Goal: Task Accomplishment & Management: Complete application form

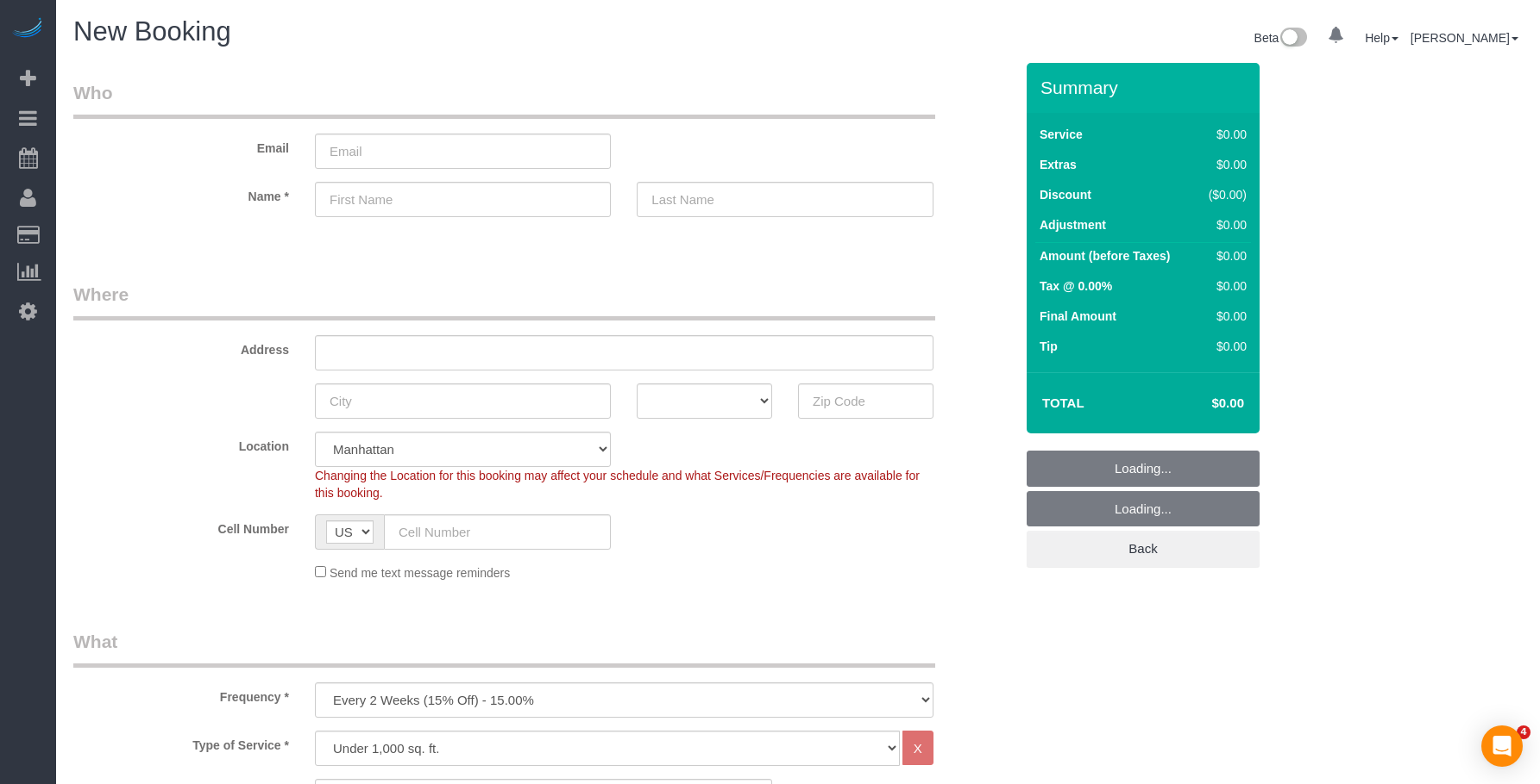
select select "number:89"
select select "number:90"
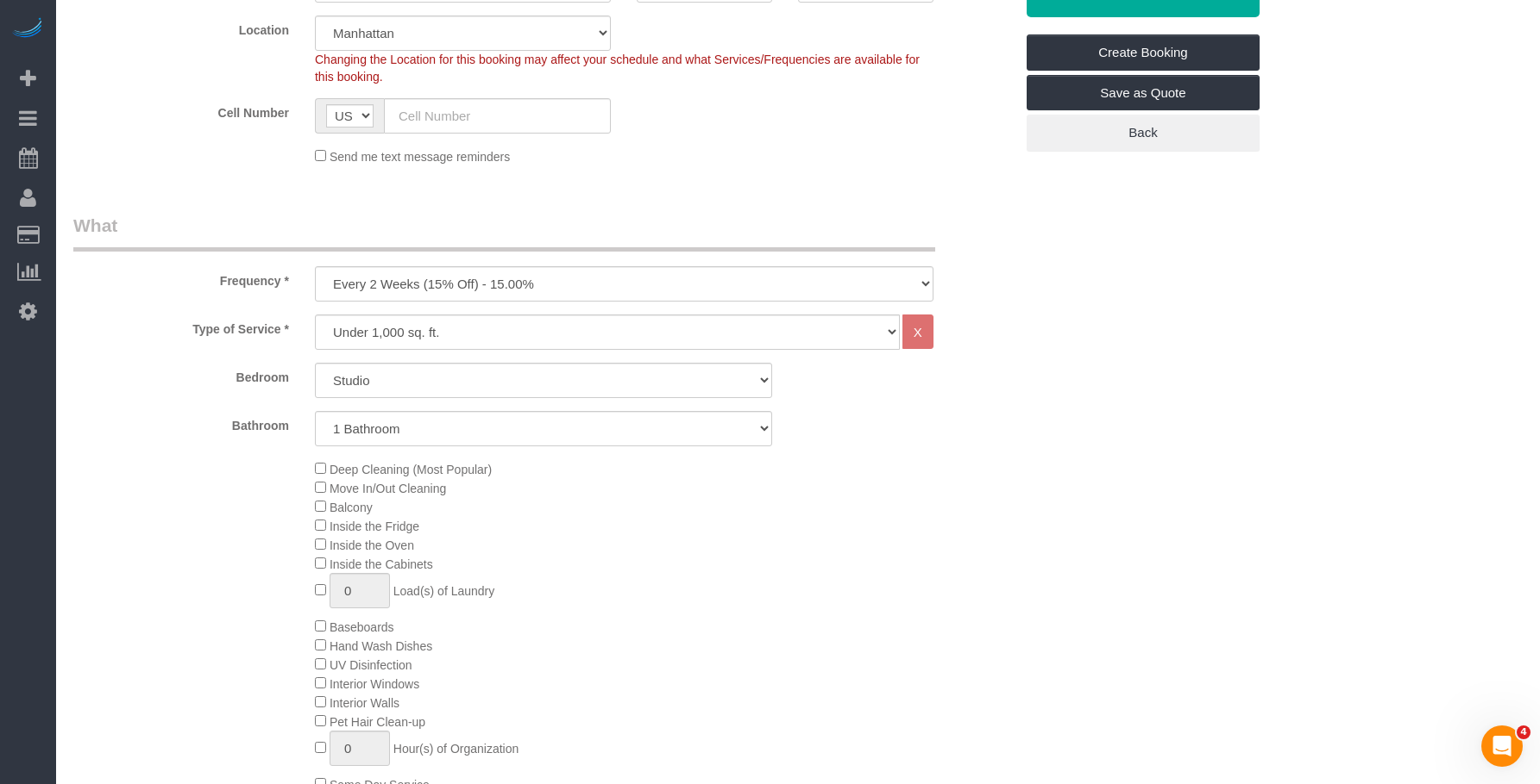
scroll to position [431, 0]
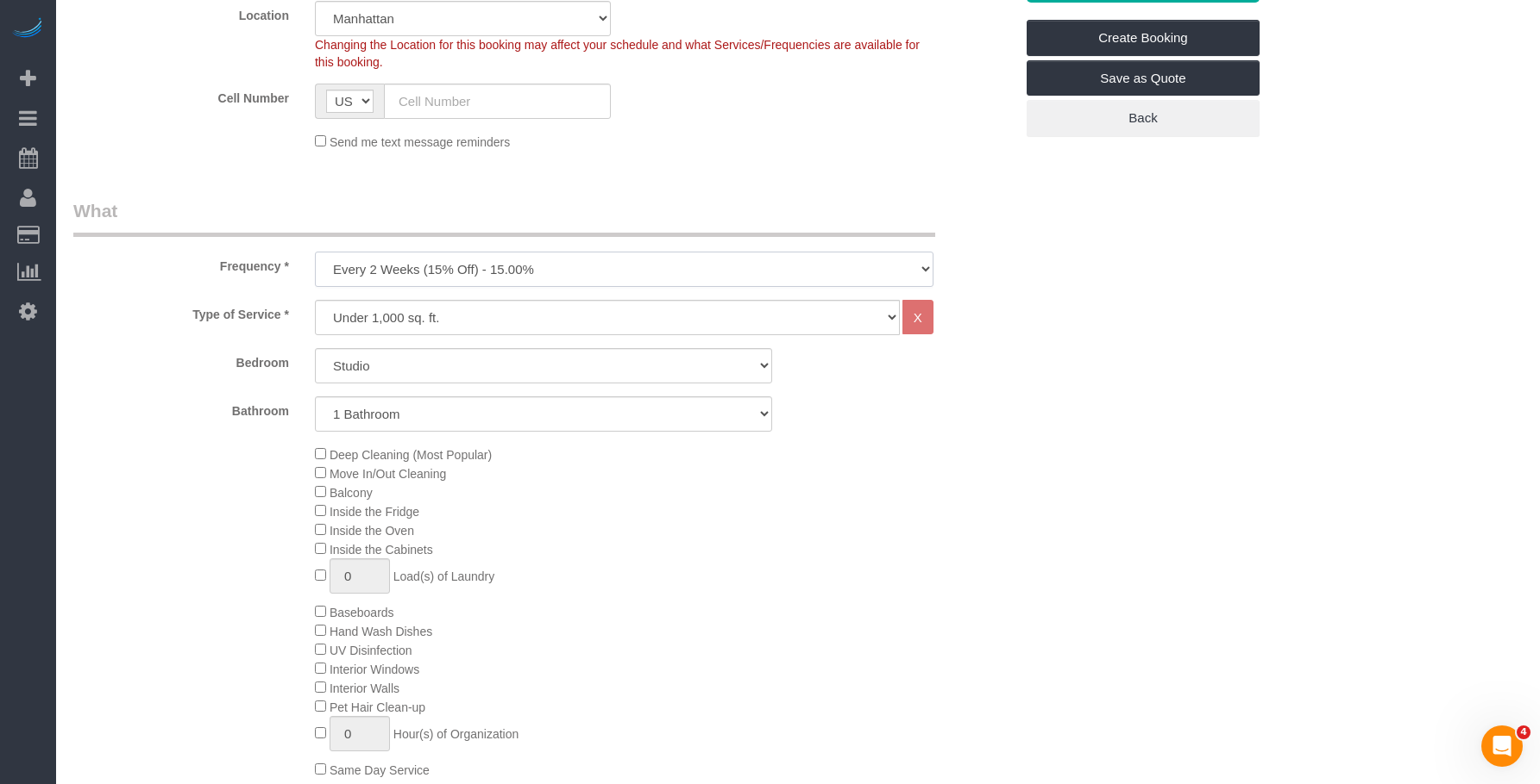
drag, startPoint x: 522, startPoint y: 274, endPoint x: 520, endPoint y: 282, distance: 8.2
click at [522, 274] on select "One Time Weekly (20% Off) - 20.00% Every 2 Weeks (15% Off) - 15.00% Every 4 Wee…" at bounding box center [624, 269] width 619 height 35
select select "object:1353"
click at [315, 252] on select "One Time Weekly (20% Off) - 20.00% Every 2 Weeks (15% Off) - 15.00% Every 4 Wee…" at bounding box center [624, 269] width 619 height 35
click at [495, 369] on select "Studio 1 Bedroom 2 Bedrooms 3 Bedrooms" at bounding box center [543, 366] width 457 height 35
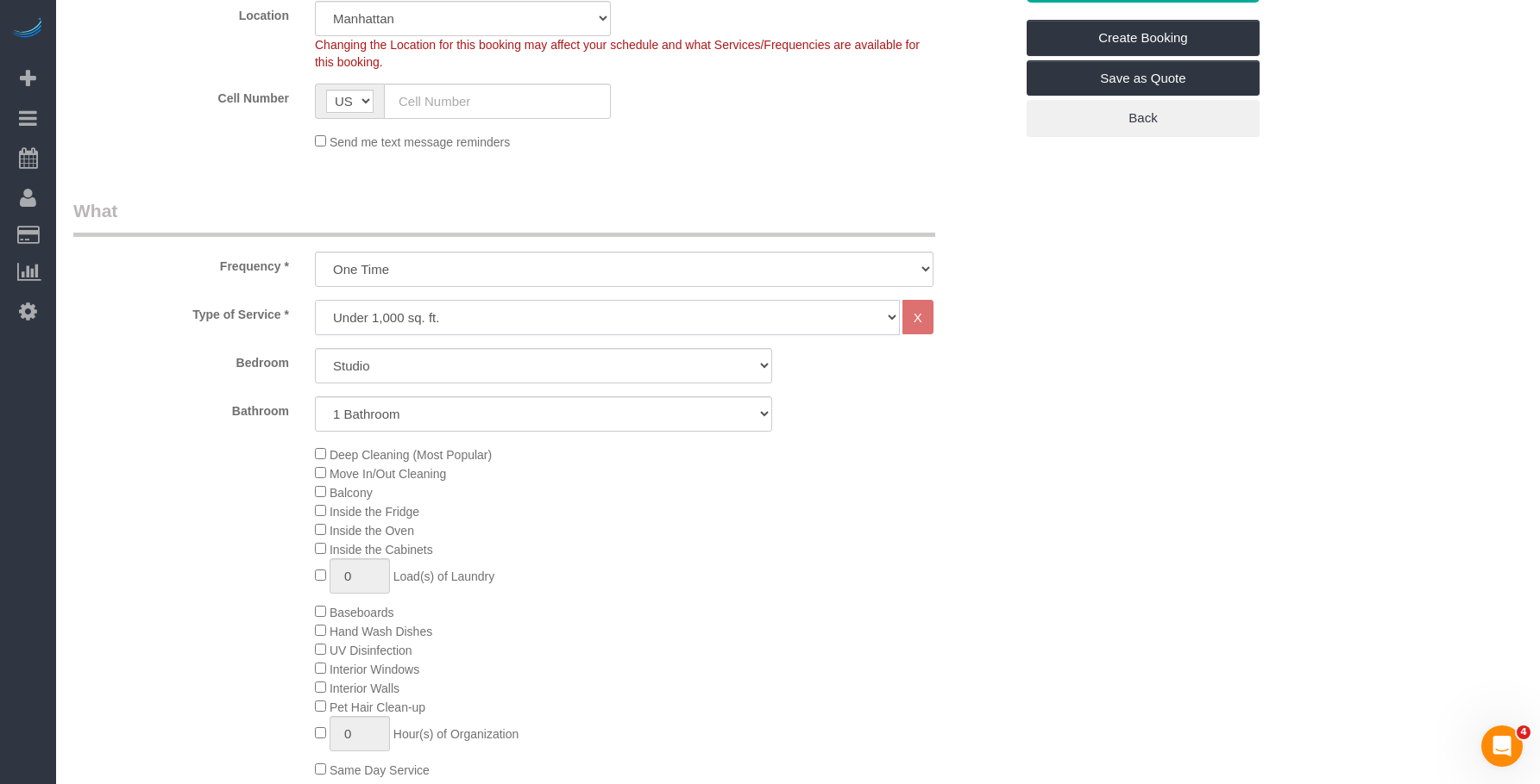
drag, startPoint x: 499, startPoint y: 308, endPoint x: 495, endPoint y: 319, distance: 11.7
click at [499, 308] on select "Under 1,000 sq. ft. 1,001 - 1,500 sq. ft. 1,500+ sq. ft. Custom Cleaning Office…" at bounding box center [607, 317] width 585 height 35
select select "308"
click at [315, 300] on select "Under 1,000 sq. ft. 1,001 - 1,500 sq. ft. 1,500+ sq. ft. Custom Cleaning Office…" at bounding box center [607, 317] width 585 height 35
select select "1"
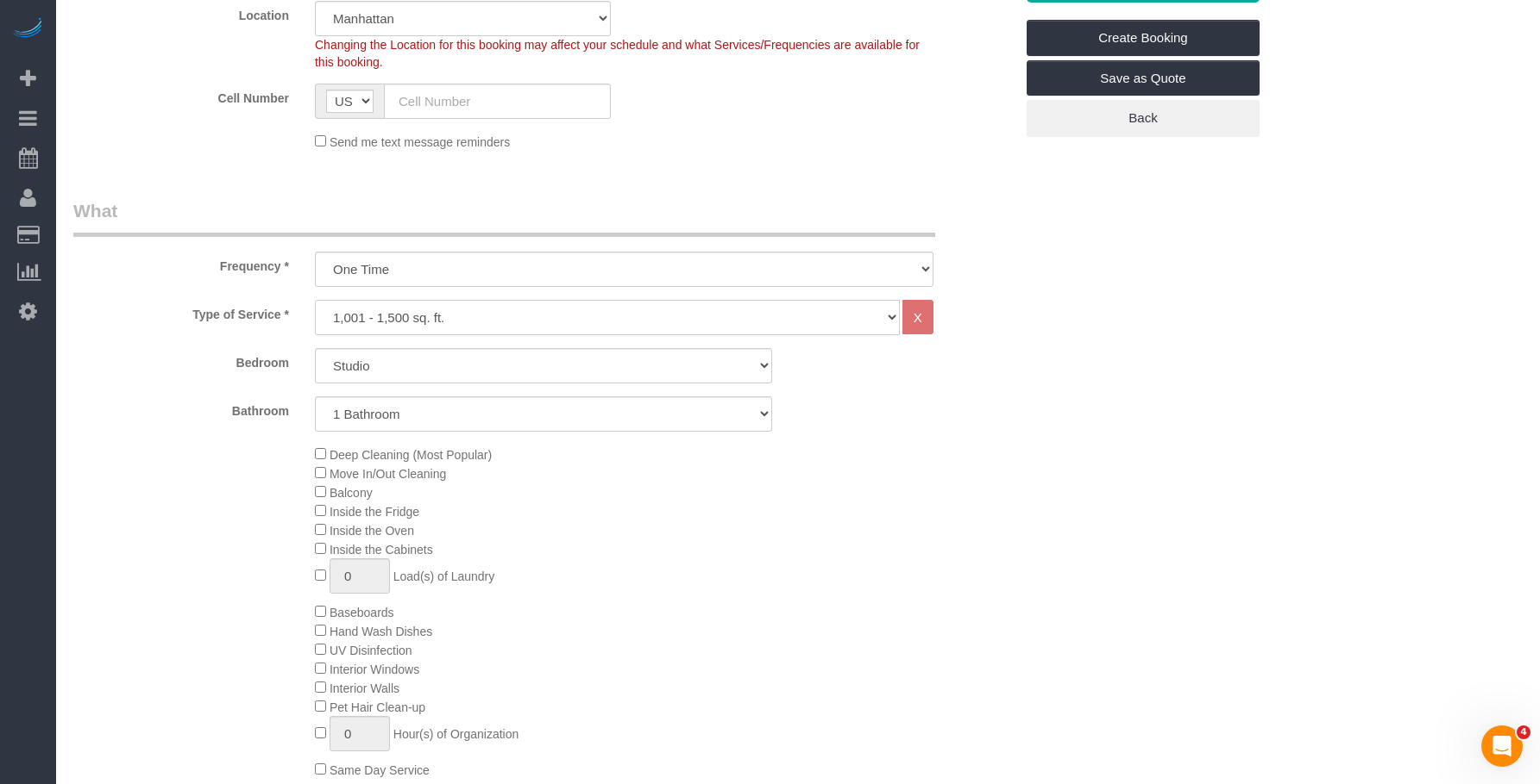
select select "120"
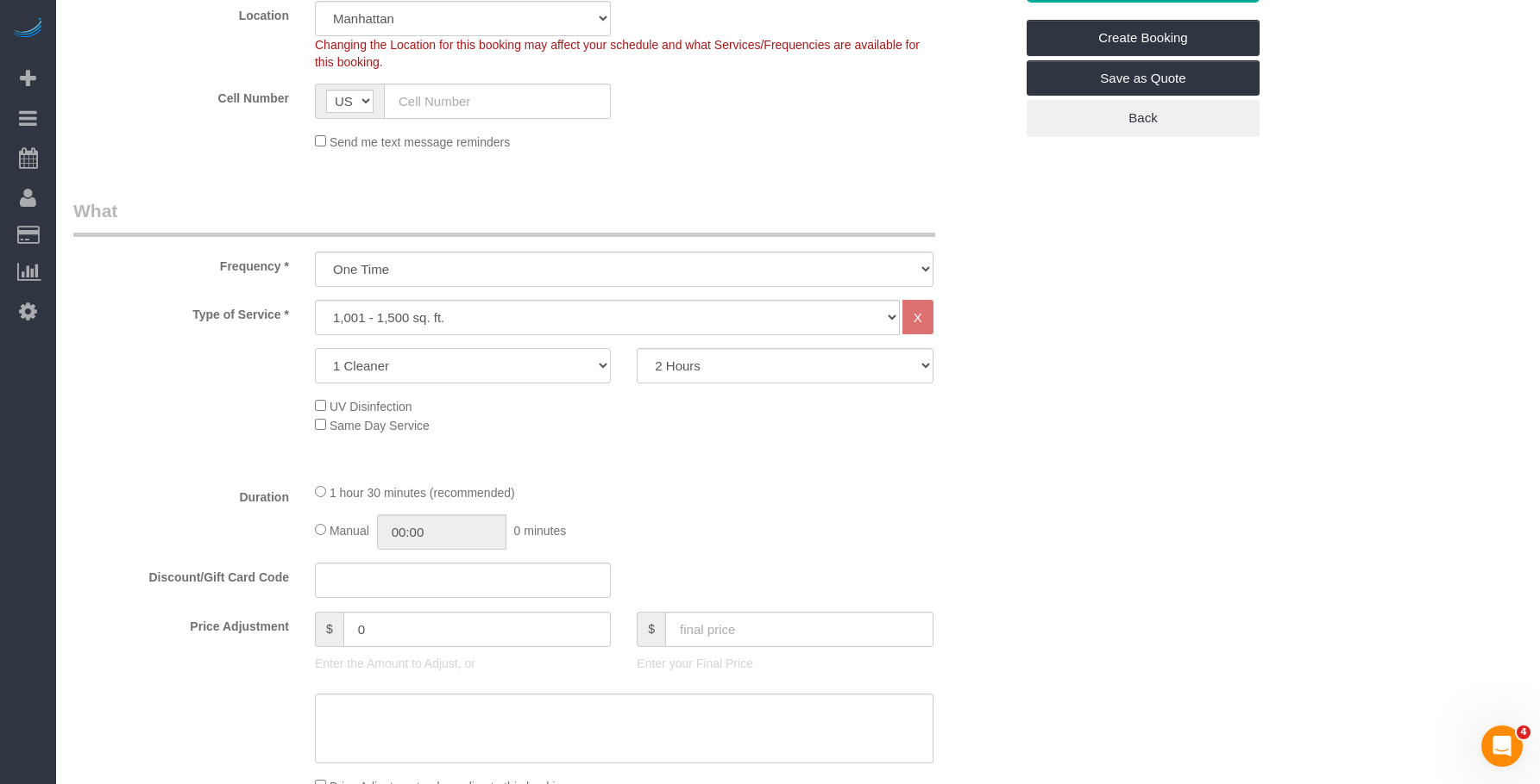
click at [500, 362] on select "1 Cleaner 2 Cleaners 3 Cleaners 4 Cleaners 5 Cleaners" at bounding box center [463, 366] width 296 height 35
select select "4"
click at [315, 349] on select "1 Cleaner 2 Cleaners 3 Cleaners 4 Cleaners 5 Cleaners" at bounding box center [463, 366] width 296 height 35
drag, startPoint x: 736, startPoint y: 351, endPoint x: 731, endPoint y: 391, distance: 40.3
click at [736, 351] on select "2 Hours 2.5 Hours 3 Hours 3.5 Hours 4 Hours 4.5 Hours 5 Hours 5.5 Hours 6 Hours…" at bounding box center [784, 366] width 296 height 35
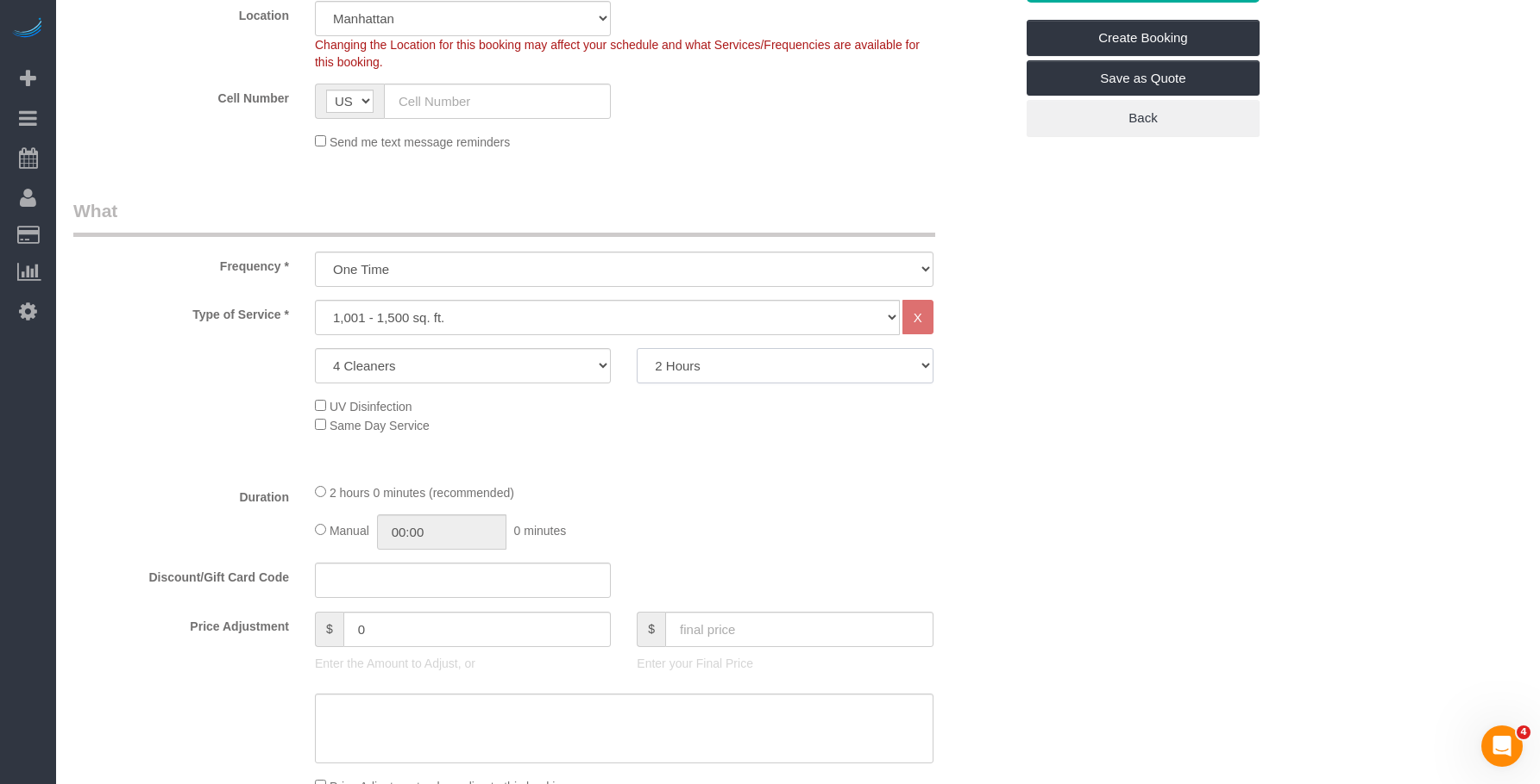
select select "360"
click at [637, 349] on select "2 Hours 2.5 Hours 3 Hours 3.5 Hours 4 Hours 4.5 Hours 5 Hours 5.5 Hours 6 Hours…" at bounding box center [784, 366] width 296 height 35
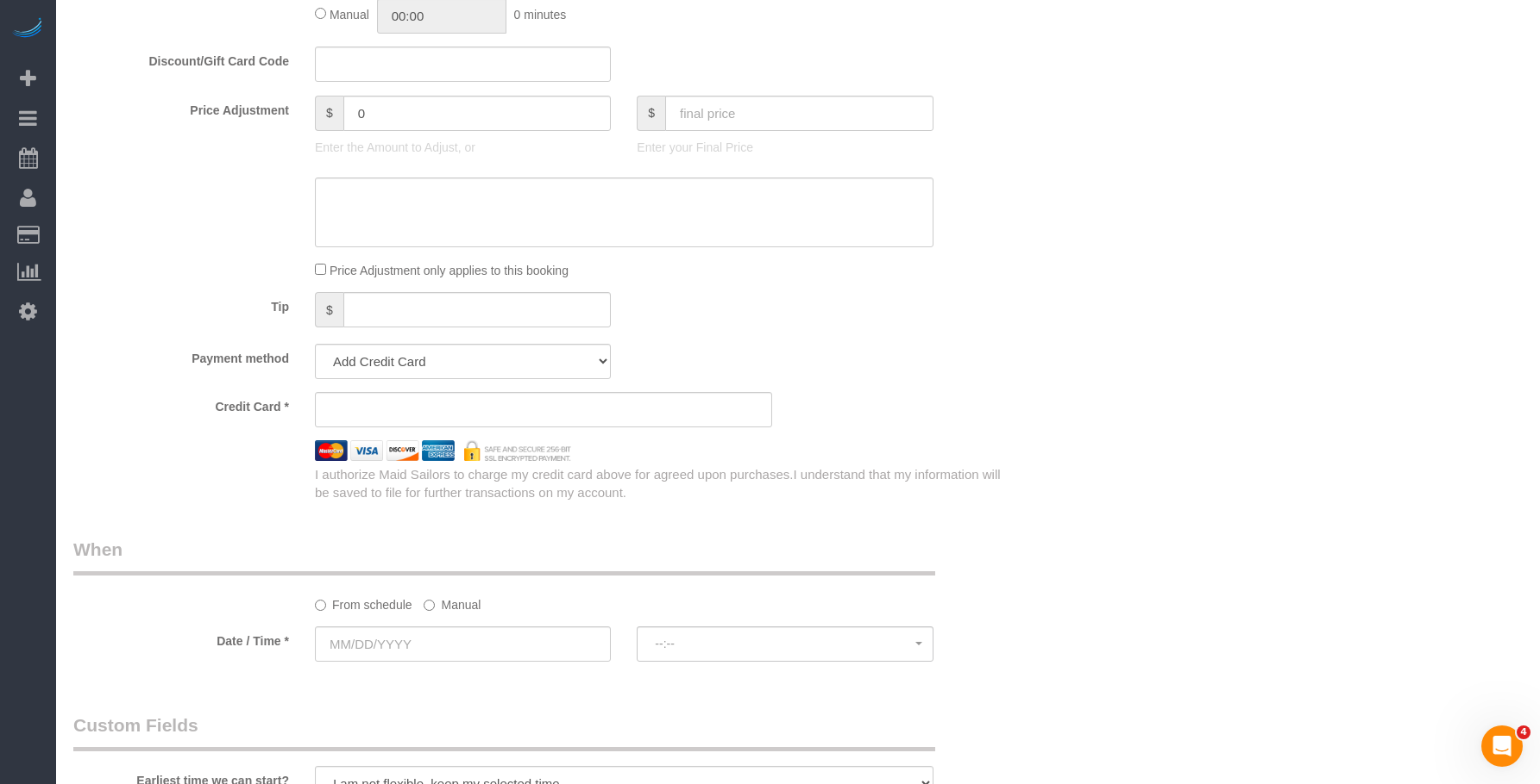
scroll to position [948, 0]
click at [1238, 372] on div "Who Email Name * Where Address AK AL AR AZ CA CO CT DC DE FL GA HI IA ID IL IN …" at bounding box center [797, 341] width 1449 height 2452
click at [771, 301] on div "Tip $" at bounding box center [543, 311] width 966 height 39
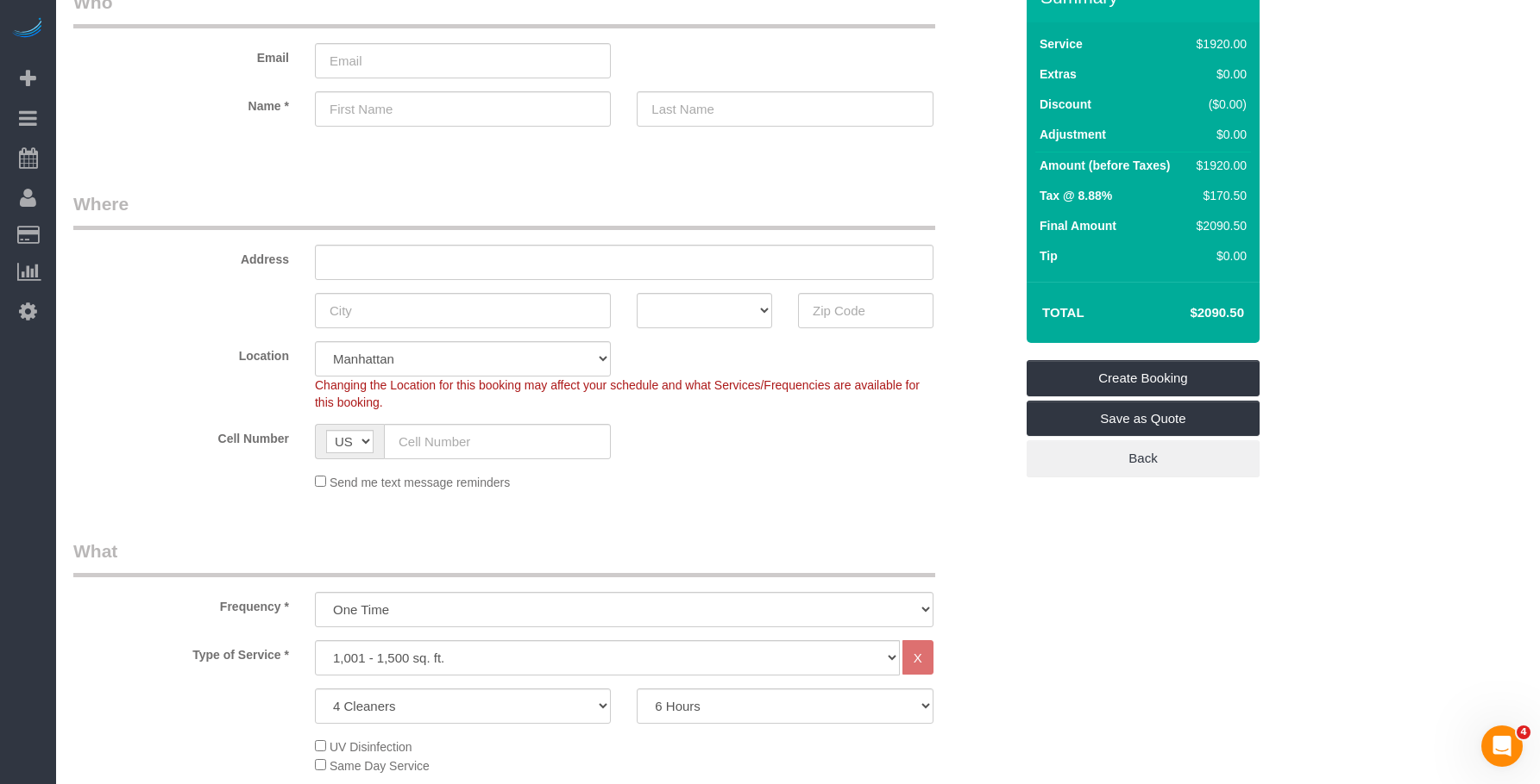
scroll to position [86, 0]
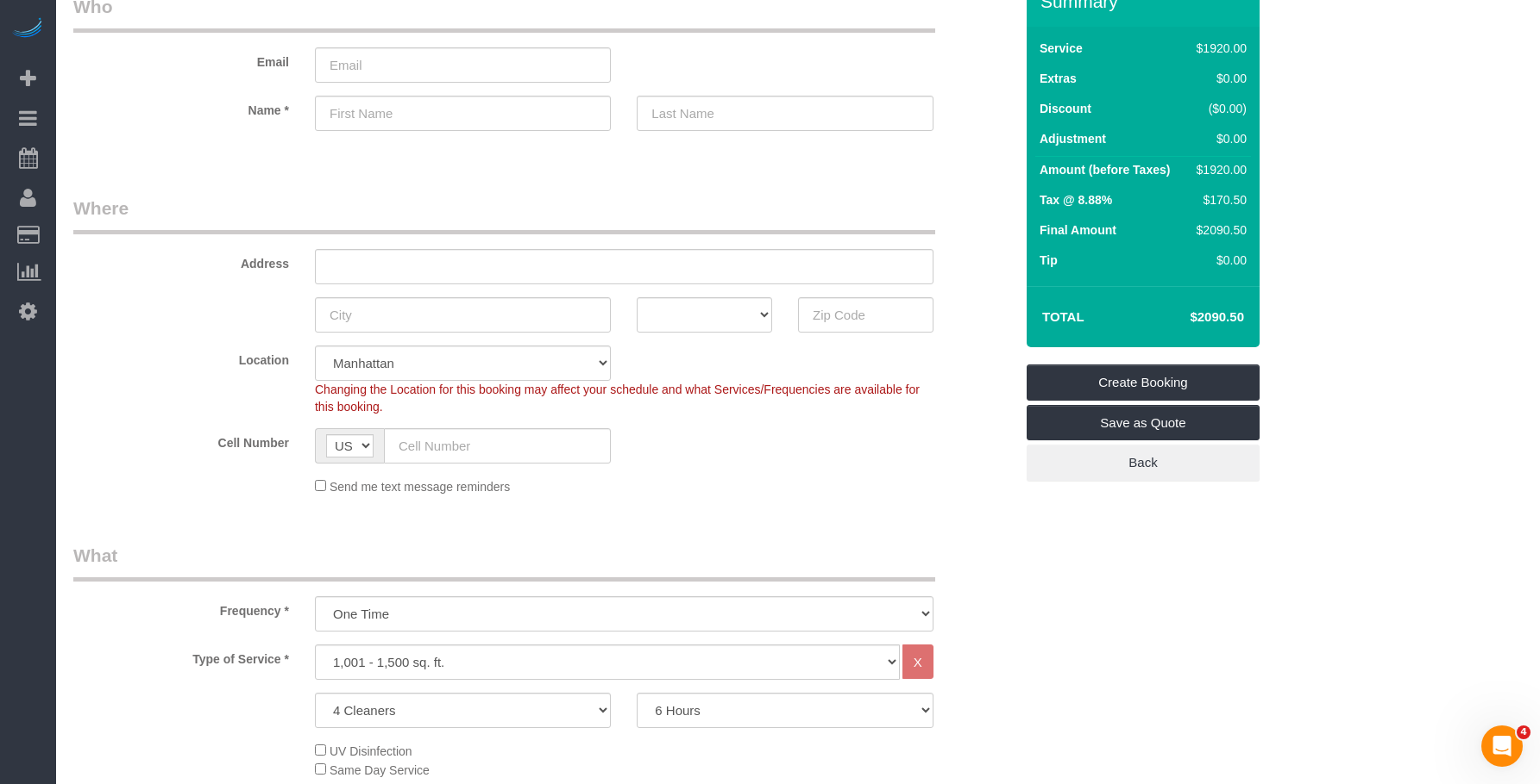
click at [743, 206] on legend "Where" at bounding box center [504, 215] width 861 height 39
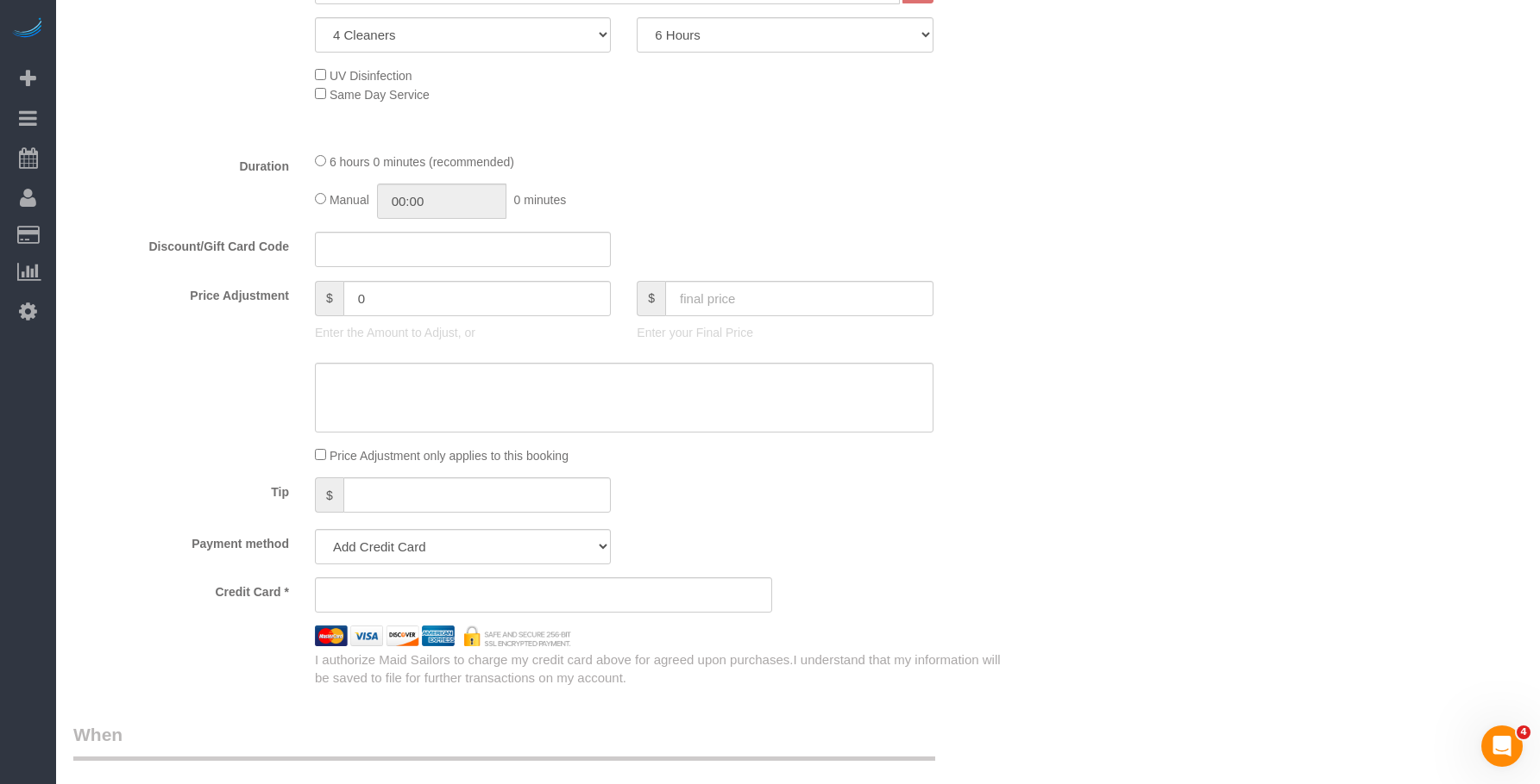
scroll to position [862, 0]
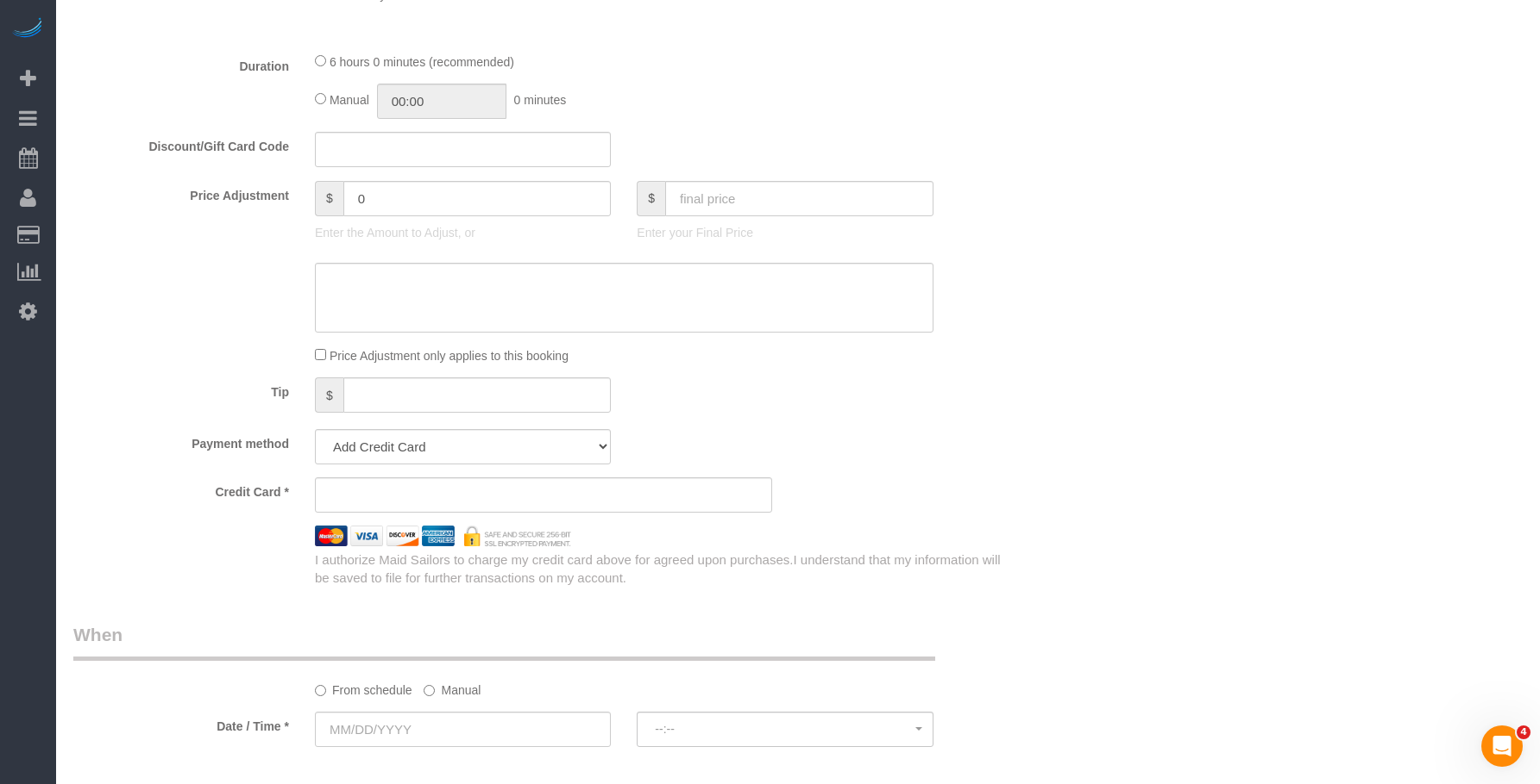
click at [747, 394] on div "Tip $" at bounding box center [543, 396] width 966 height 39
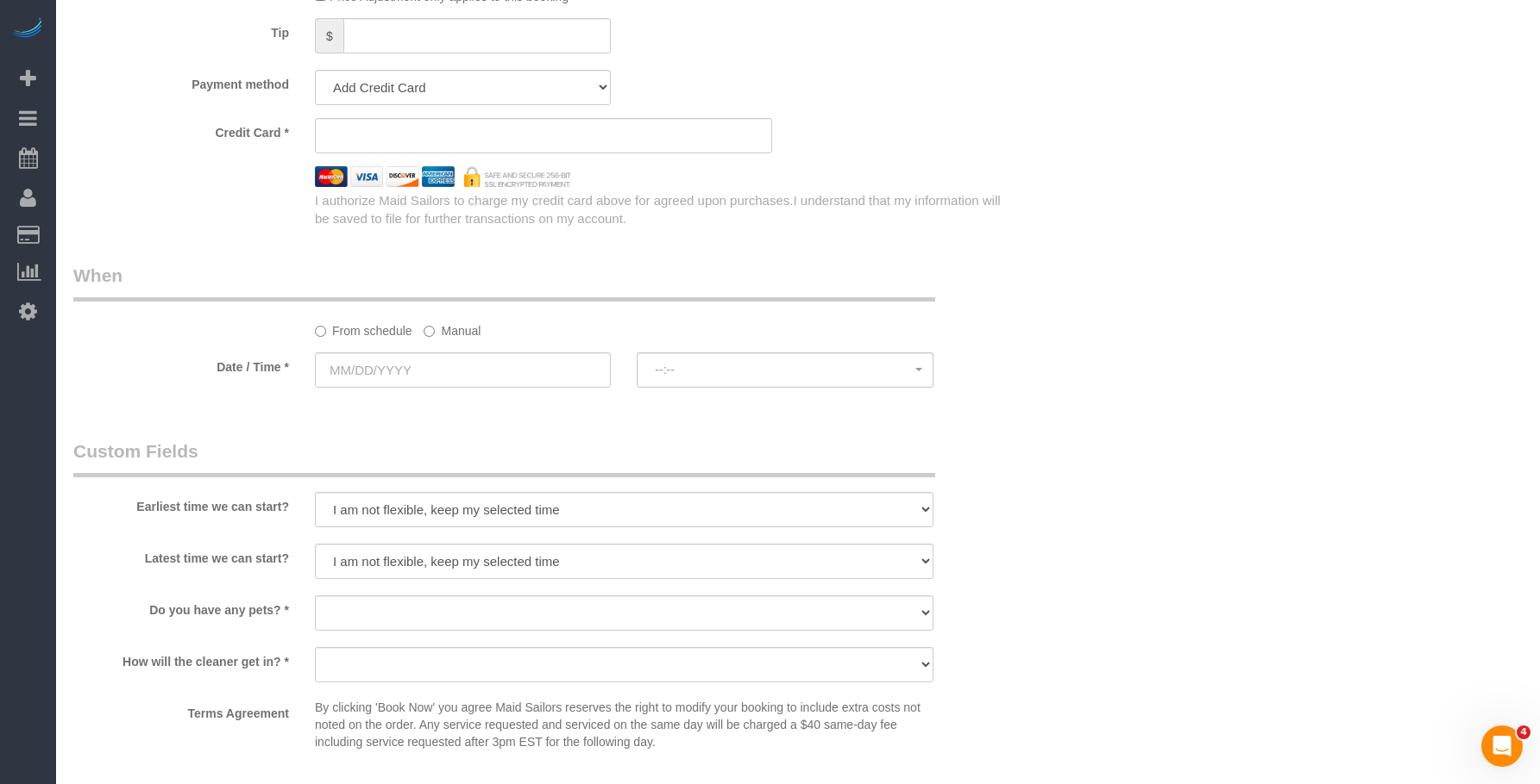
scroll to position [1379, 0]
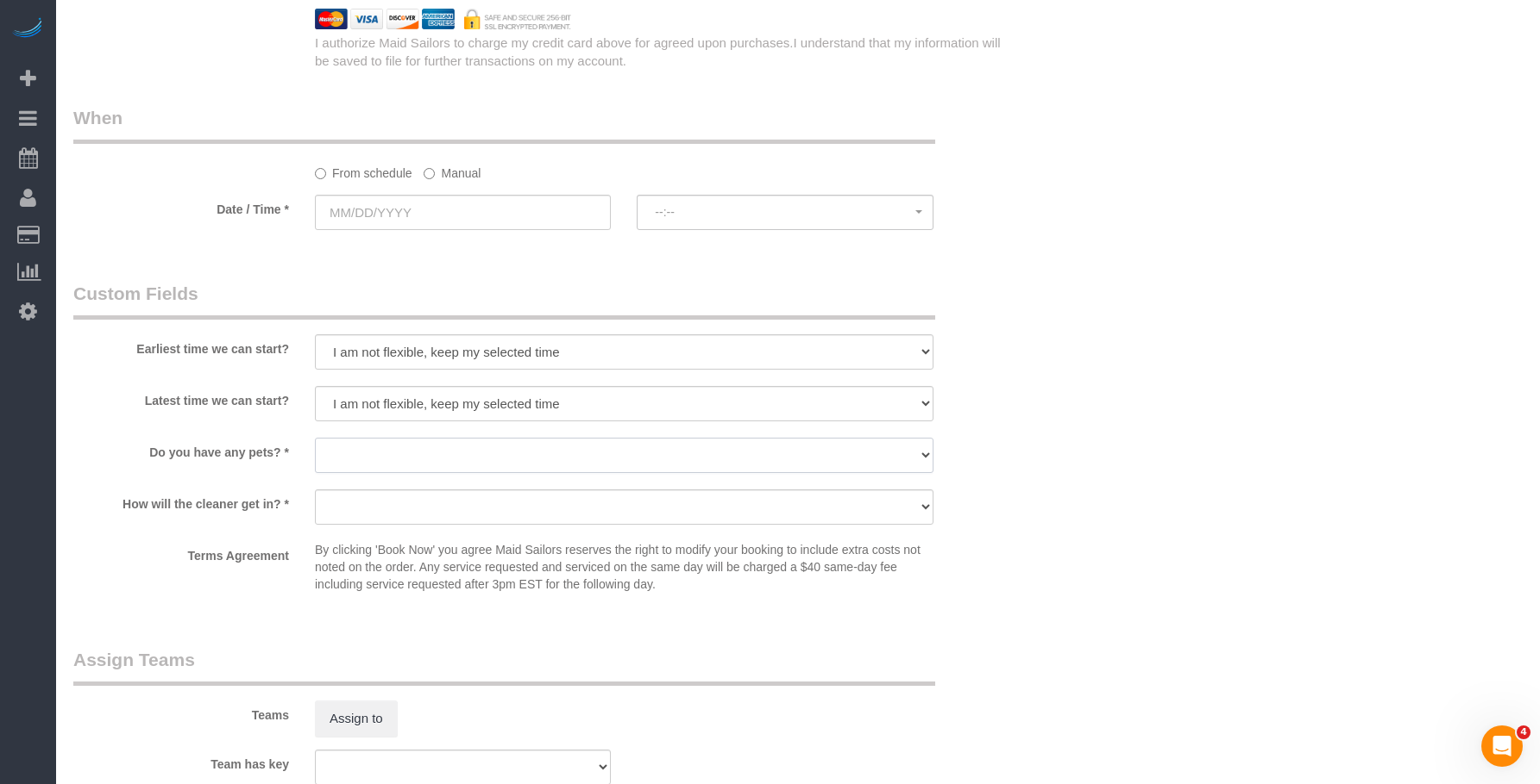
click at [525, 460] on select "Dog Cat None" at bounding box center [624, 454] width 619 height 35
click at [738, 473] on div at bounding box center [624, 474] width 619 height 3
click at [748, 462] on select "Dog Cat None" at bounding box center [624, 454] width 619 height 35
select select "number:15"
click at [315, 437] on select "Dog Cat None" at bounding box center [624, 454] width 619 height 35
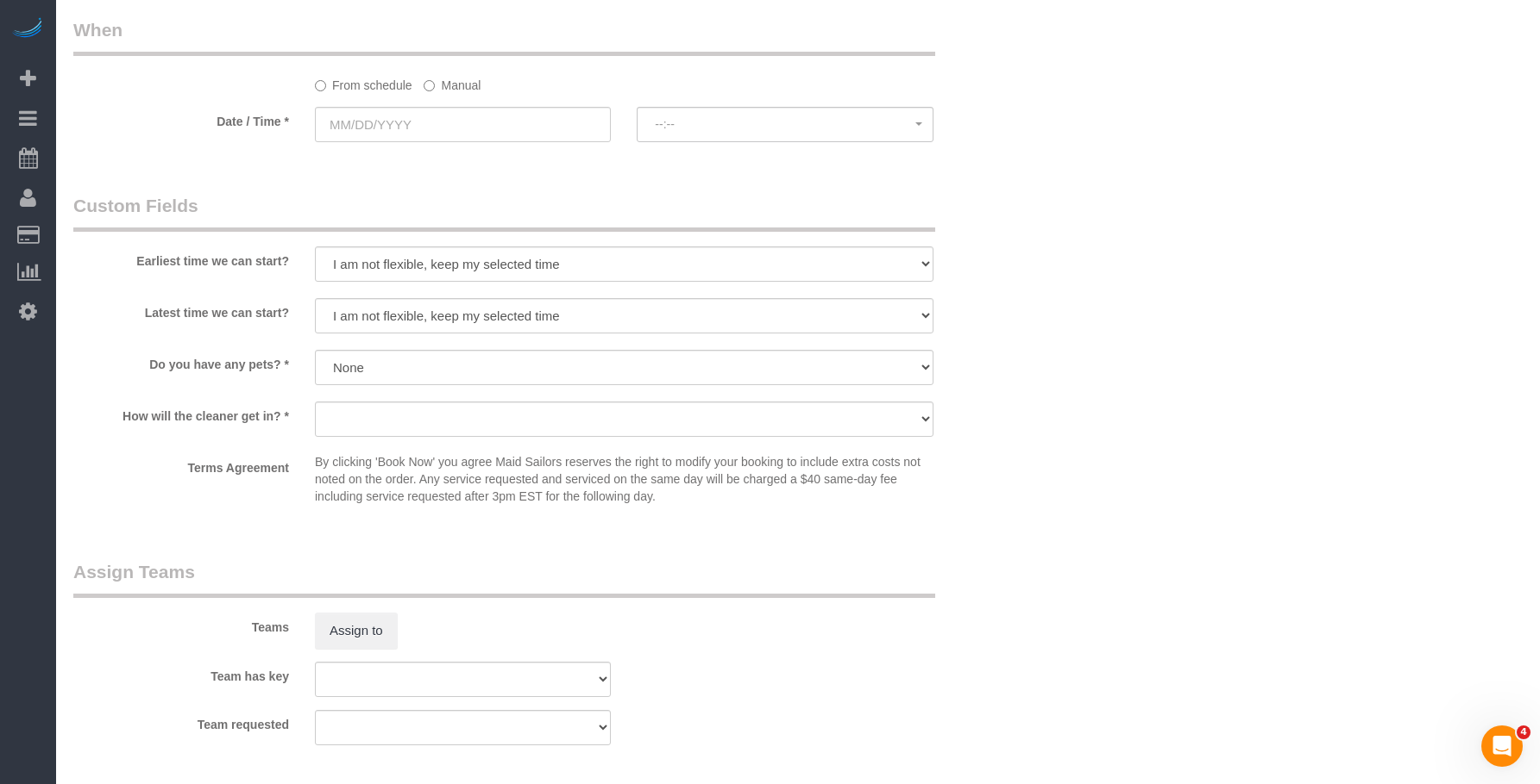
scroll to position [1465, 0]
click at [763, 217] on legend "Custom Fields" at bounding box center [504, 214] width 861 height 39
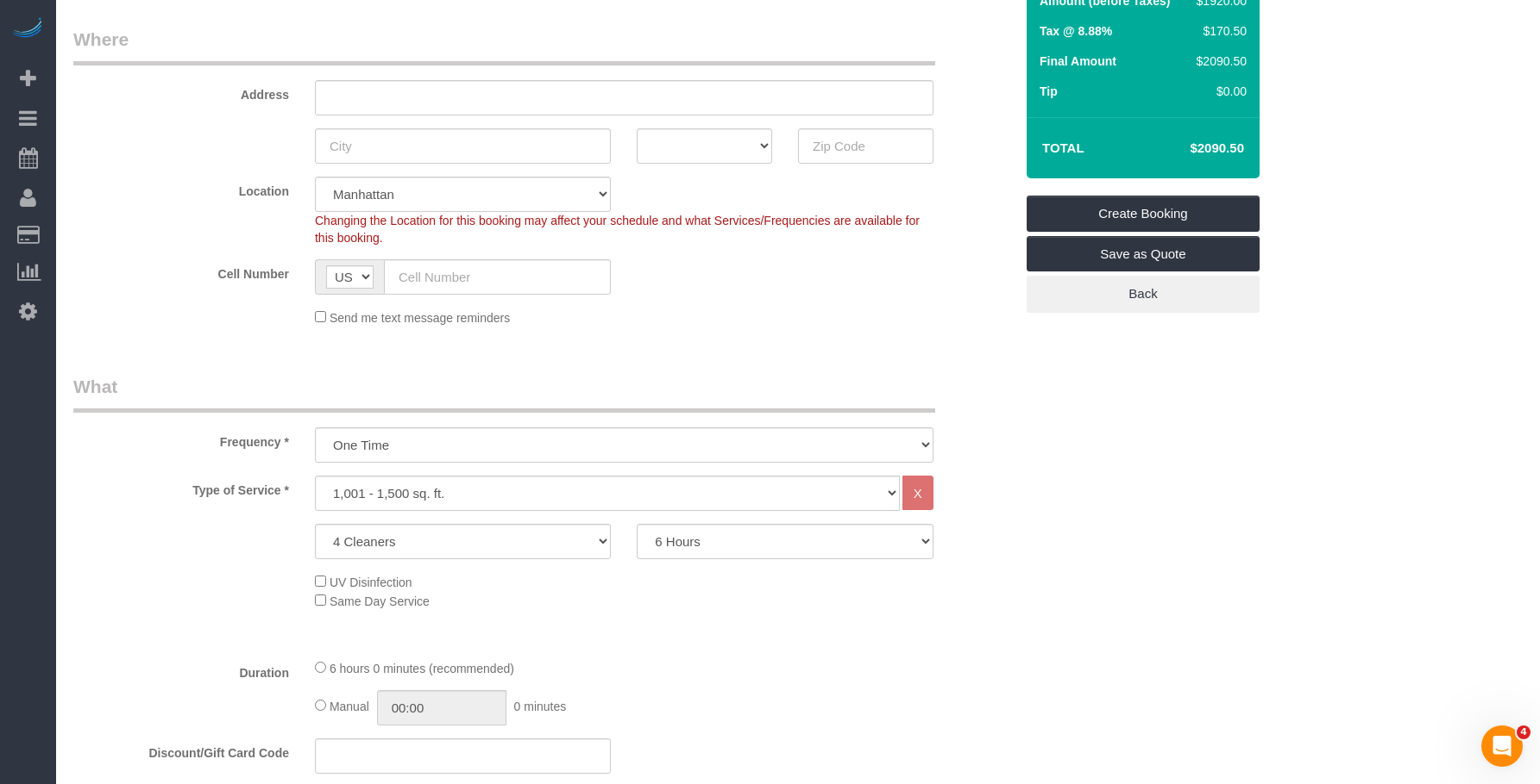
scroll to position [86, 0]
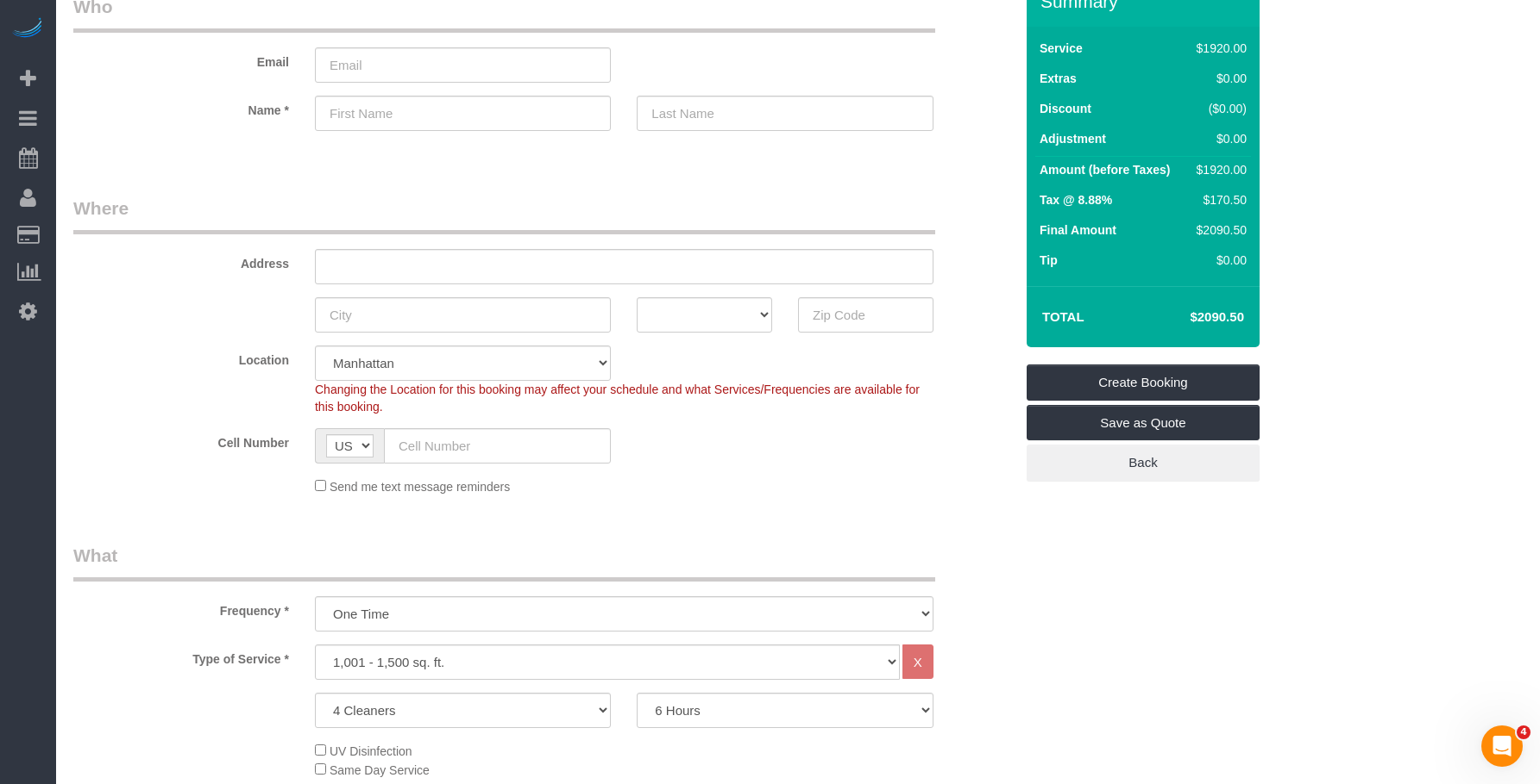
drag, startPoint x: 640, startPoint y: 200, endPoint x: 1226, endPoint y: 345, distance: 603.7
click at [640, 200] on legend "Where" at bounding box center [504, 215] width 861 height 39
click at [507, 67] on input "email" at bounding box center [463, 64] width 296 height 35
paste input "[EMAIL_ADDRESS][DOMAIN_NAME]"
type input "[EMAIL_ADDRESS][DOMAIN_NAME]"
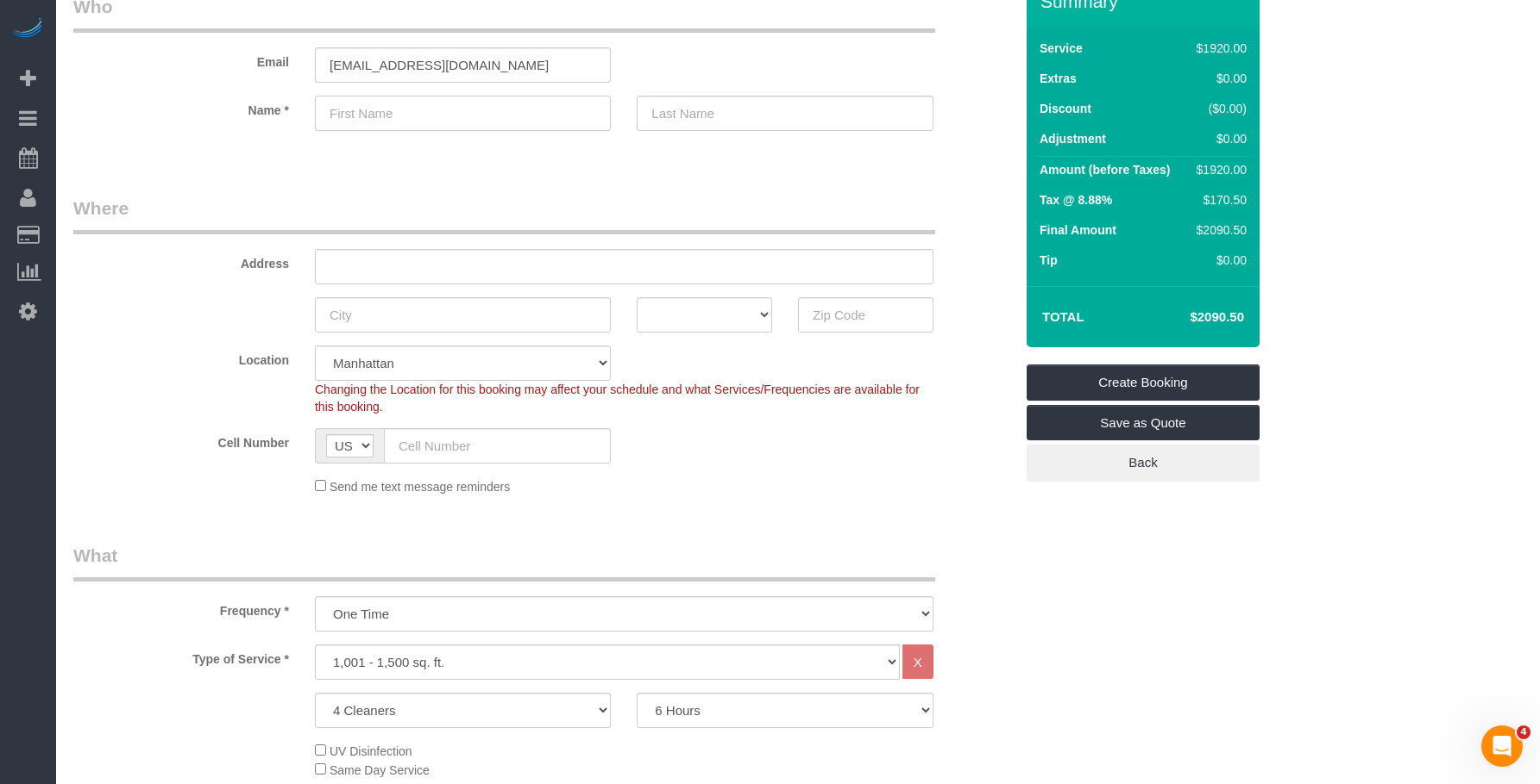
click at [416, 103] on input "text" at bounding box center [463, 113] width 296 height 35
paste input "[PERSON_NAME]"
type input "[PERSON_NAME]"
click at [767, 121] on input "text" at bounding box center [784, 113] width 296 height 35
paste input "[GEOGRAPHIC_DATA]"
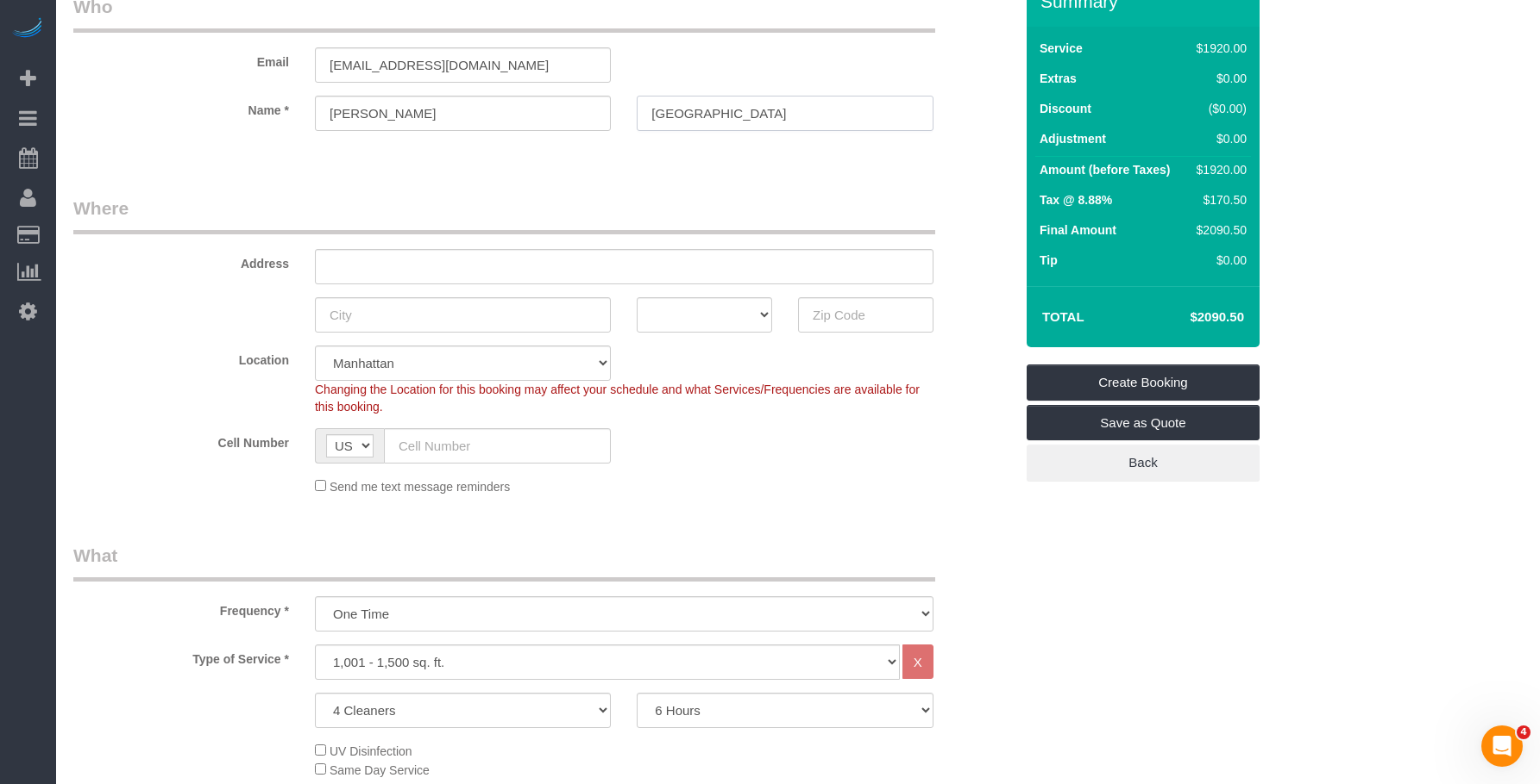
type input "[GEOGRAPHIC_DATA]"
click at [766, 47] on div "Email solook9@gmail.com" at bounding box center [543, 38] width 966 height 89
click at [725, 265] on input "text" at bounding box center [624, 266] width 619 height 35
paste input "[STREET_ADDRESS][PERSON_NAME]"
type input "[STREET_ADDRESS][PERSON_NAME]"
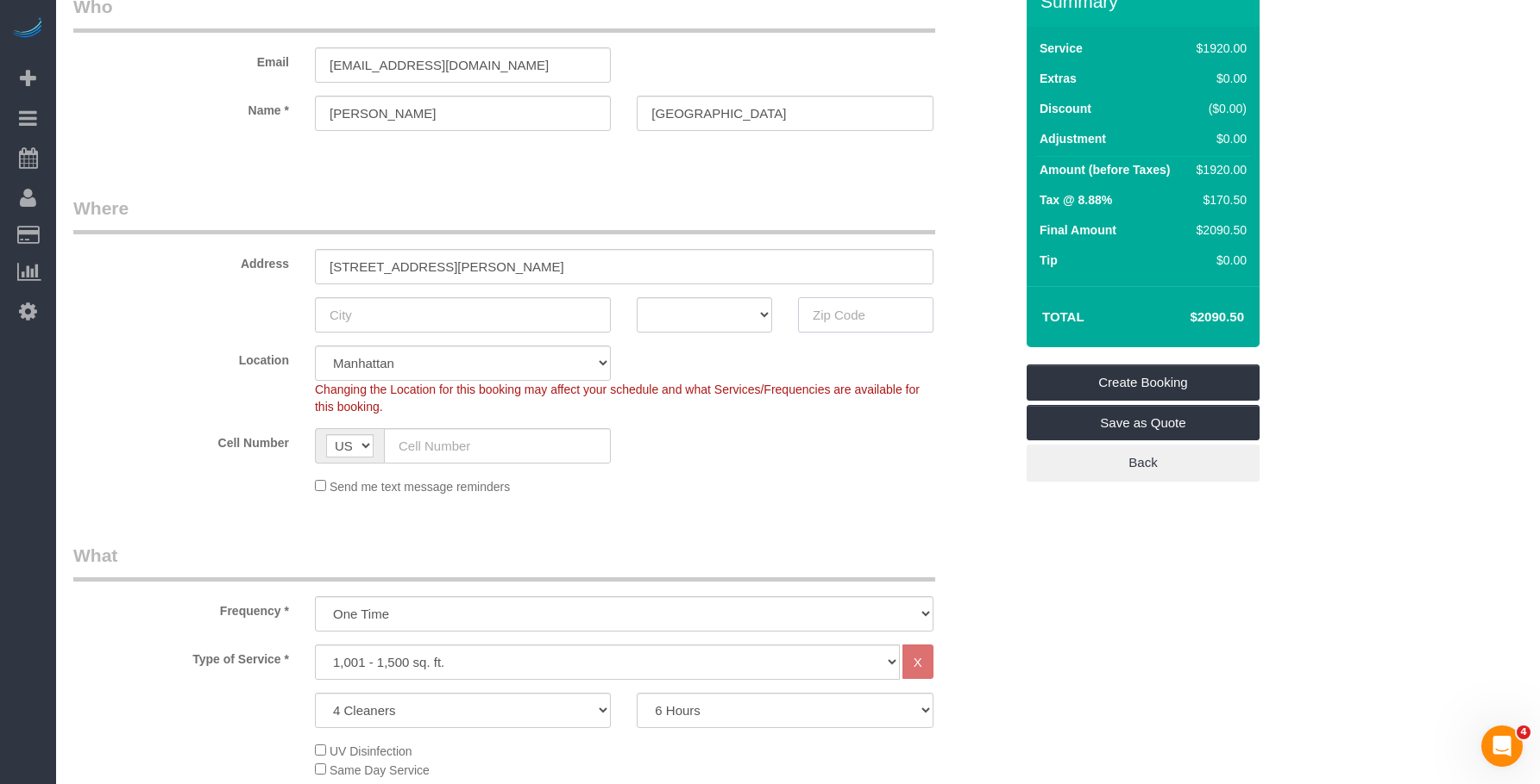
click at [846, 318] on input "text" at bounding box center [865, 315] width 136 height 35
paste input "11208"
type input "11208"
click at [696, 313] on select "AK AL AR AZ CA CO CT DC DE FL GA HI IA ID IL IN KS KY LA MA MD ME MI MN MO MS M…" at bounding box center [705, 315] width 136 height 35
select select "NY"
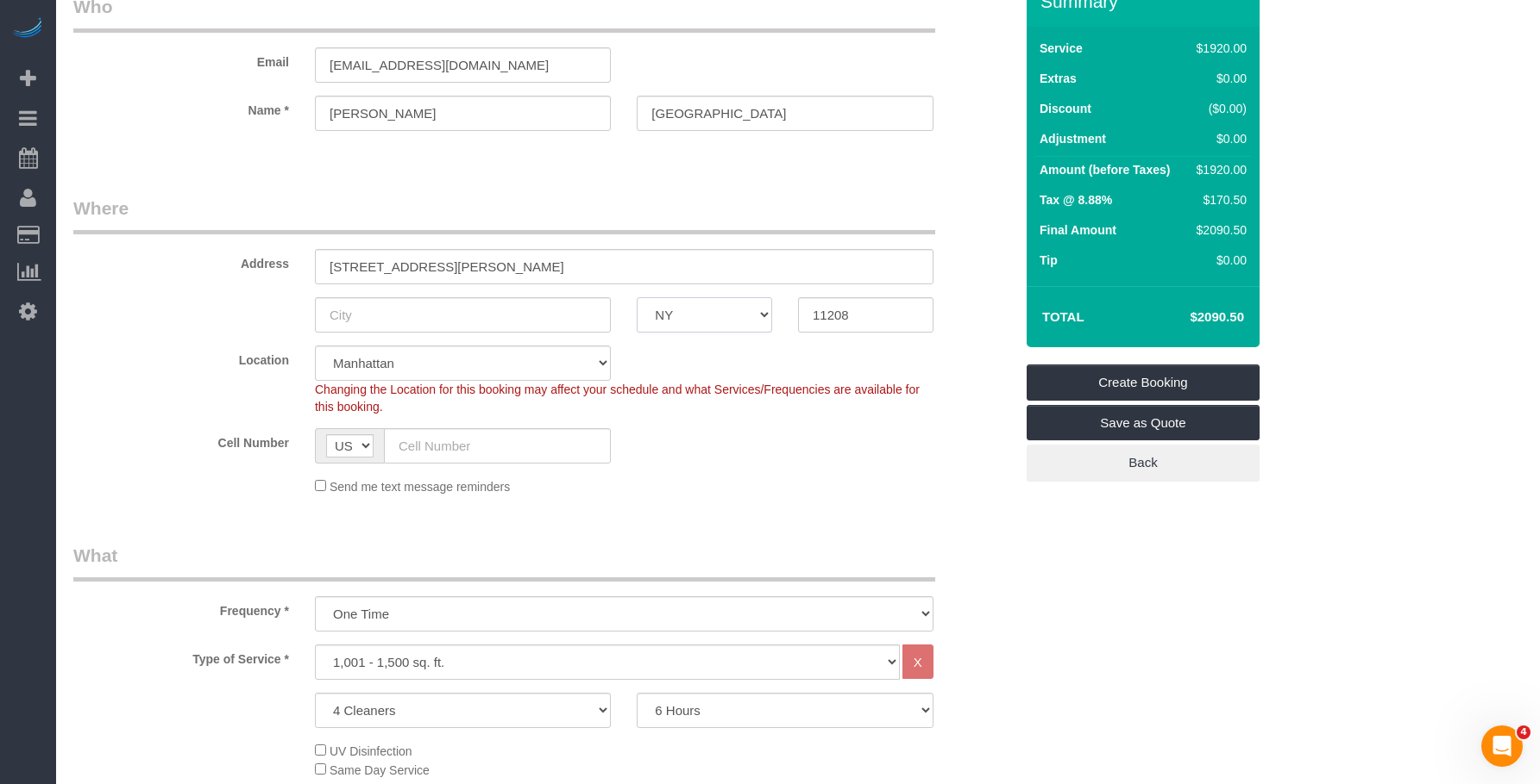
click at [637, 298] on select "AK AL AR AZ CA CO CT DC DE FL GA HI IA ID IL IN KS KY LA MA MD ME MI MN MO MS M…" at bounding box center [705, 315] width 136 height 35
click at [439, 325] on input "text" at bounding box center [463, 315] width 296 height 35
type input "[GEOGRAPHIC_DATA]"
click at [545, 352] on select "Manhattan Austin Boston Bronx Brooklyn Charlotte Denver New Jersey Portland Que…" at bounding box center [463, 363] width 296 height 35
select select "6"
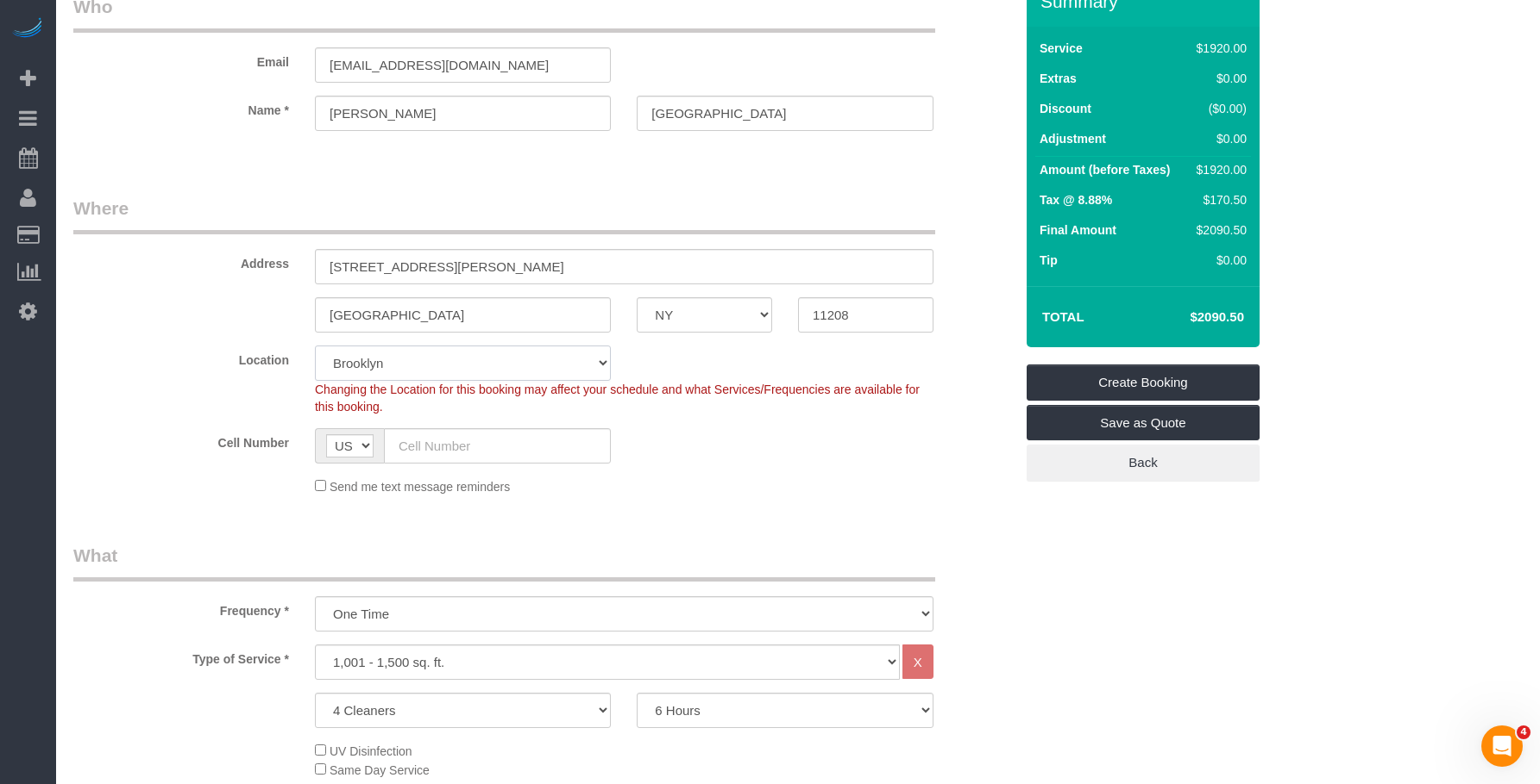
click at [315, 346] on select "Manhattan Austin Boston Bronx Brooklyn Charlotte Denver New Jersey Portland Que…" at bounding box center [463, 363] width 296 height 35
click at [819, 494] on div "Send me text message reminders" at bounding box center [624, 485] width 645 height 19
select select "object:1468"
click at [533, 446] on input "text" at bounding box center [497, 445] width 227 height 35
paste input "[PHONE_NUMBER]"
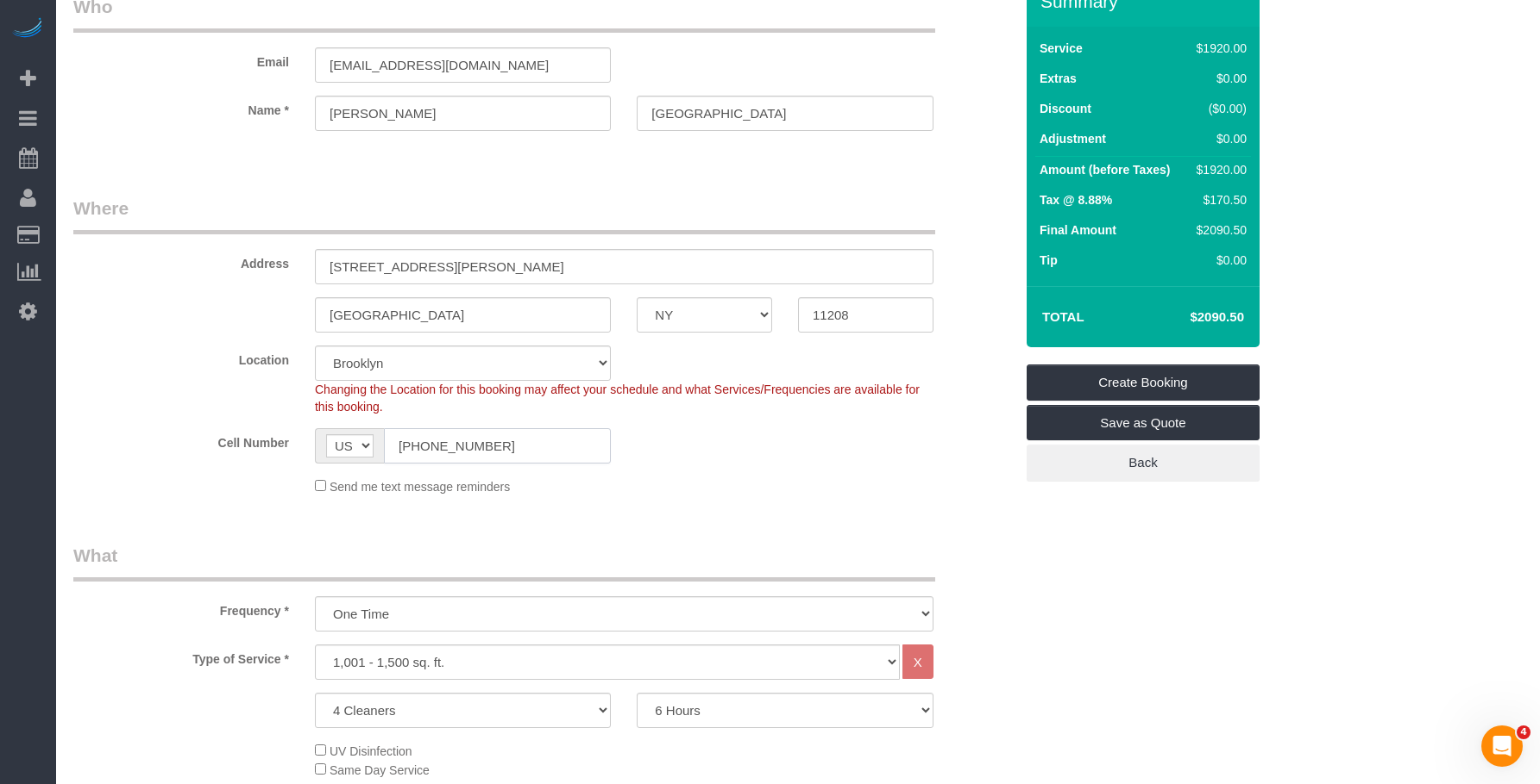
type input "[PHONE_NUMBER]"
click at [799, 466] on sui-booking-location "Location Manhattan Austin Boston Bronx Brooklyn Charlotte Denver New Jersey Por…" at bounding box center [543, 420] width 940 height 150
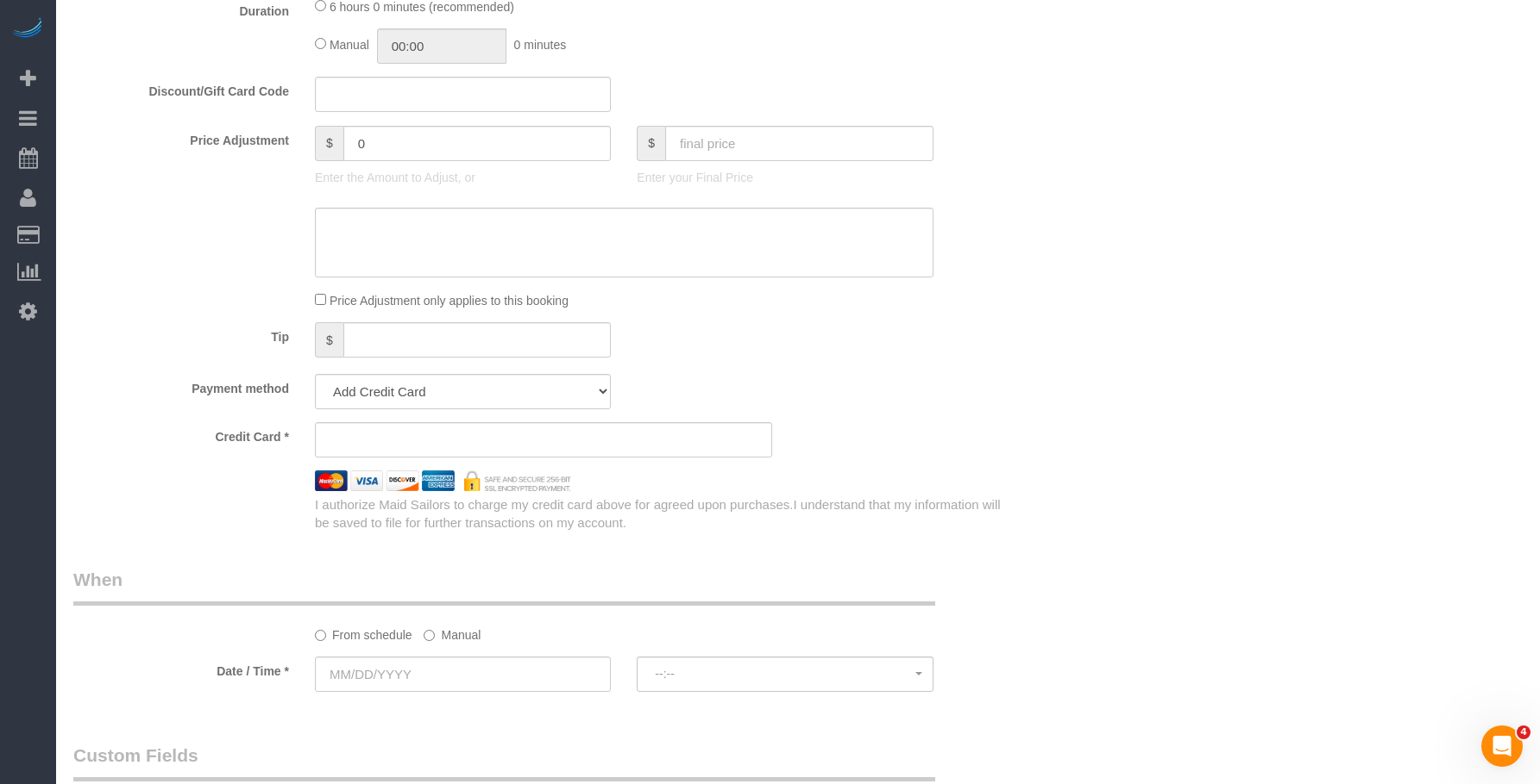
scroll to position [948, 0]
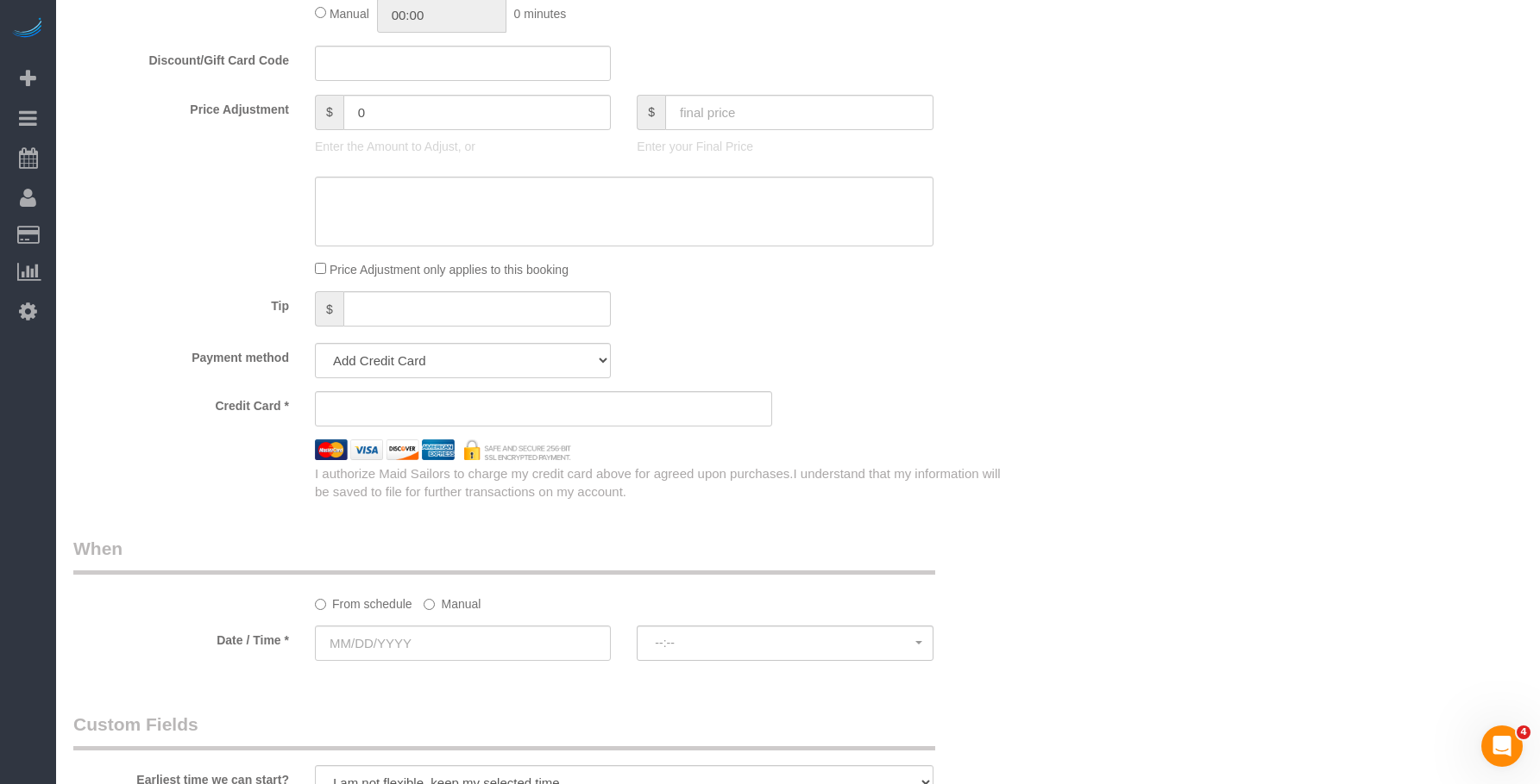
click at [409, 401] on iframe at bounding box center [544, 409] width 428 height 16
click at [1386, 211] on div "Who Email solook9@gmail.com Name * Alex Burgos Where Address 141 Logan Street B…" at bounding box center [797, 341] width 1449 height 2452
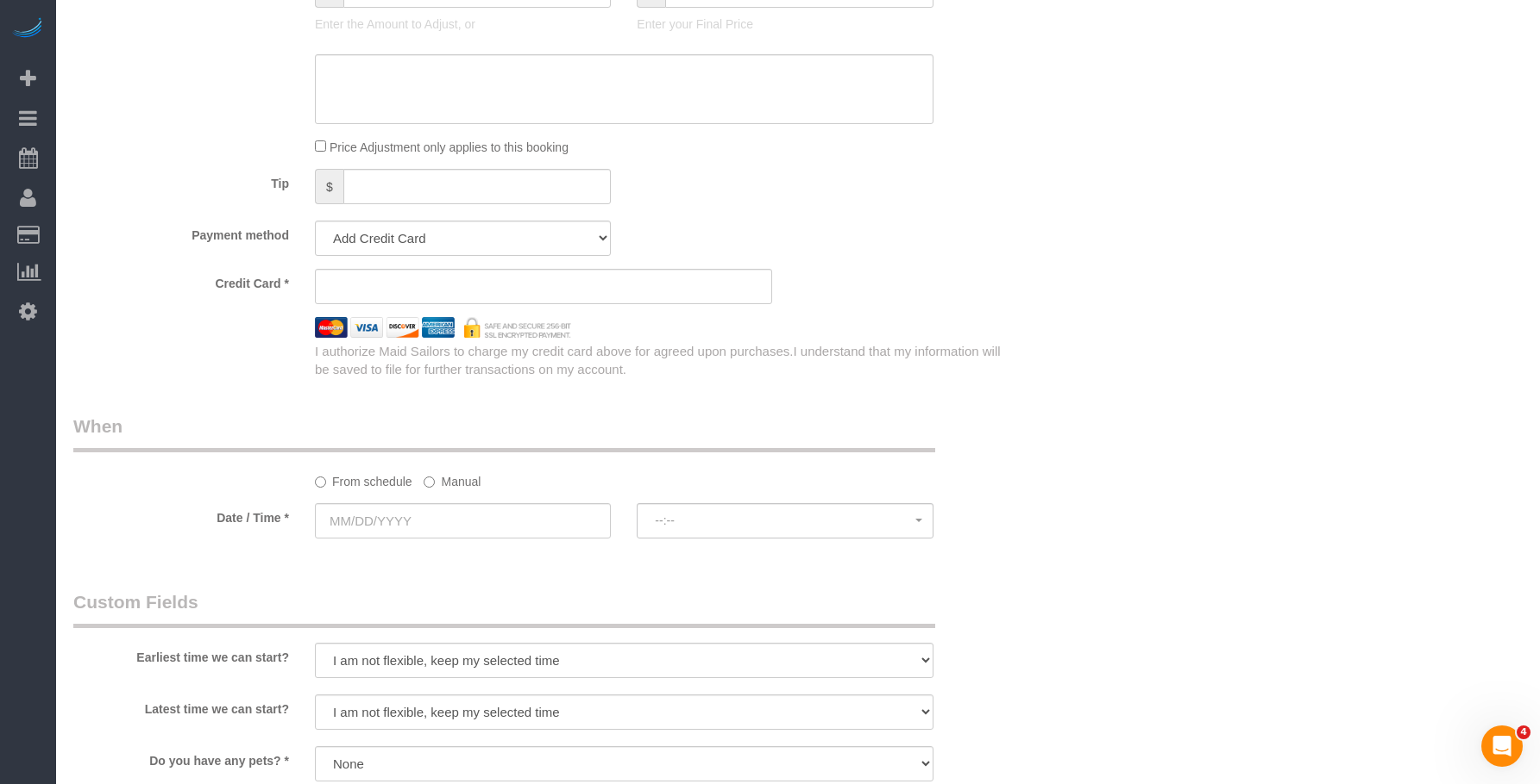
scroll to position [1293, 0]
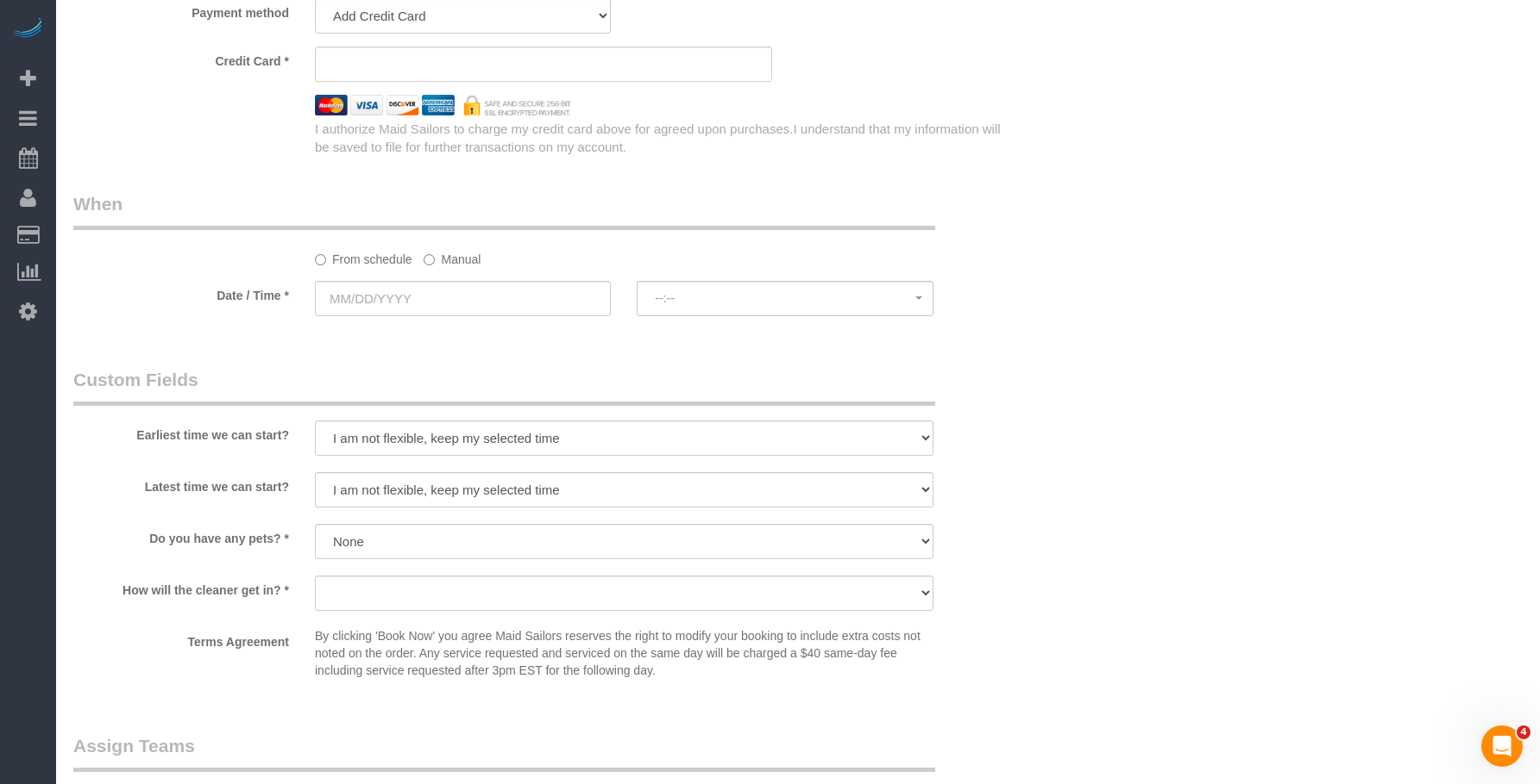
click at [461, 263] on label "Manual" at bounding box center [452, 256] width 57 height 23
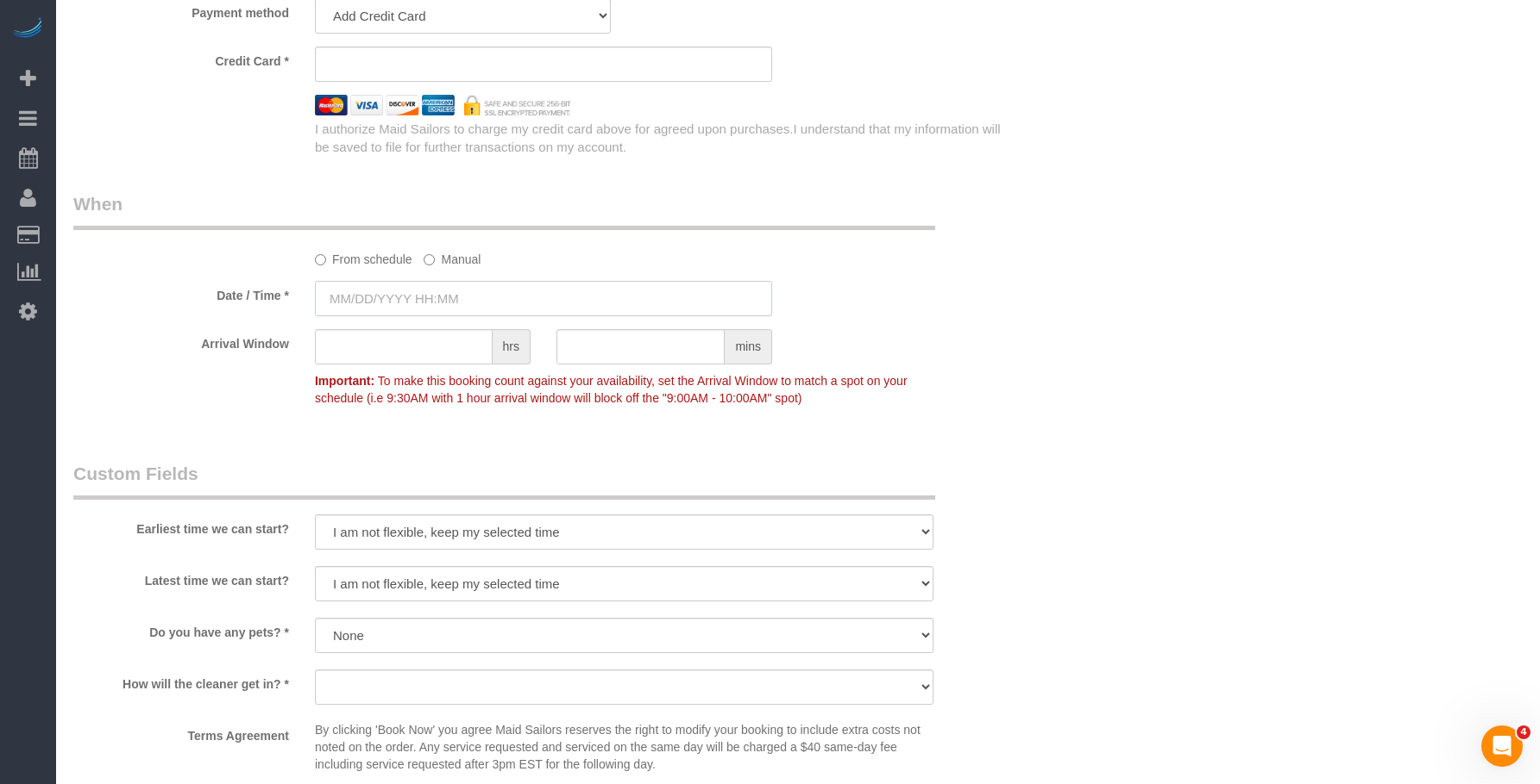
click at [468, 310] on input "text" at bounding box center [543, 298] width 457 height 35
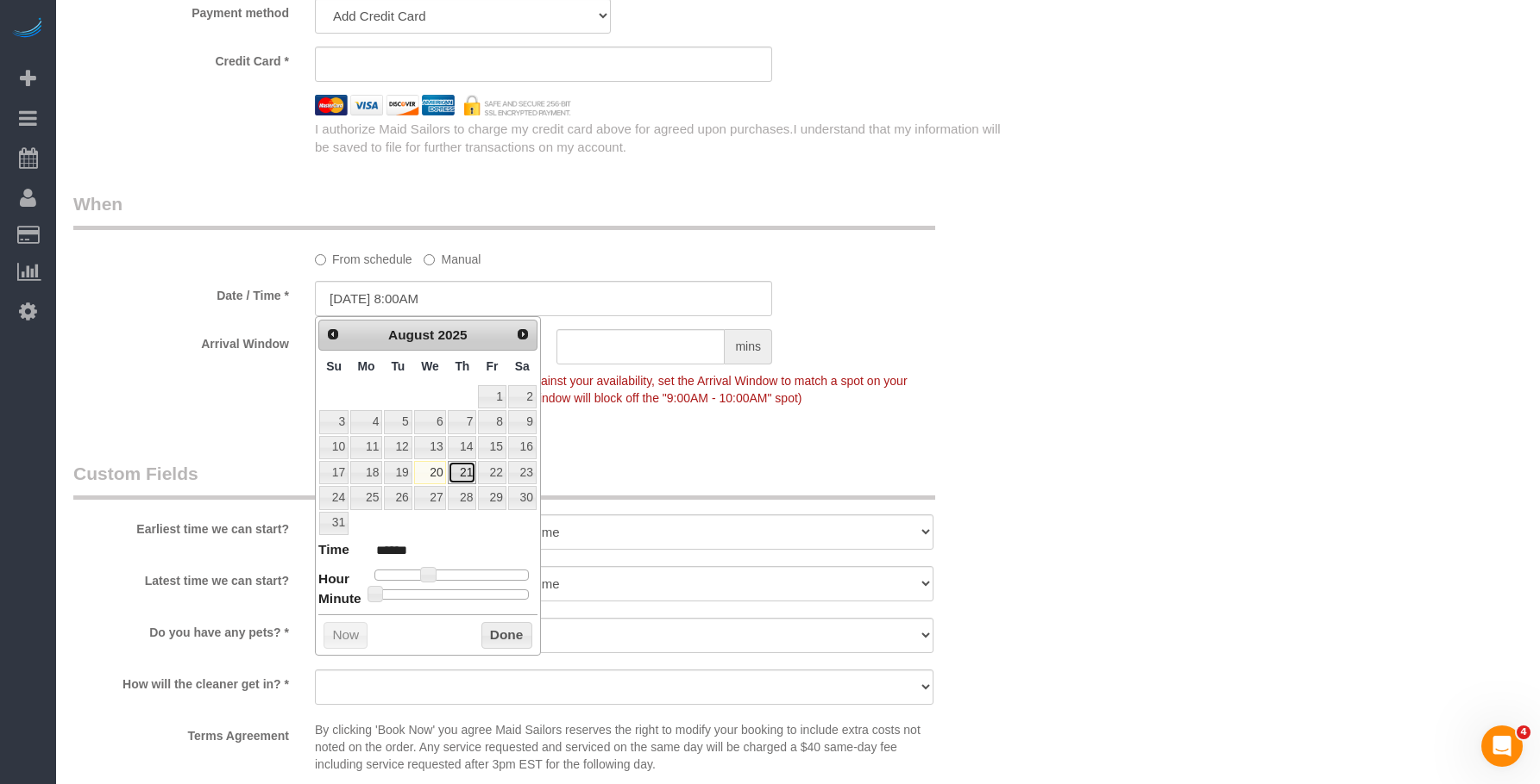
click at [463, 469] on link "21" at bounding box center [462, 472] width 28 height 23
type input "[DATE] 9:00AM"
type input "******"
click at [438, 573] on span at bounding box center [435, 575] width 16 height 16
click at [1217, 347] on div "Who Email solook9@gmail.com Name * Alex Burgos Where Address 141 Logan Street B…" at bounding box center [797, 43] width 1449 height 2547
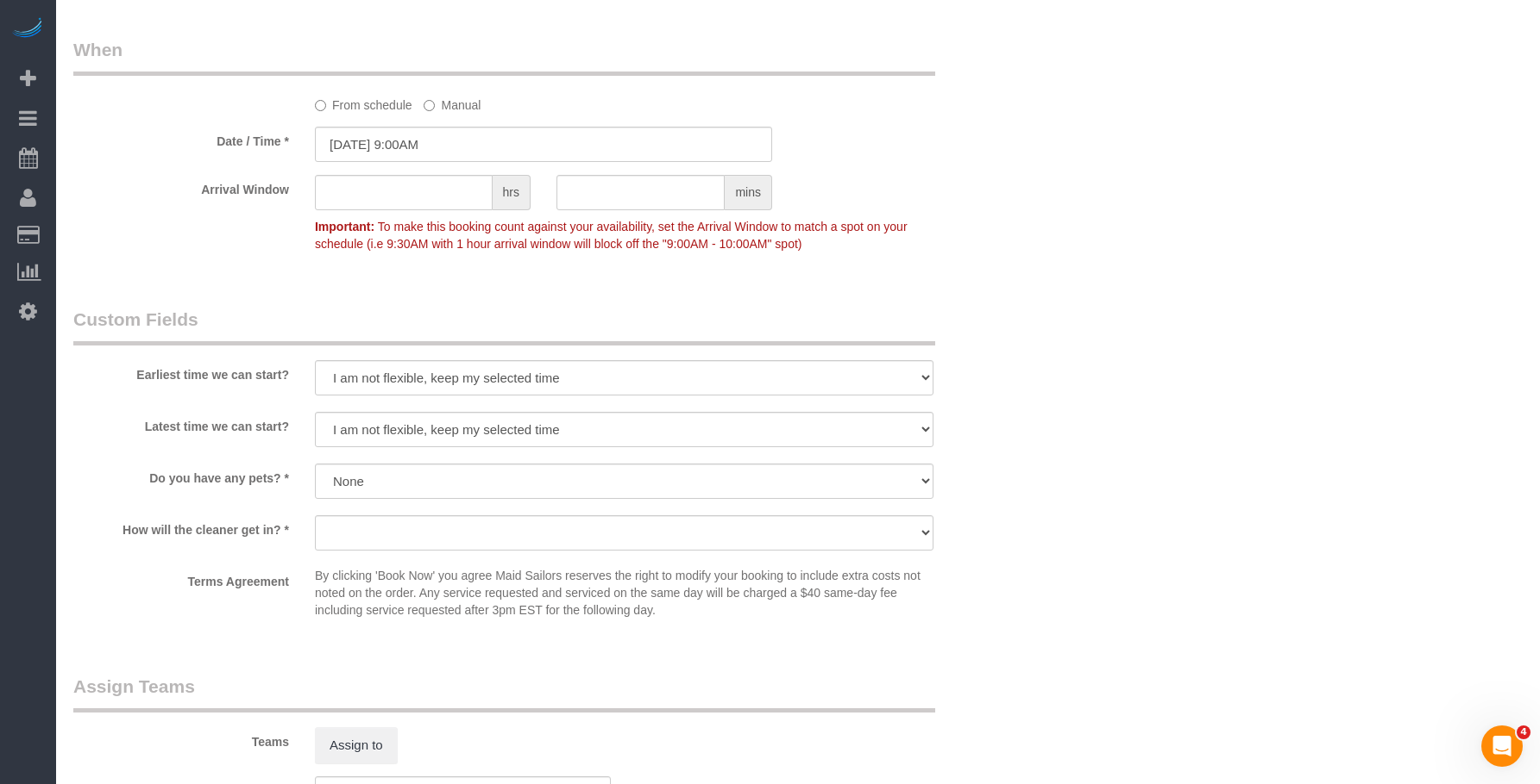
scroll to position [1465, 0]
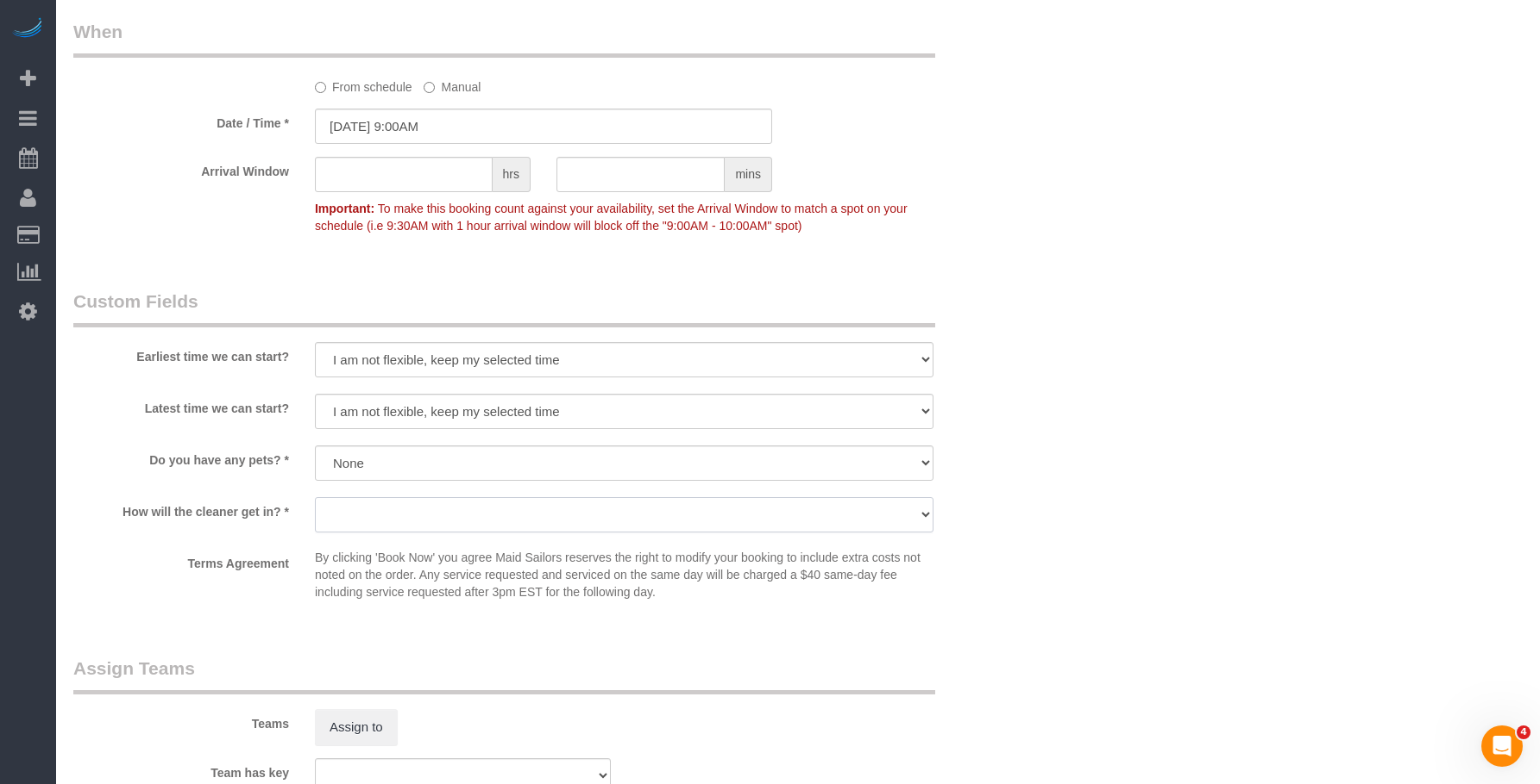
click at [515, 501] on select "We'll let you in. Doorman/Front Desk has the key. Other (Provide details)" at bounding box center [624, 514] width 619 height 35
select select "number:7"
click at [315, 497] on select "We'll let you in. Doorman/Front Desk has the key. Other (Provide details)" at bounding box center [624, 514] width 619 height 35
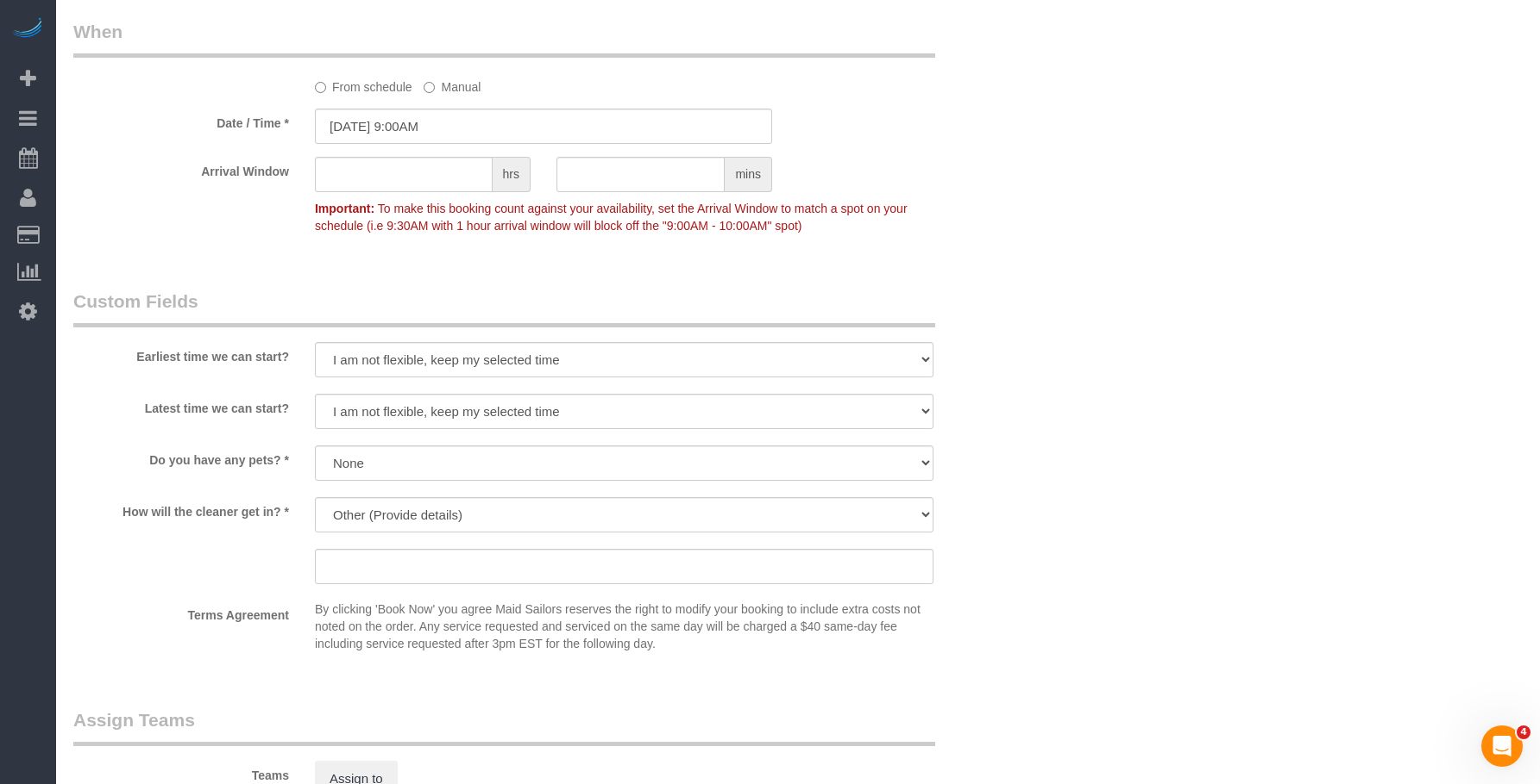
click at [494, 545] on div "We'll let you in. Doorman/Front Desk has the key. Other (Provide details)" at bounding box center [624, 542] width 619 height 91
click at [482, 572] on input "text" at bounding box center [624, 566] width 619 height 35
paste input "Call me when you arrive. Then, I'll let you in."
type input "Call me when you arrive. Then, I'll let you in."
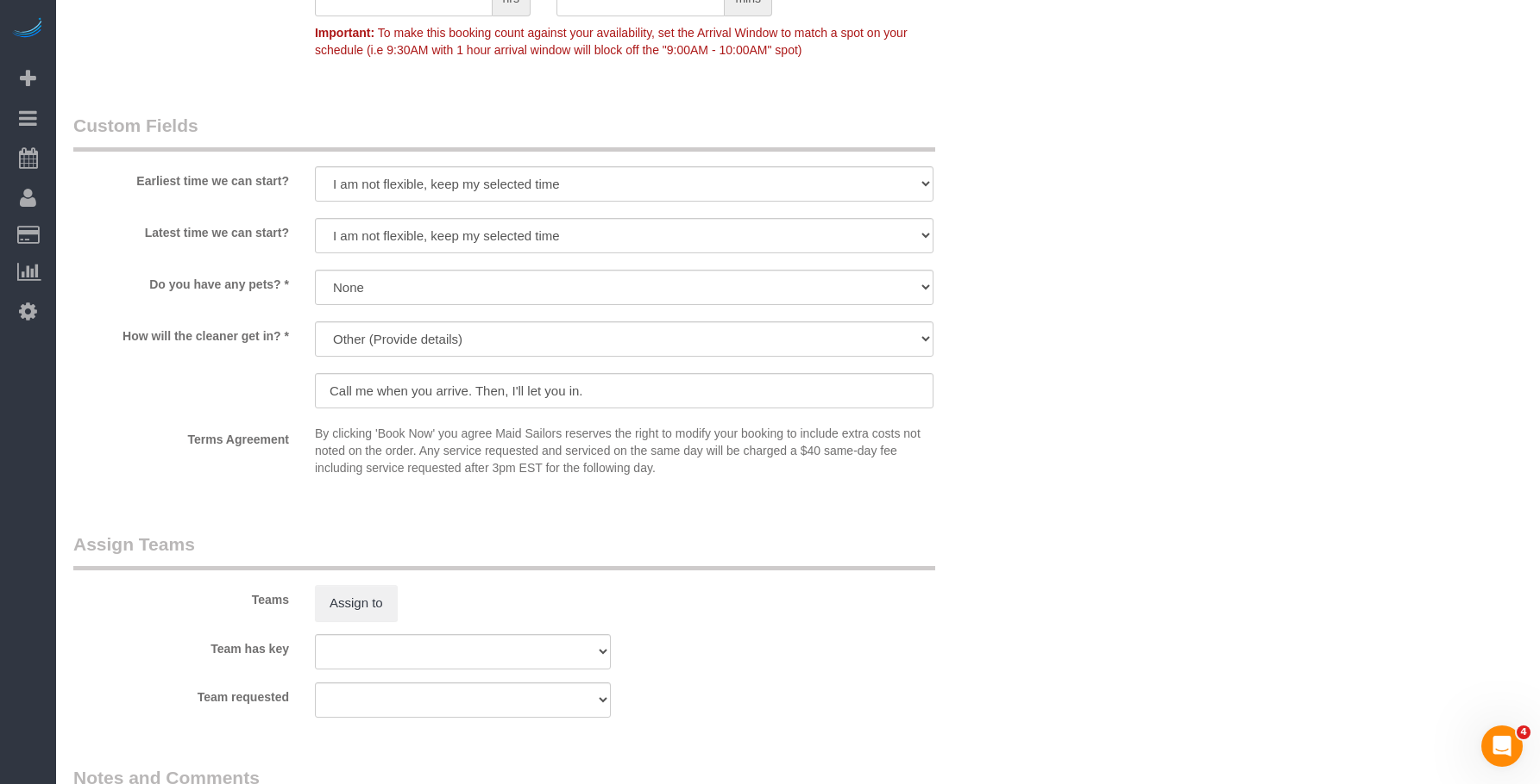
scroll to position [1810, 0]
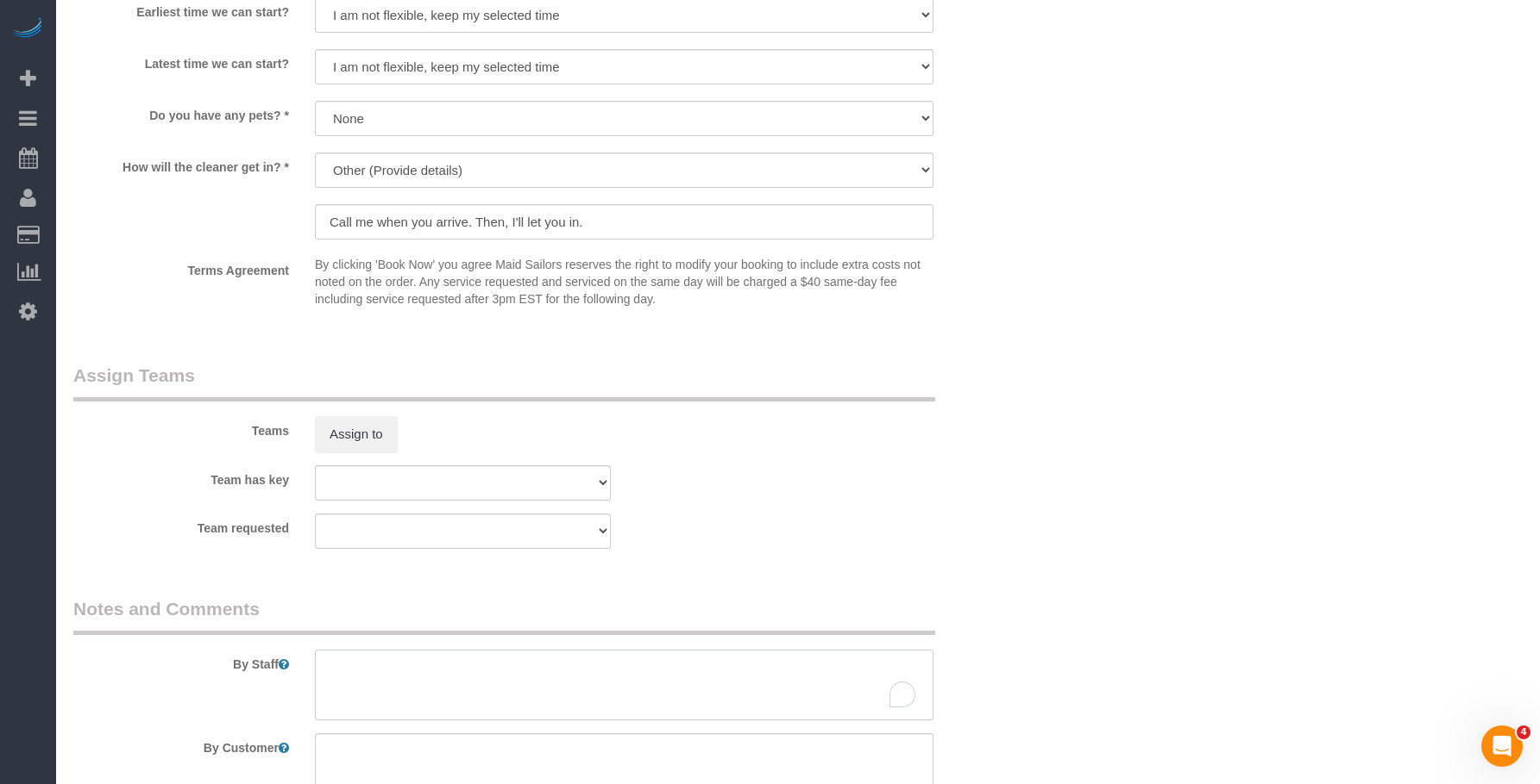
click at [517, 673] on textarea "To enrich screen reader interactions, please activate Accessibility in Grammarl…" at bounding box center [624, 685] width 619 height 71
paste textarea "Call me when you arrive. Then, I'll let you in."
type textarea "Call me when you arrive. Then, I'll let you in."
drag, startPoint x: 637, startPoint y: 670, endPoint x: 157, endPoint y: 624, distance: 482.2
click at [157, 624] on fieldset "Notes and Comments By Staff By Customer" at bounding box center [543, 706] width 940 height 221
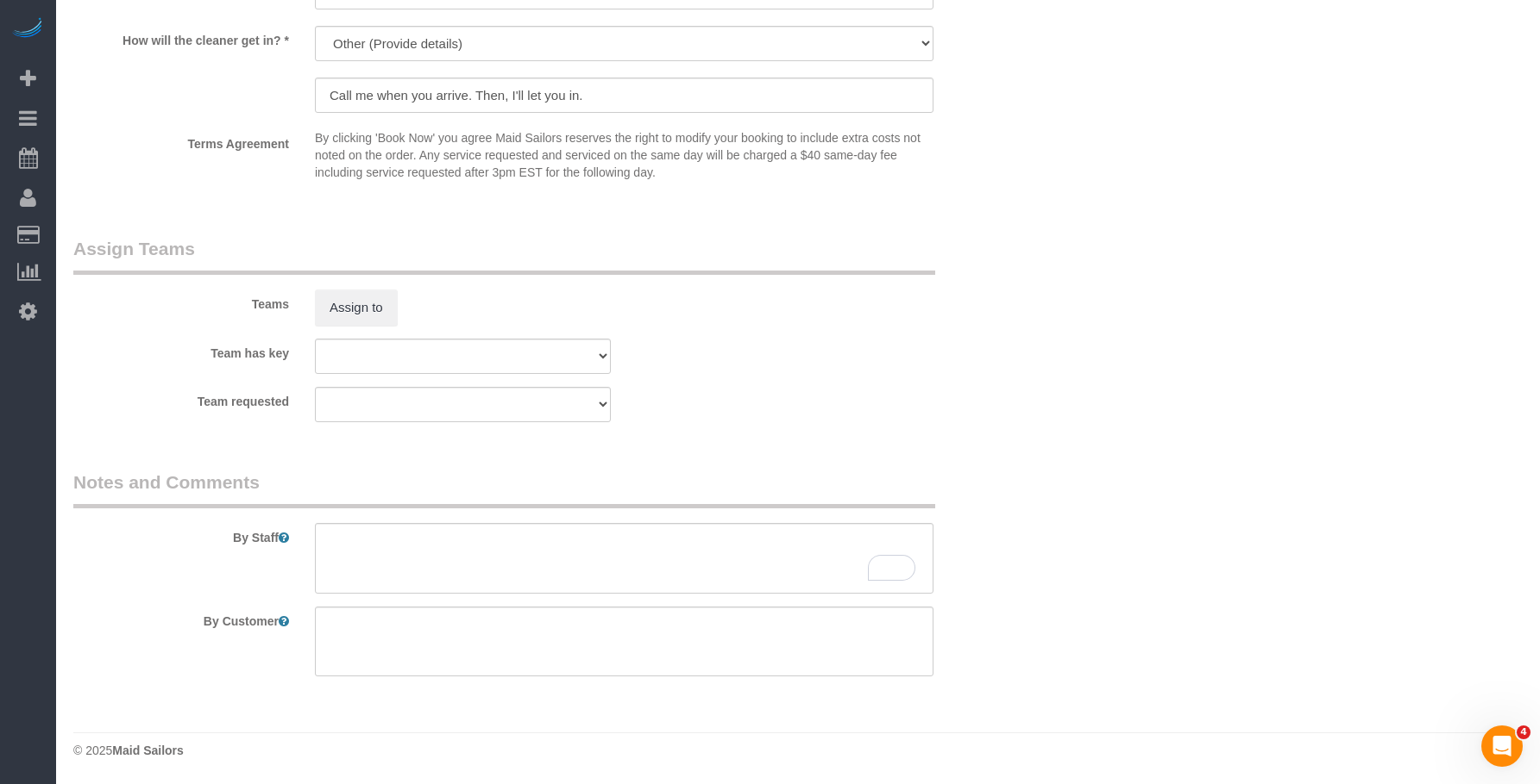
scroll to position [1765, 0]
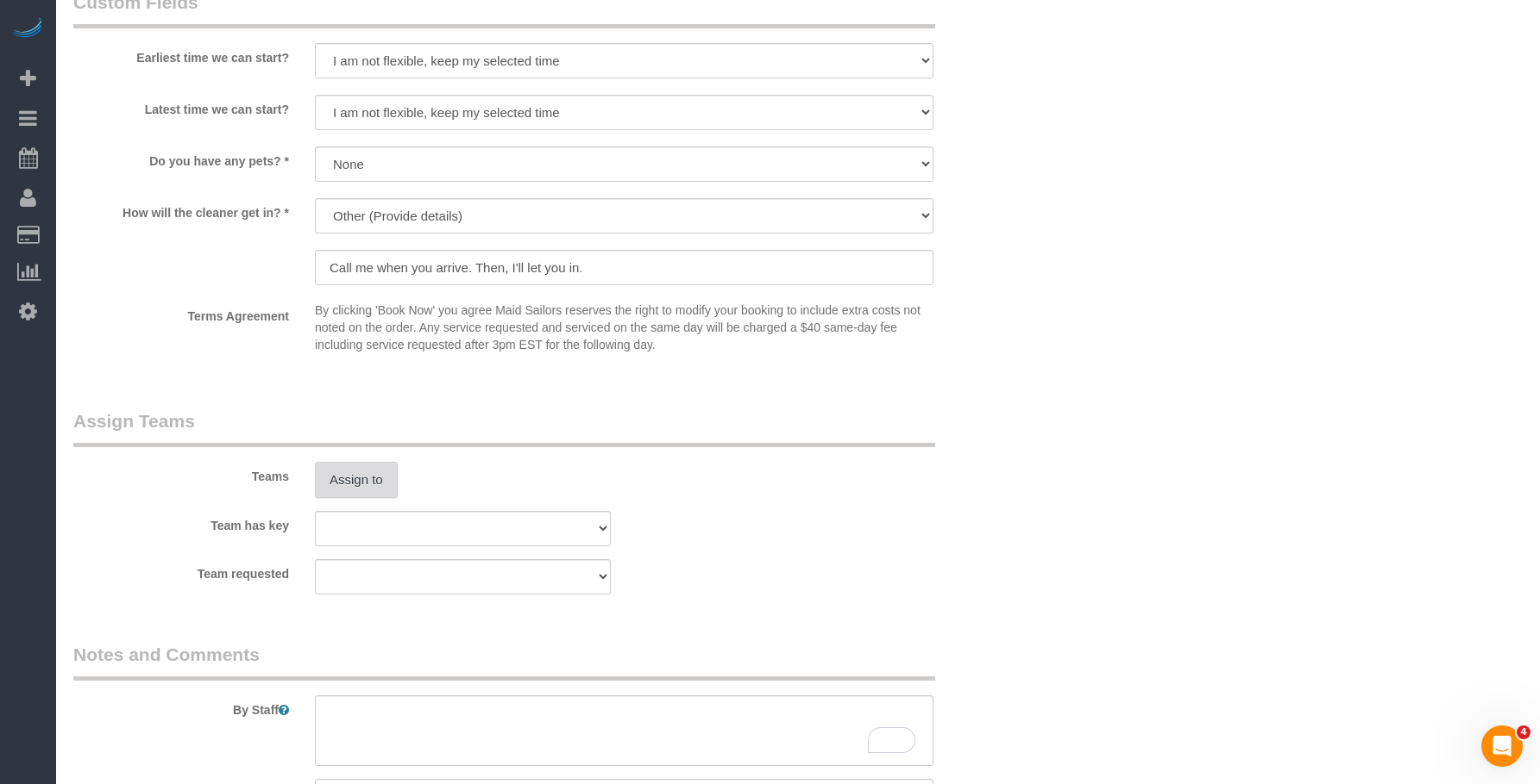
click at [389, 480] on button "Assign to" at bounding box center [356, 480] width 83 height 36
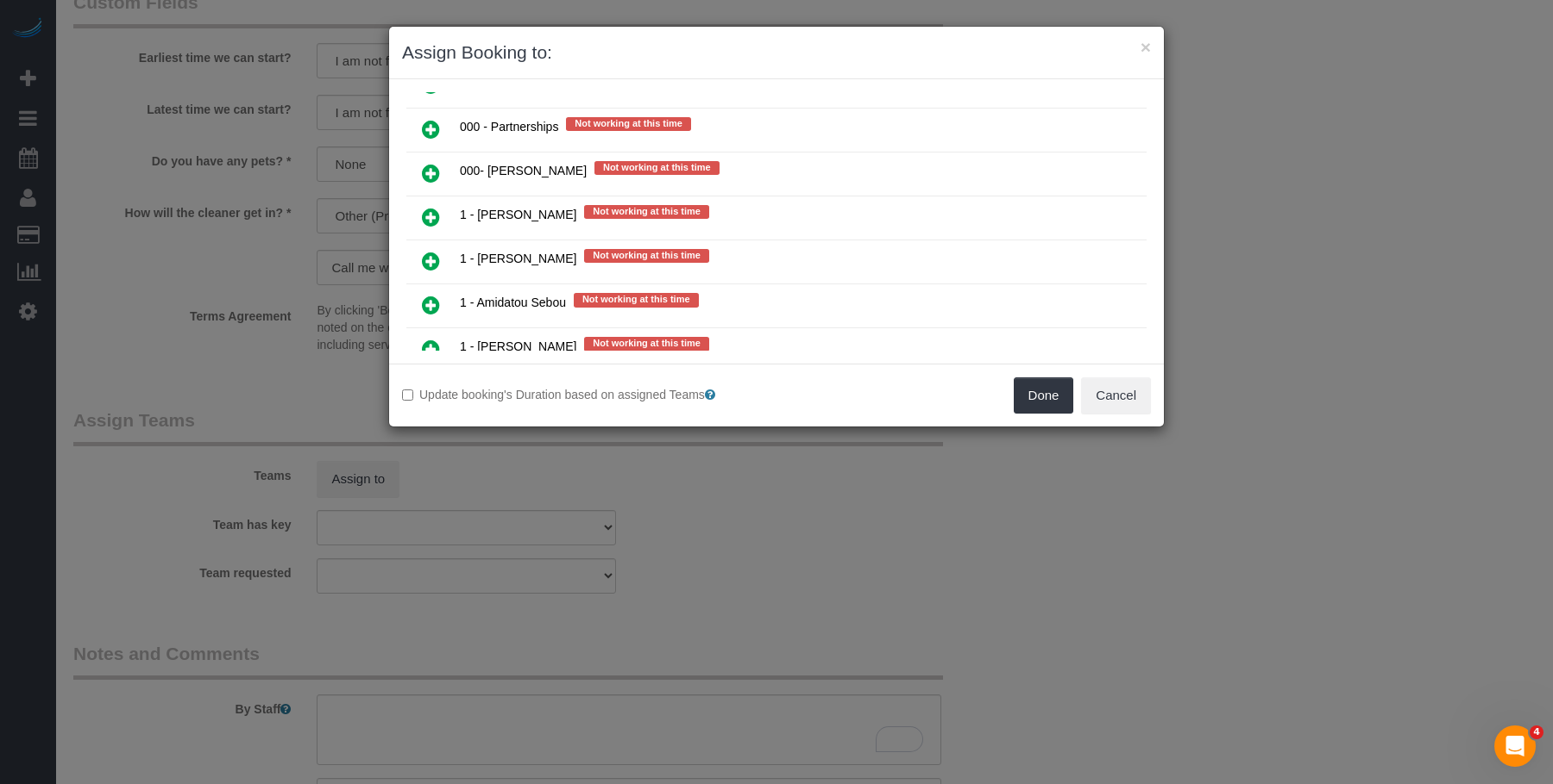
scroll to position [1552, 0]
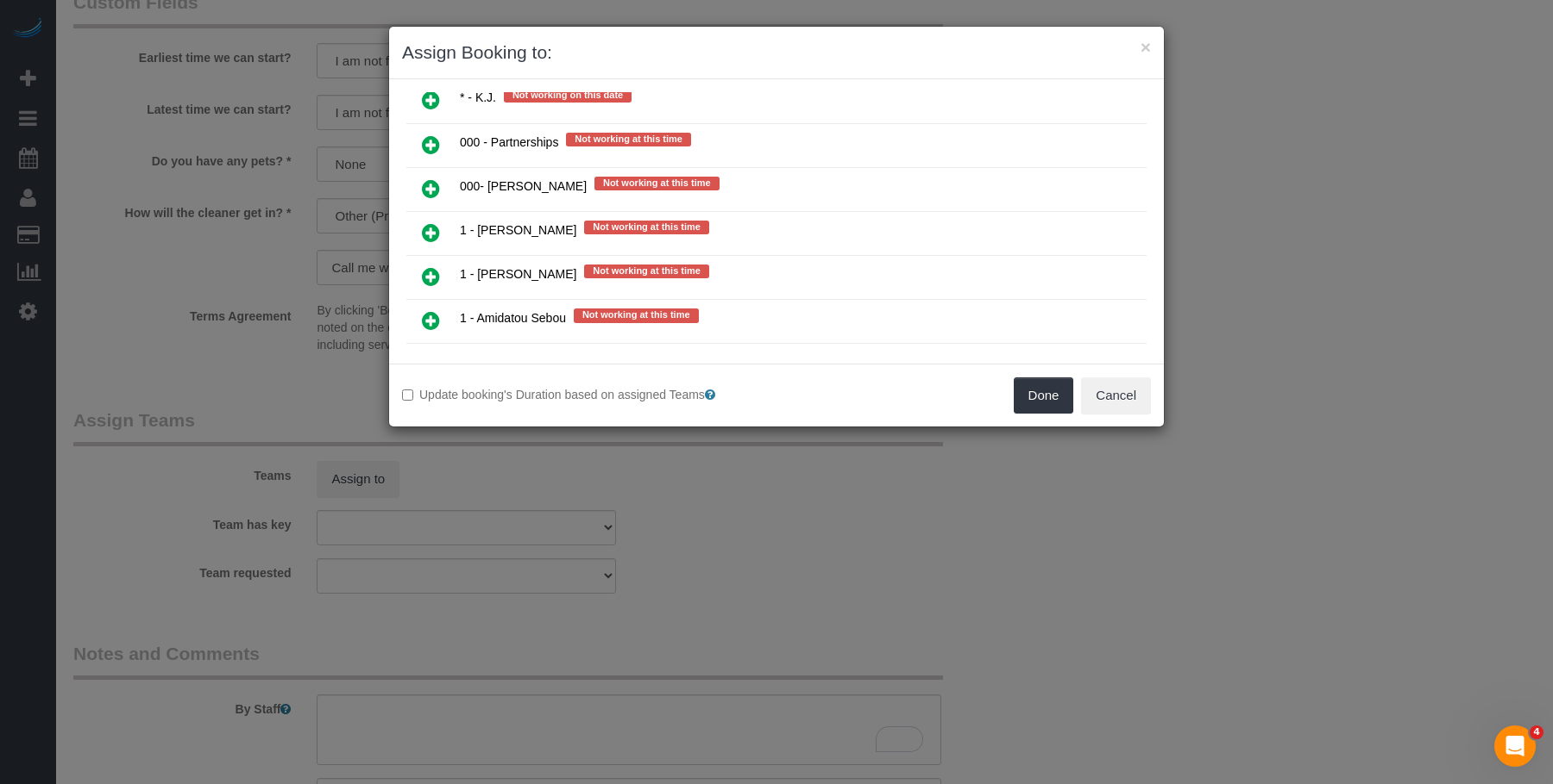
drag, startPoint x: 426, startPoint y: 98, endPoint x: 489, endPoint y: 142, distance: 76.8
click at [426, 98] on icon at bounding box center [431, 100] width 18 height 21
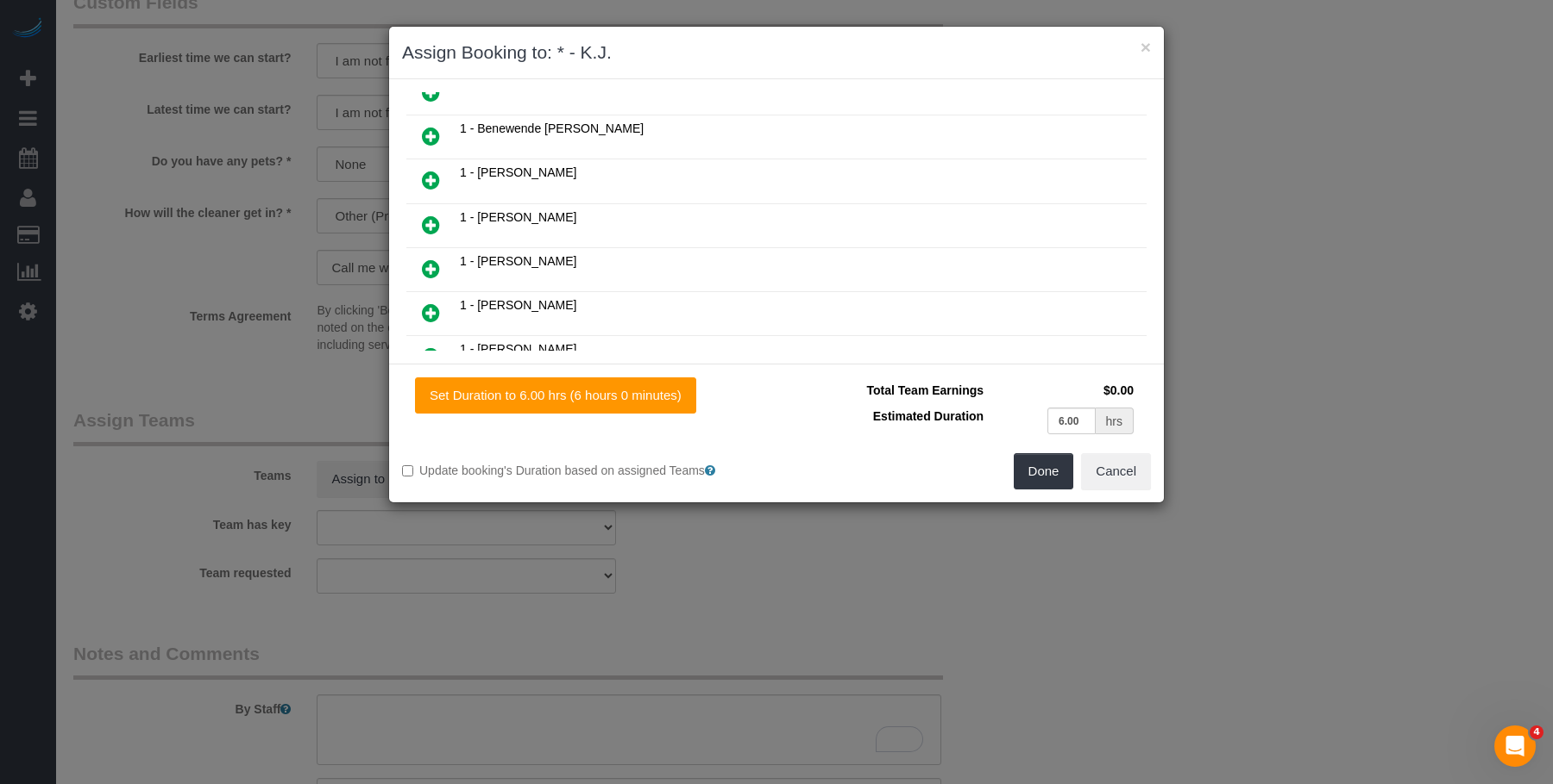
scroll to position [0, 0]
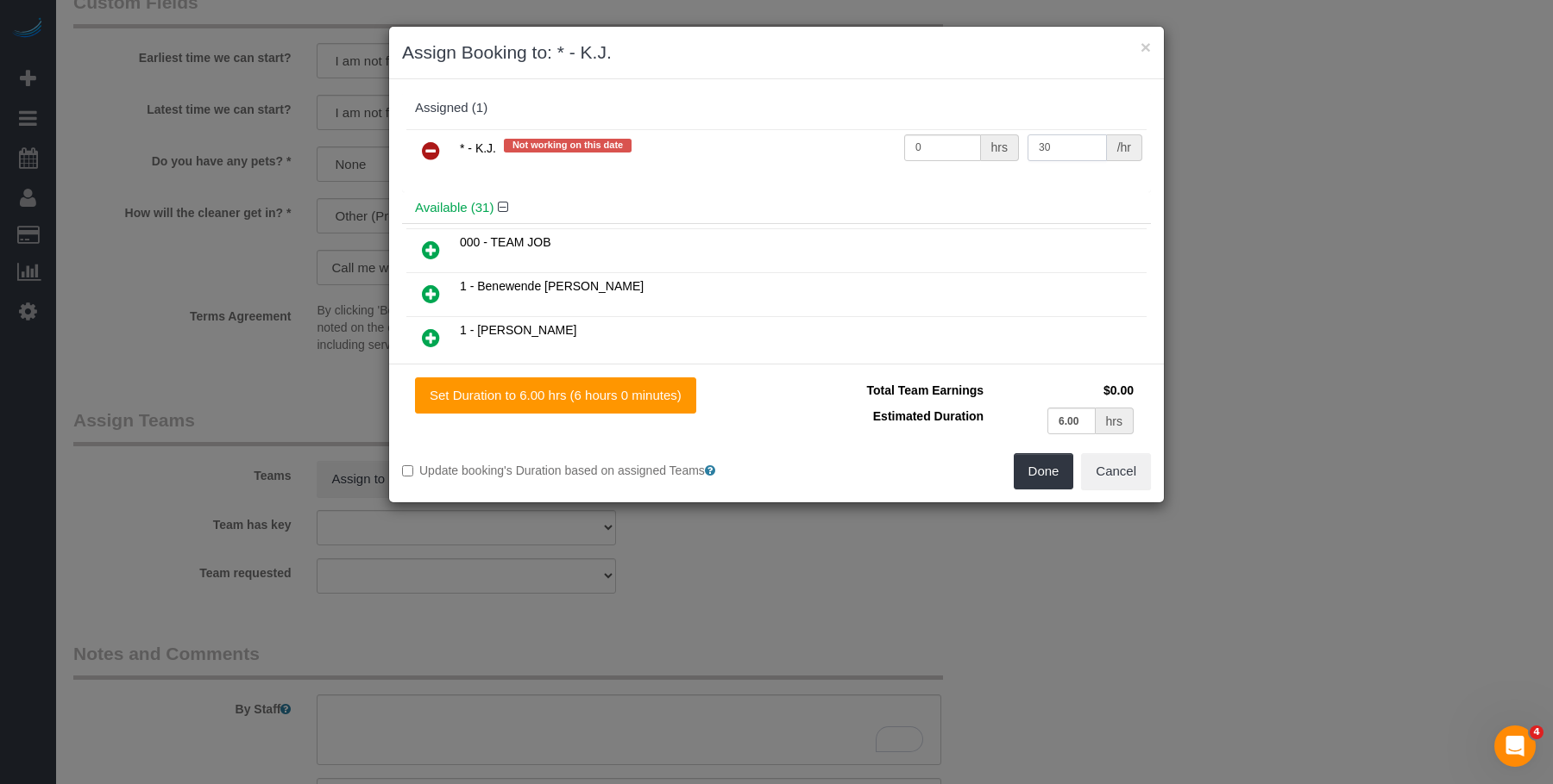
drag, startPoint x: 1055, startPoint y: 148, endPoint x: 965, endPoint y: 161, distance: 90.9
click at [965, 161] on tr "* - K.J. Not working on this date 0 hrs 30 /hr" at bounding box center [776, 151] width 741 height 44
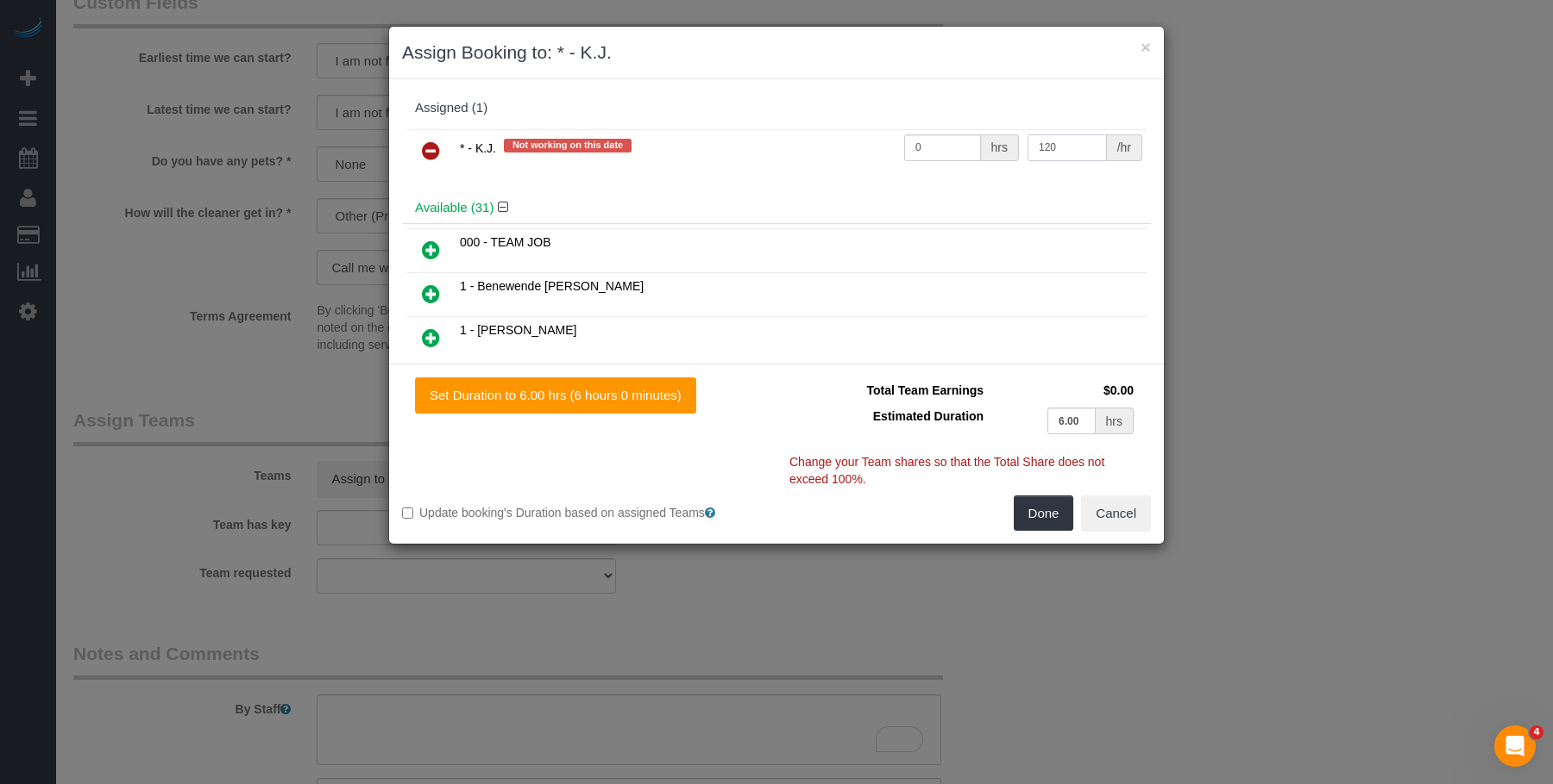
type input "120"
drag, startPoint x: 924, startPoint y: 143, endPoint x: 761, endPoint y: 161, distance: 164.0
click at [761, 164] on tr "* - K.J. Not working on this date 0 hrs 120 /hr" at bounding box center [776, 151] width 741 height 44
type input "6"
click at [1047, 505] on button "Done" at bounding box center [1043, 513] width 60 height 36
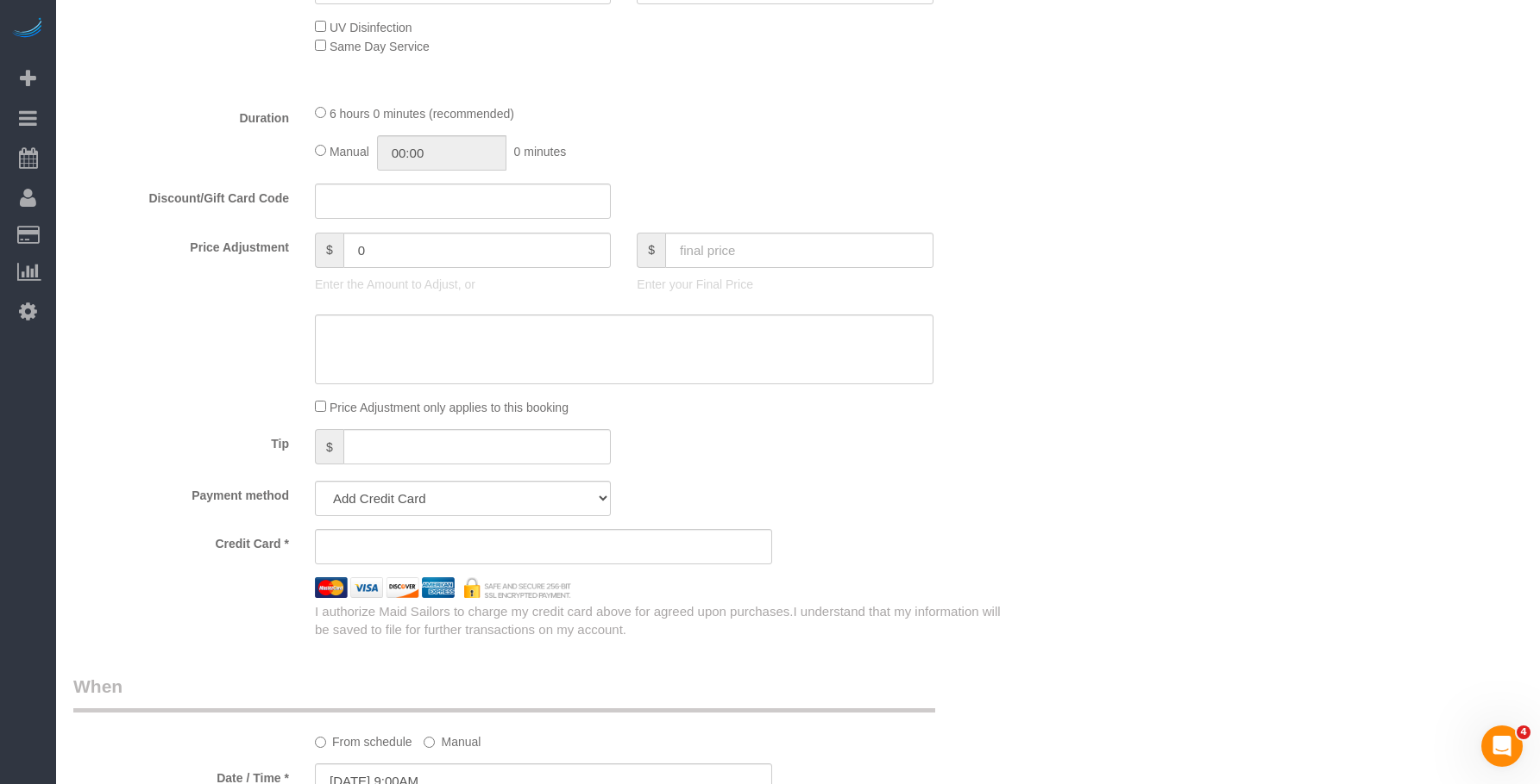
scroll to position [644, 0]
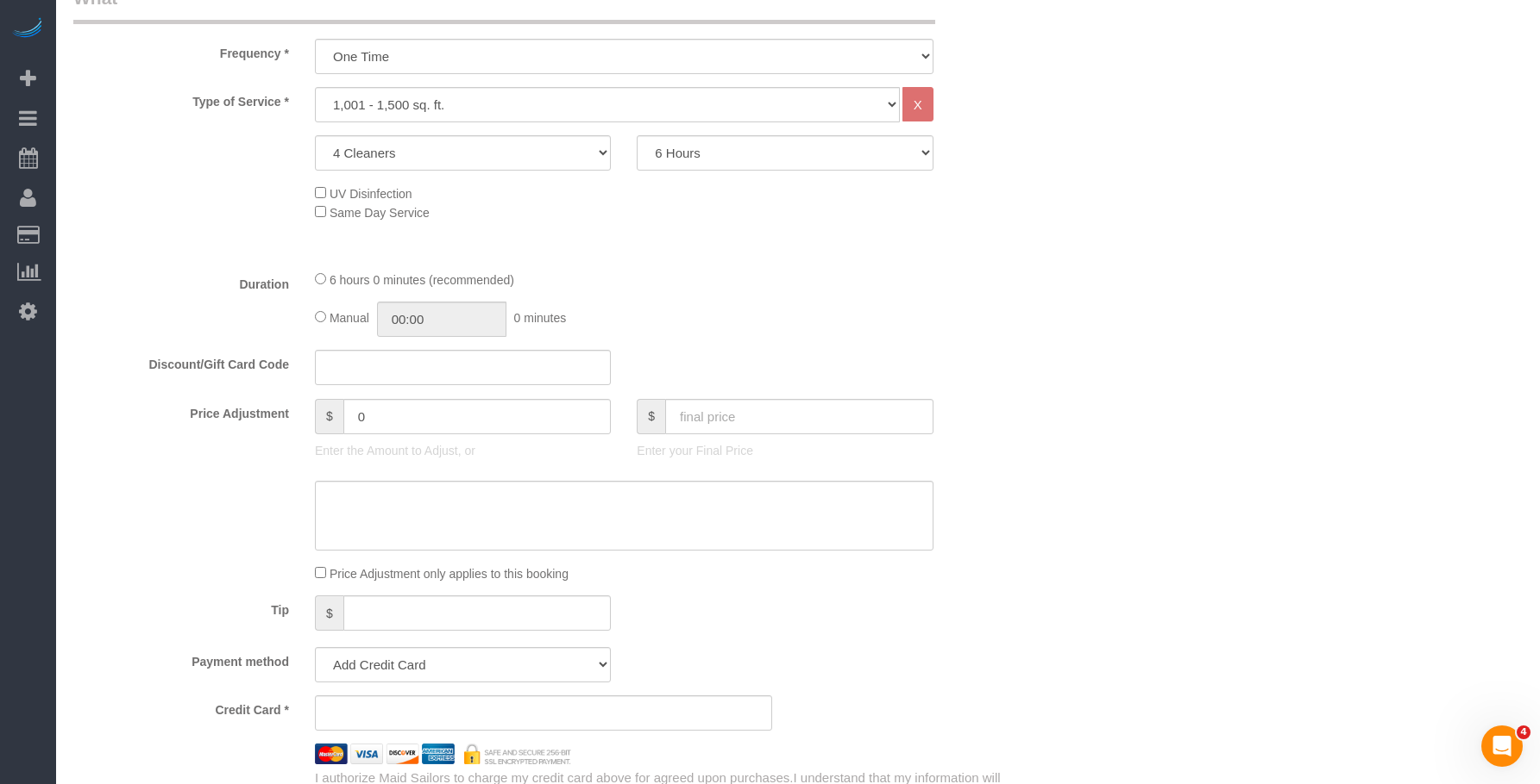
click at [1107, 356] on div "Who Email solook9@gmail.com Name * Alex Burgos Where Address 141 Logan Street B…" at bounding box center [797, 718] width 1449 height 2599
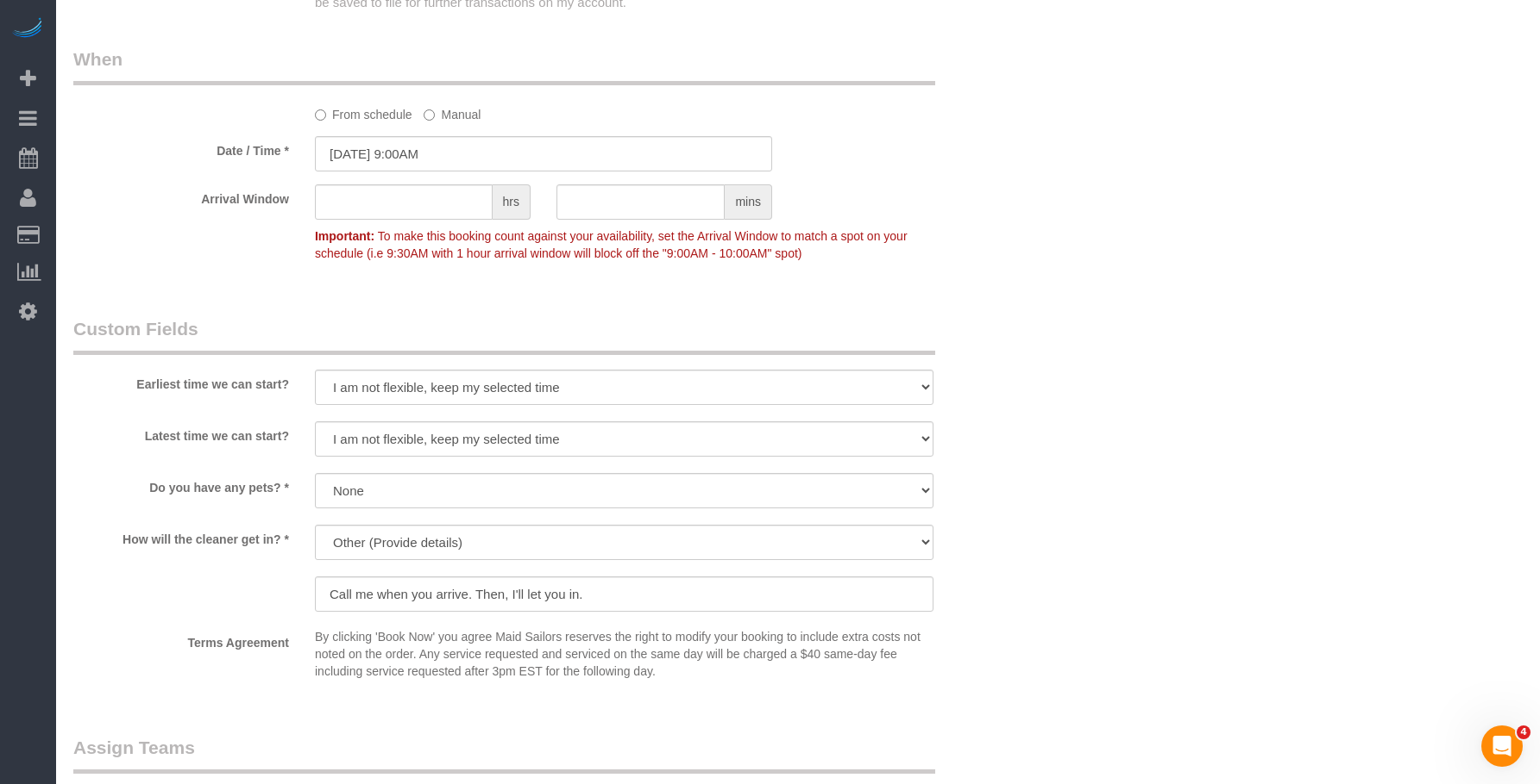
scroll to position [1592, 0]
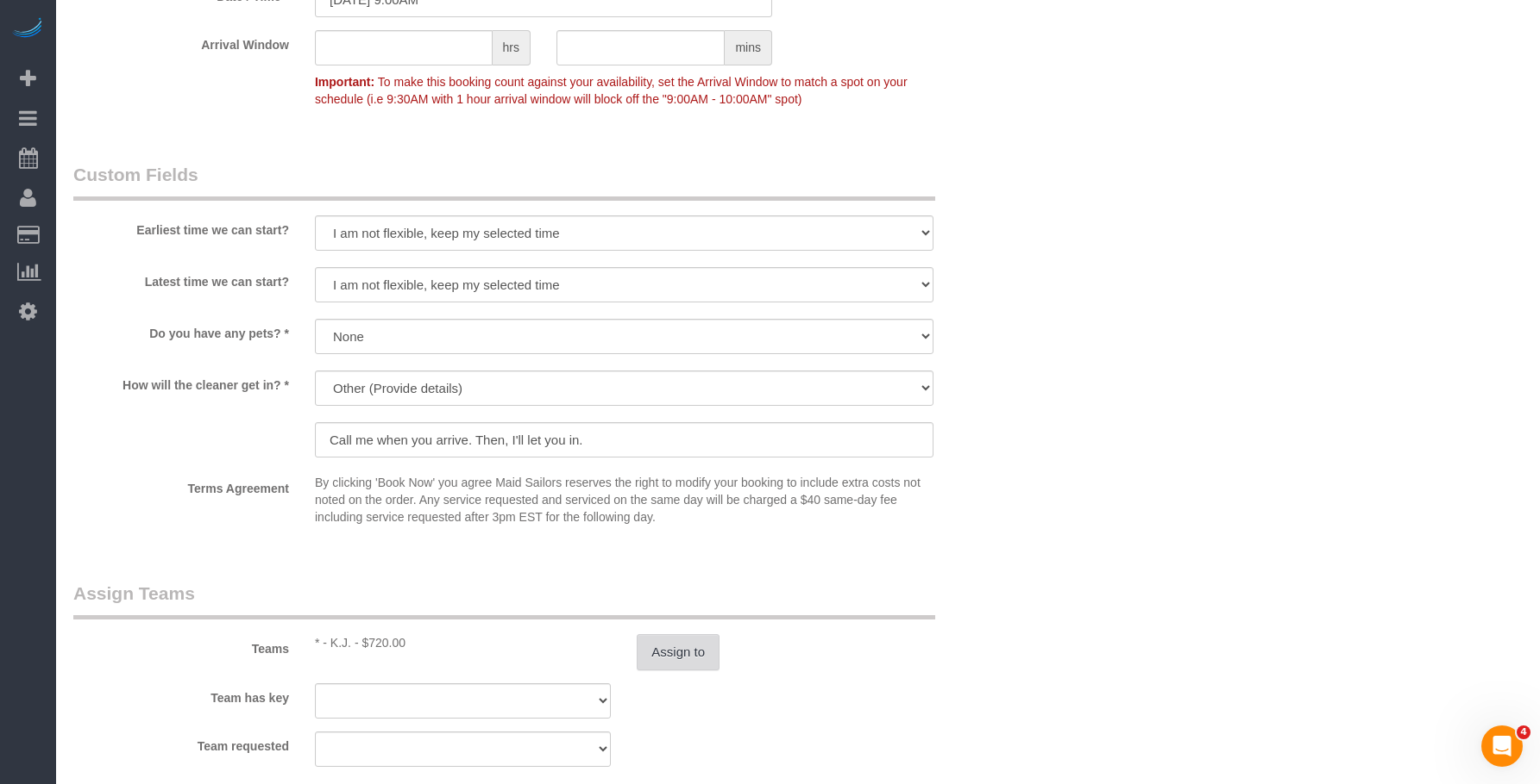
click at [662, 641] on button "Assign to" at bounding box center [678, 652] width 83 height 36
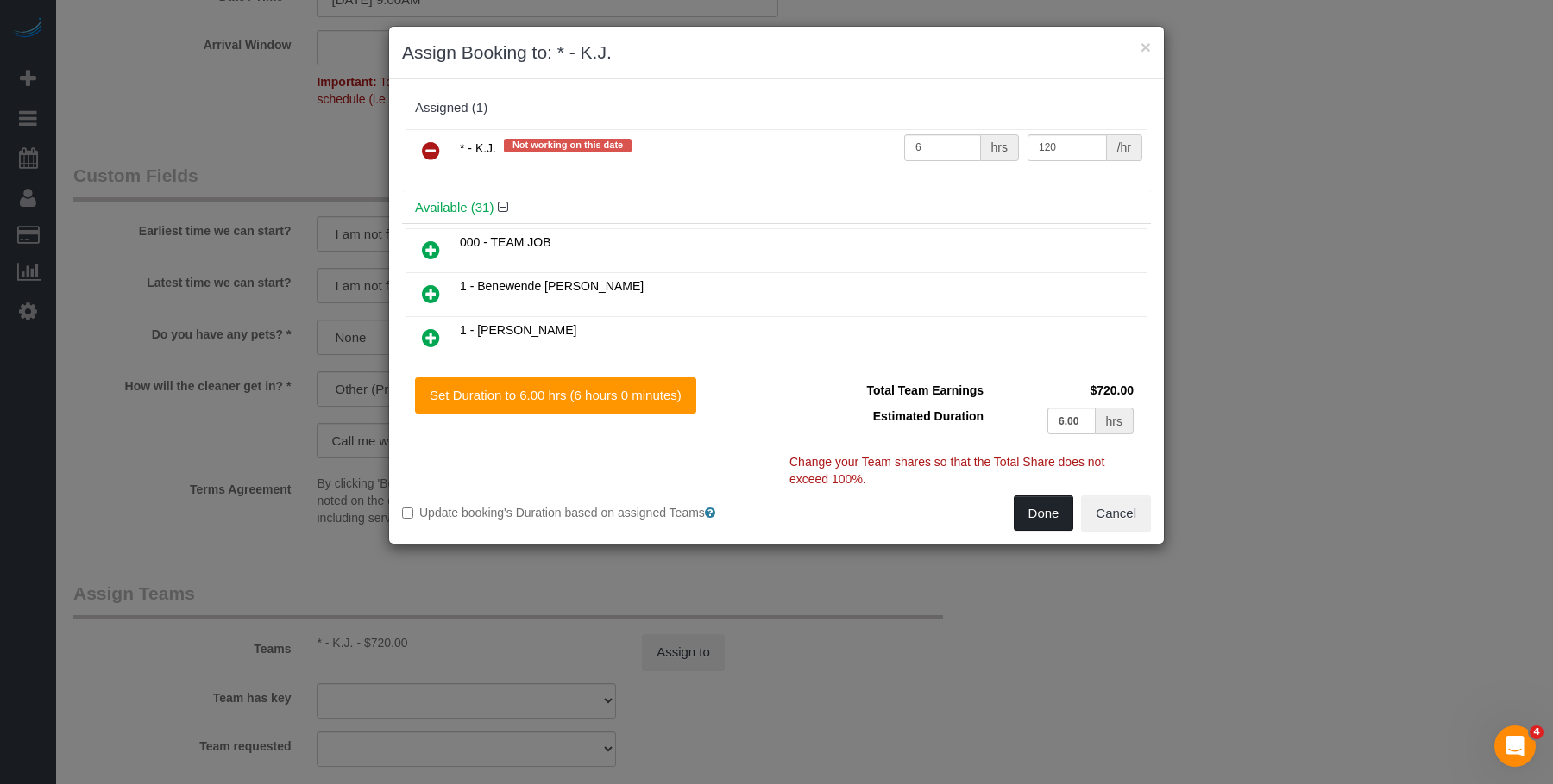
drag, startPoint x: 1034, startPoint y: 513, endPoint x: 1042, endPoint y: 527, distance: 16.1
click at [1034, 513] on button "Done" at bounding box center [1043, 513] width 60 height 36
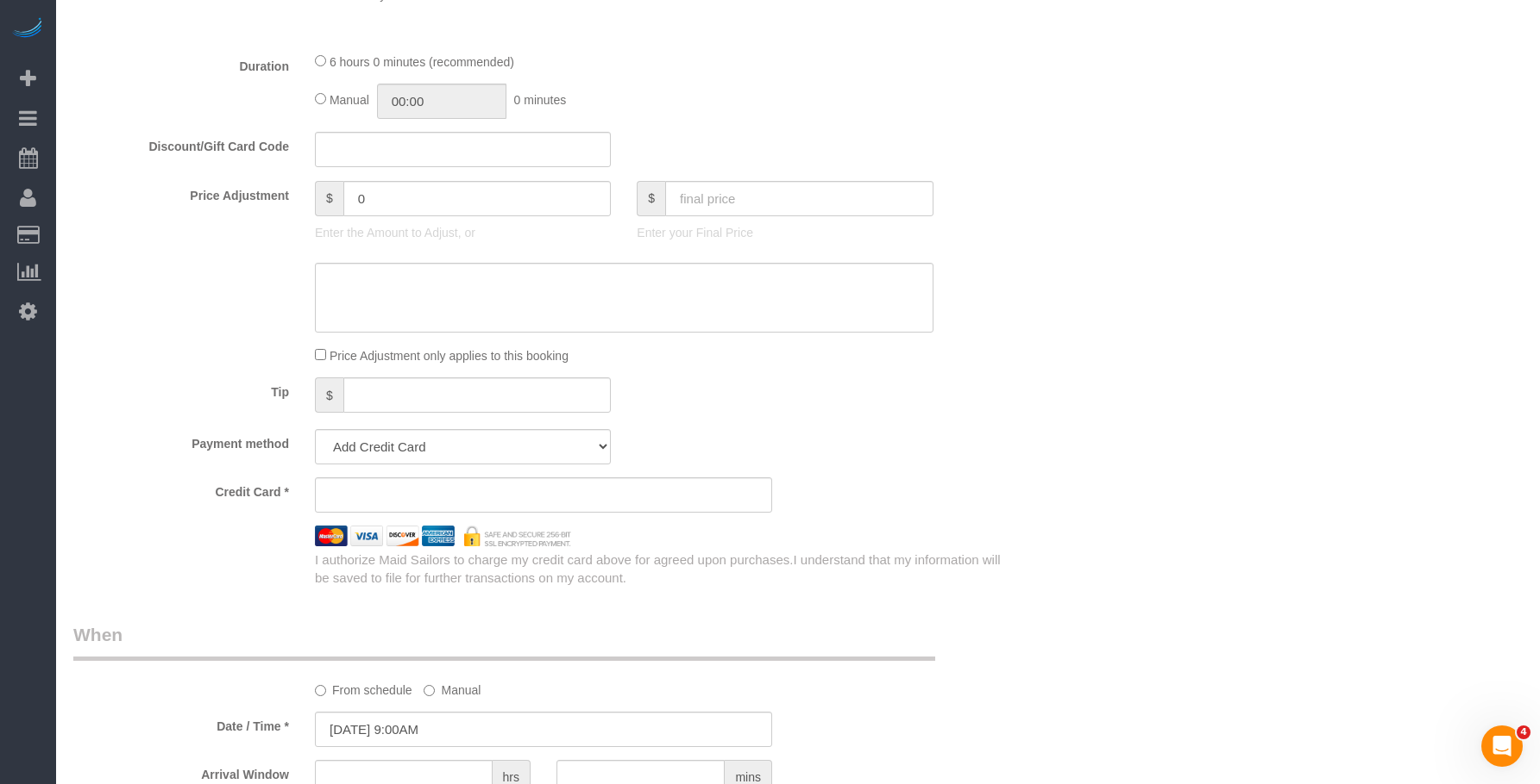
scroll to position [1035, 0]
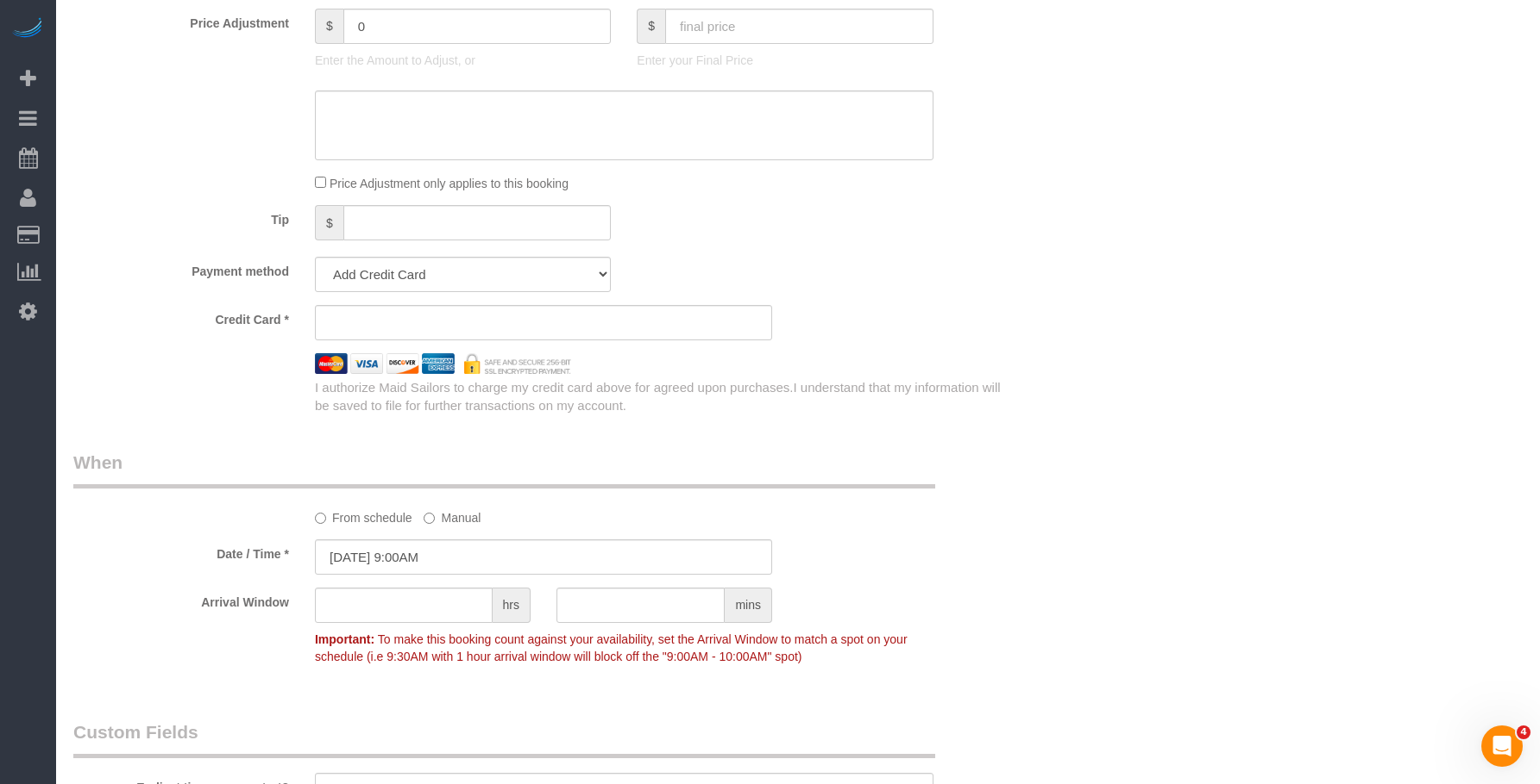
click at [1384, 379] on div "Who Email solook9@gmail.com Name * Alex Burgos Where Address 141 Logan Street B…" at bounding box center [797, 328] width 1449 height 2599
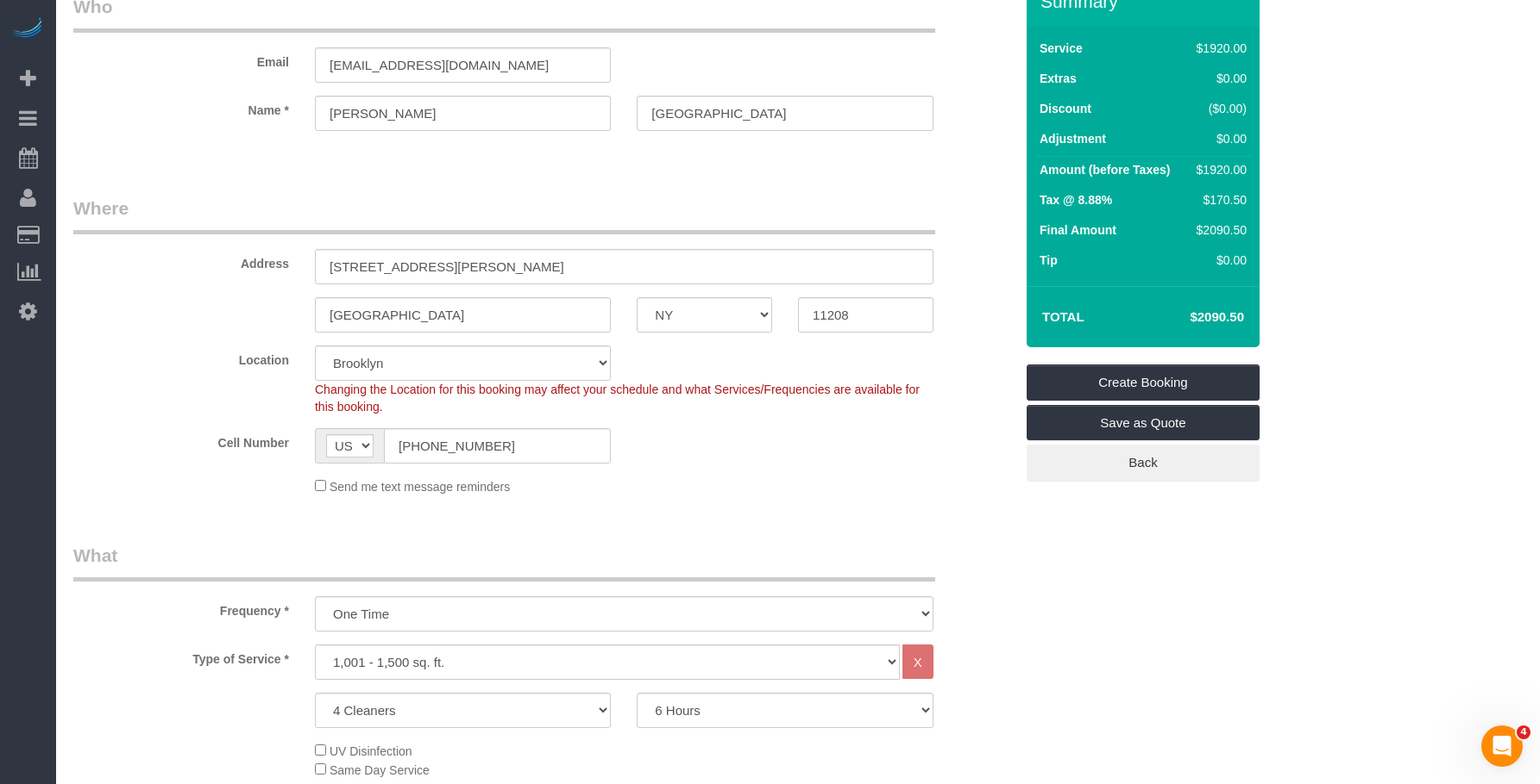
scroll to position [0, 0]
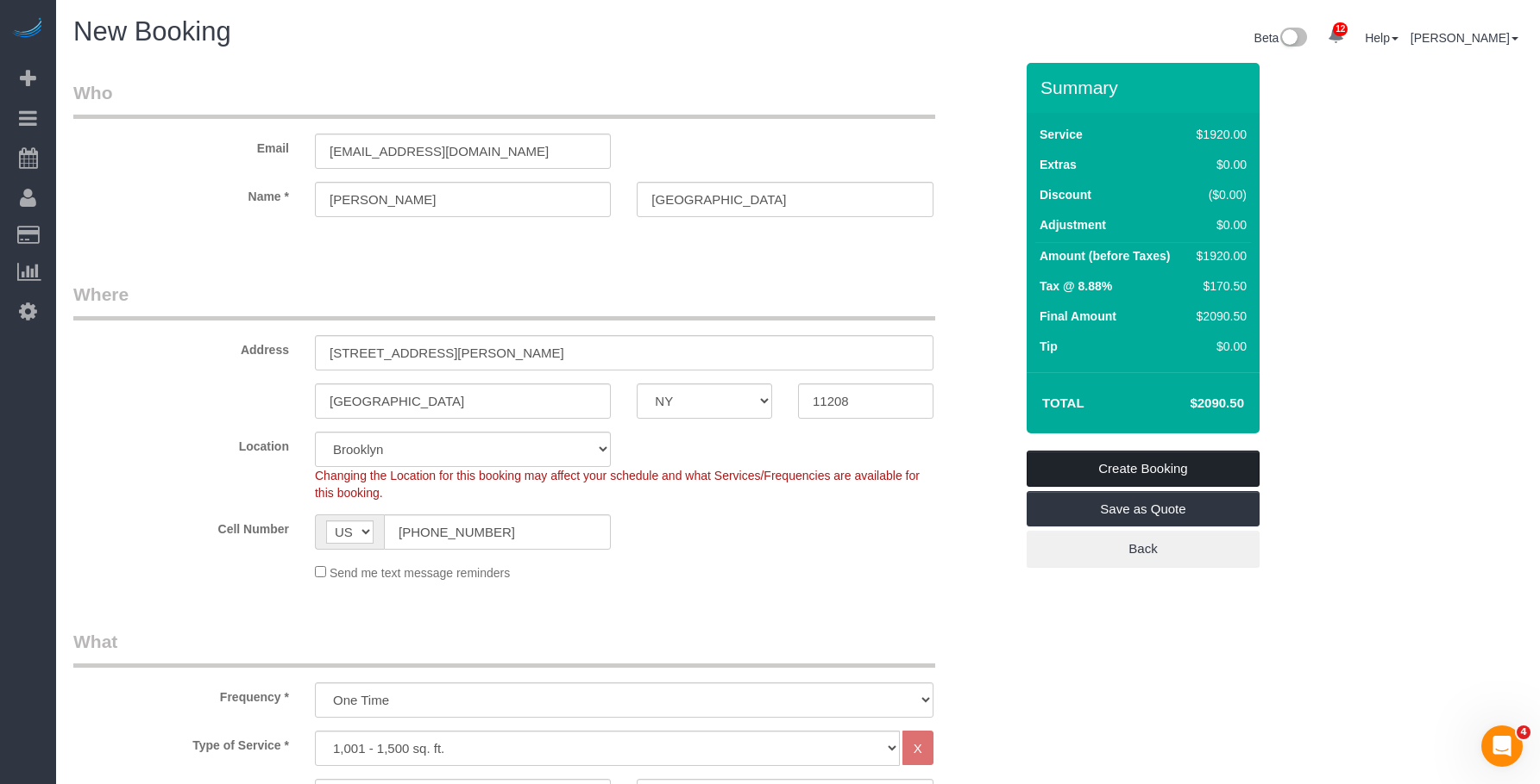
click at [1223, 467] on link "Create Booking" at bounding box center [1142, 468] width 233 height 36
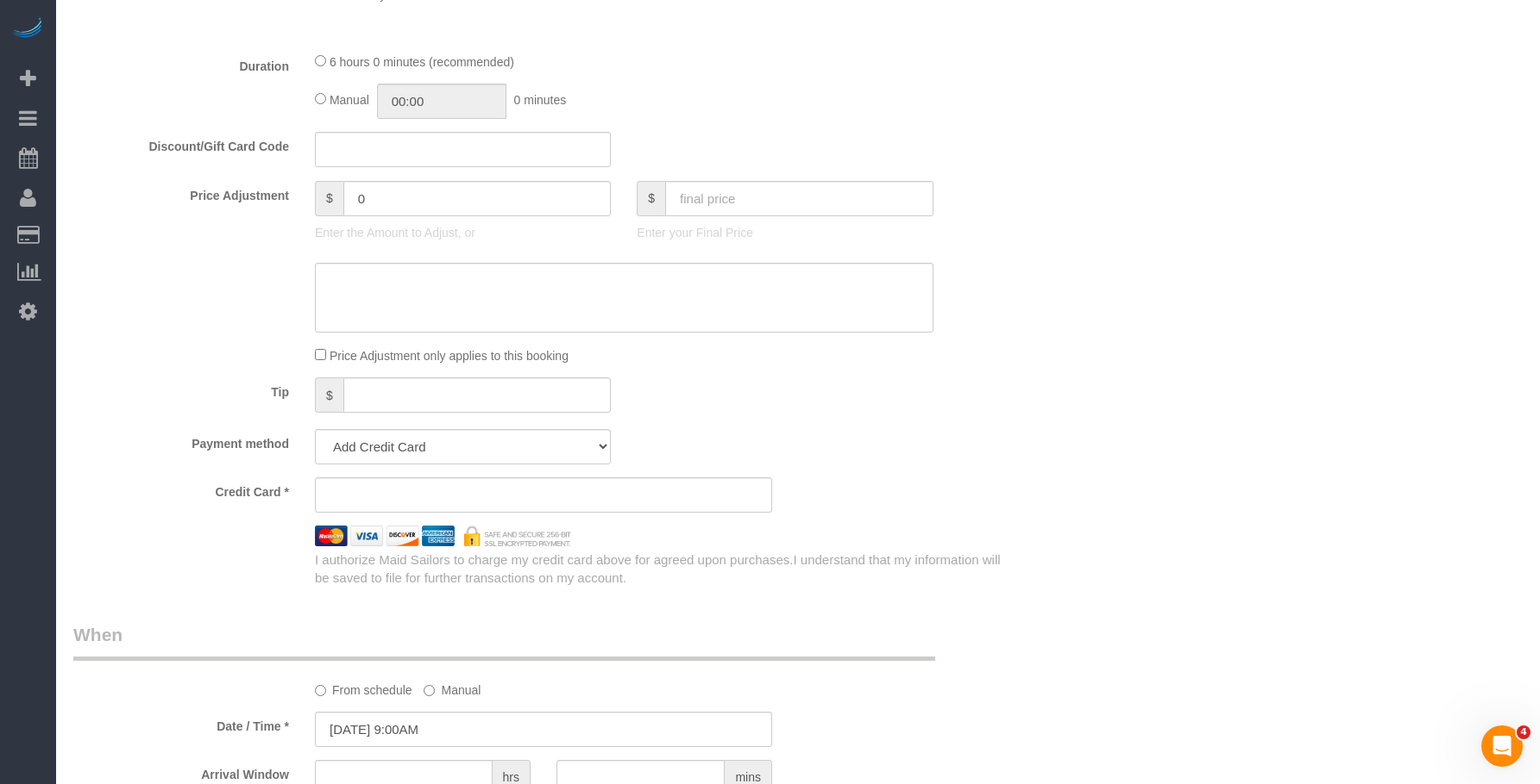
scroll to position [1293, 0]
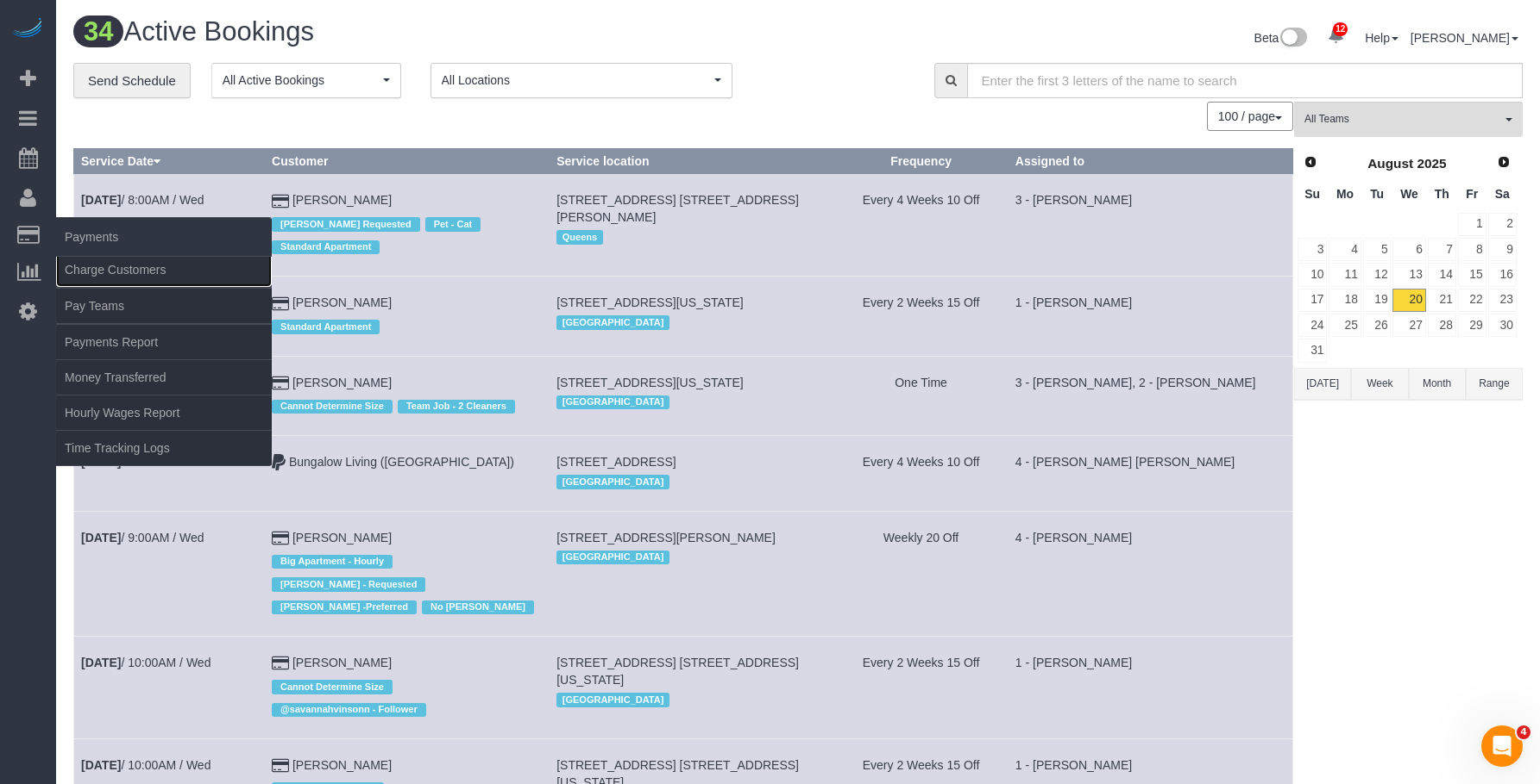
drag, startPoint x: 87, startPoint y: 267, endPoint x: 129, endPoint y: 249, distance: 45.7
click at [89, 267] on link "Charge Customers" at bounding box center [164, 270] width 216 height 35
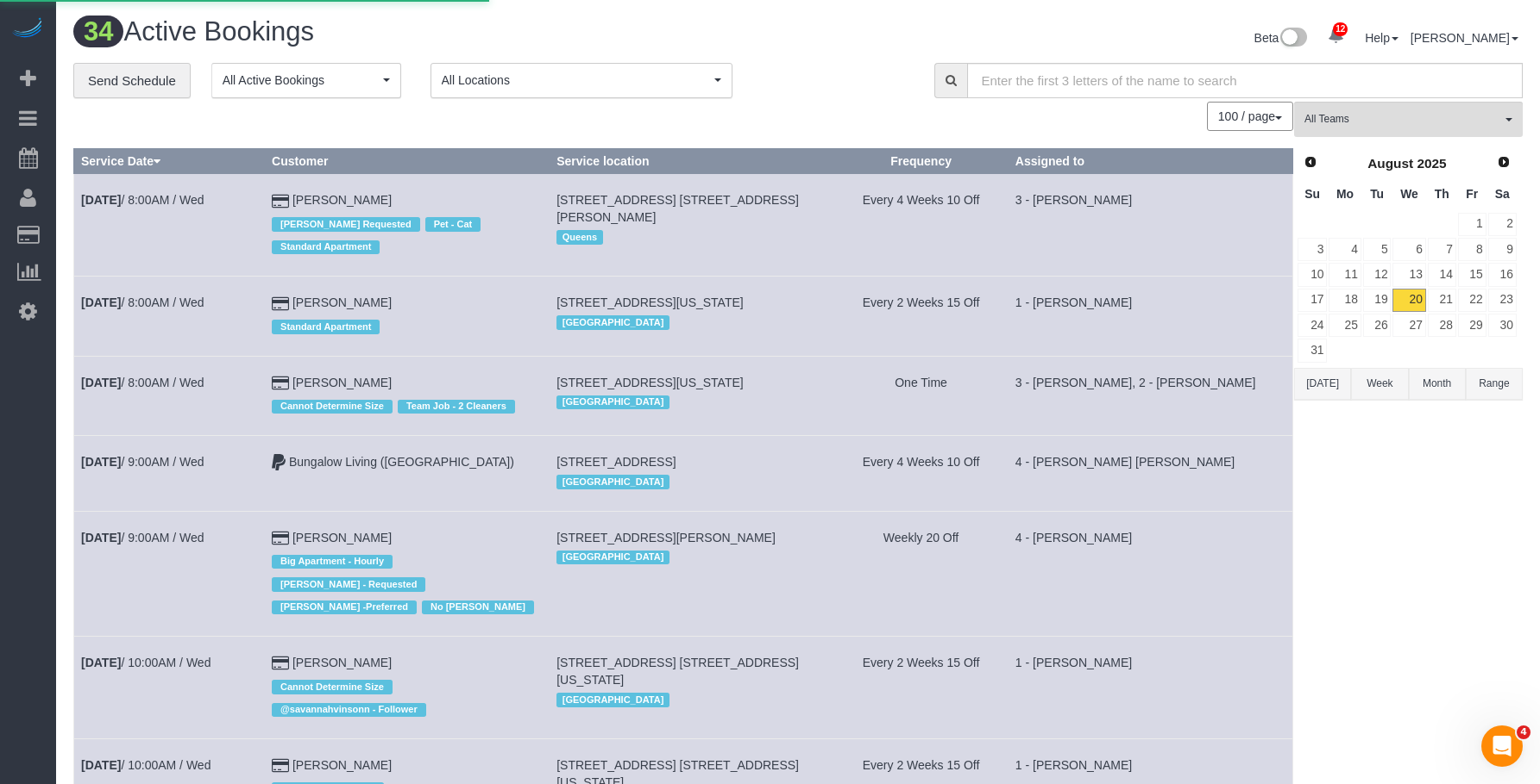
select select
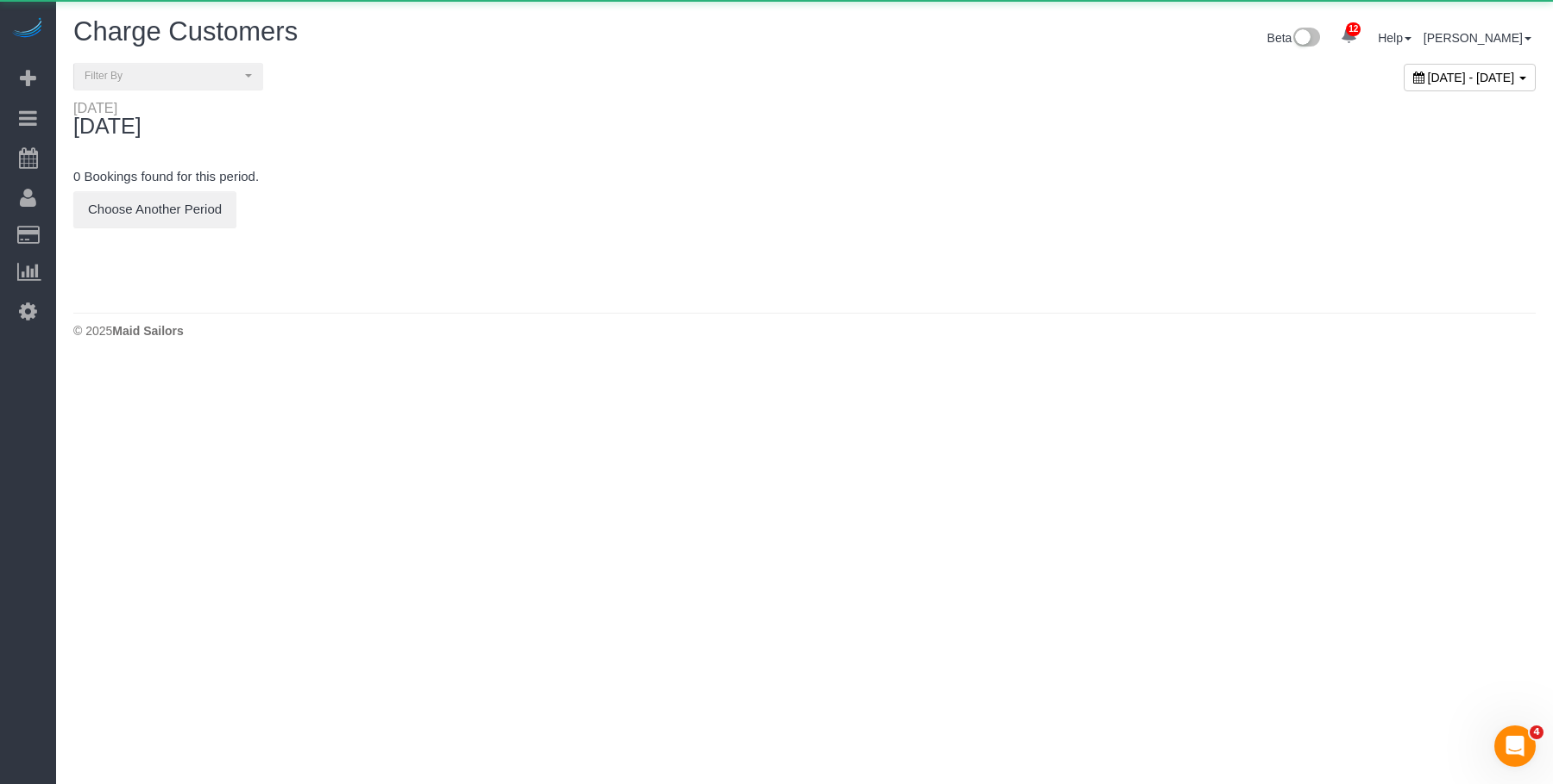
click at [1478, 66] on div "[DATE] - [DATE]" at bounding box center [1469, 78] width 132 height 28
type input "**********"
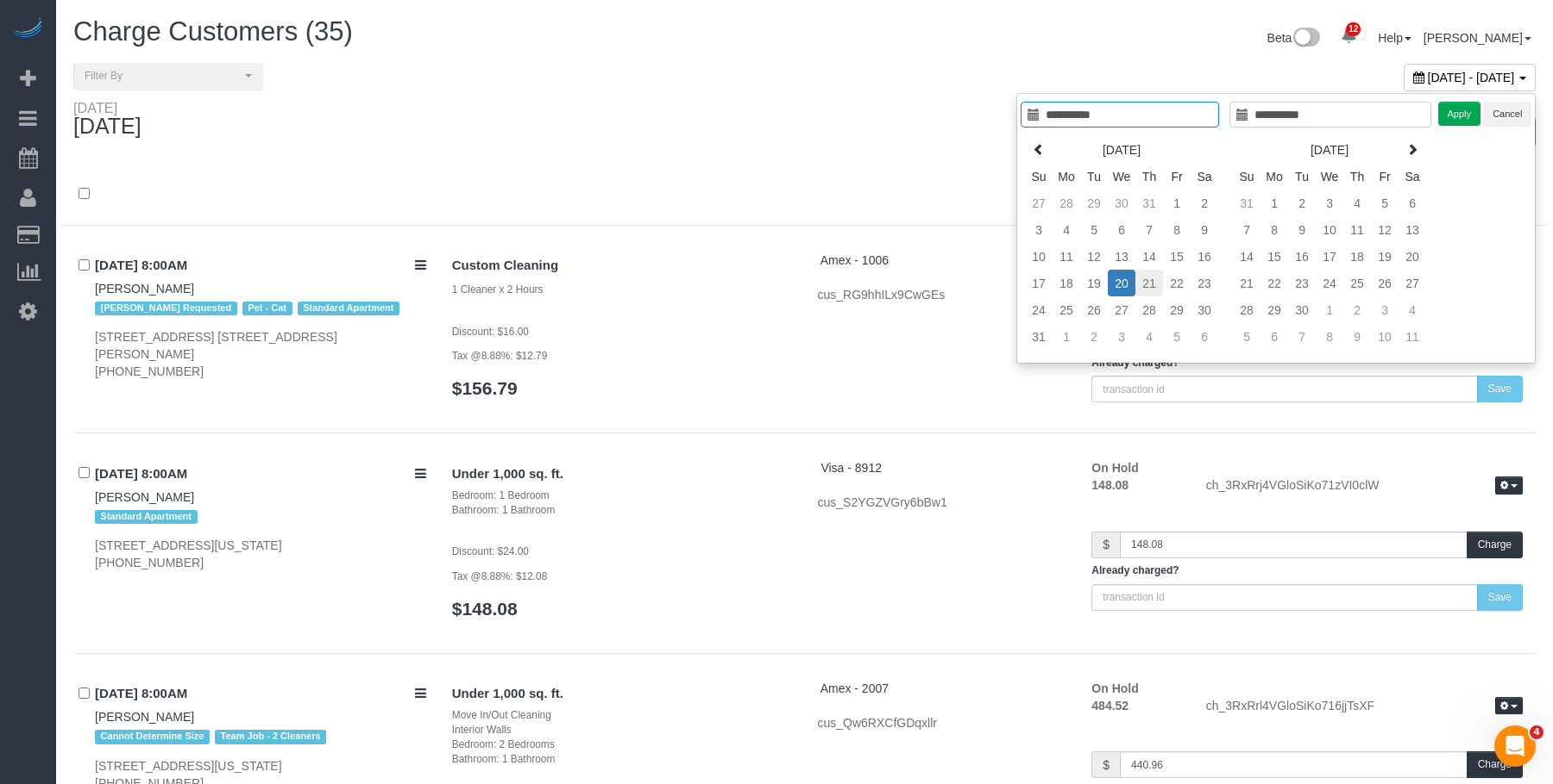
type input "**********"
click at [1141, 282] on td "21" at bounding box center [1136, 283] width 28 height 27
type input "**********"
click at [1444, 115] on button "Apply" at bounding box center [1446, 114] width 43 height 25
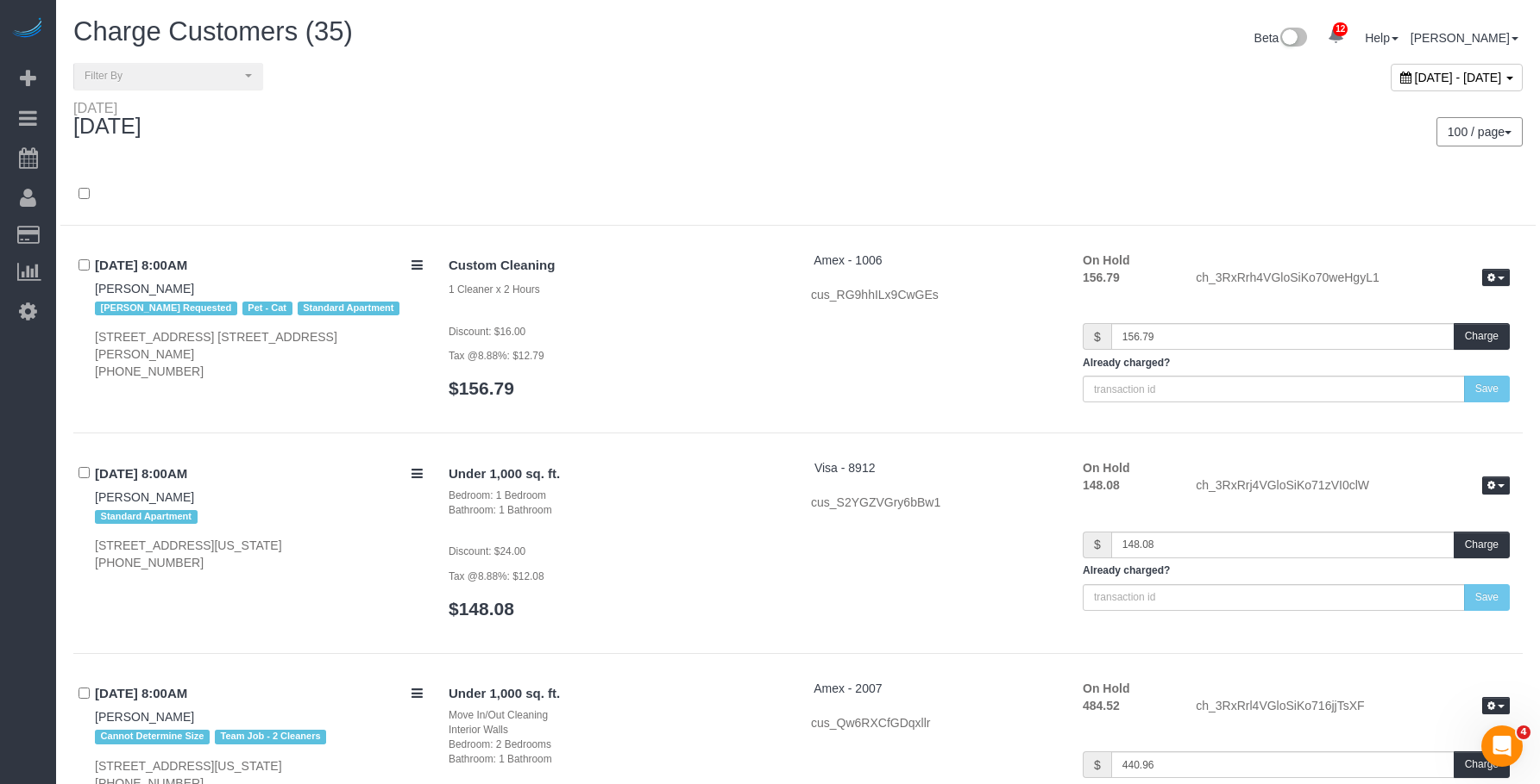
click at [1007, 134] on div "100 / page 10 / page 20 / page 30 / page 40 / page 50 / page 100 / page" at bounding box center [1166, 131] width 712 height 29
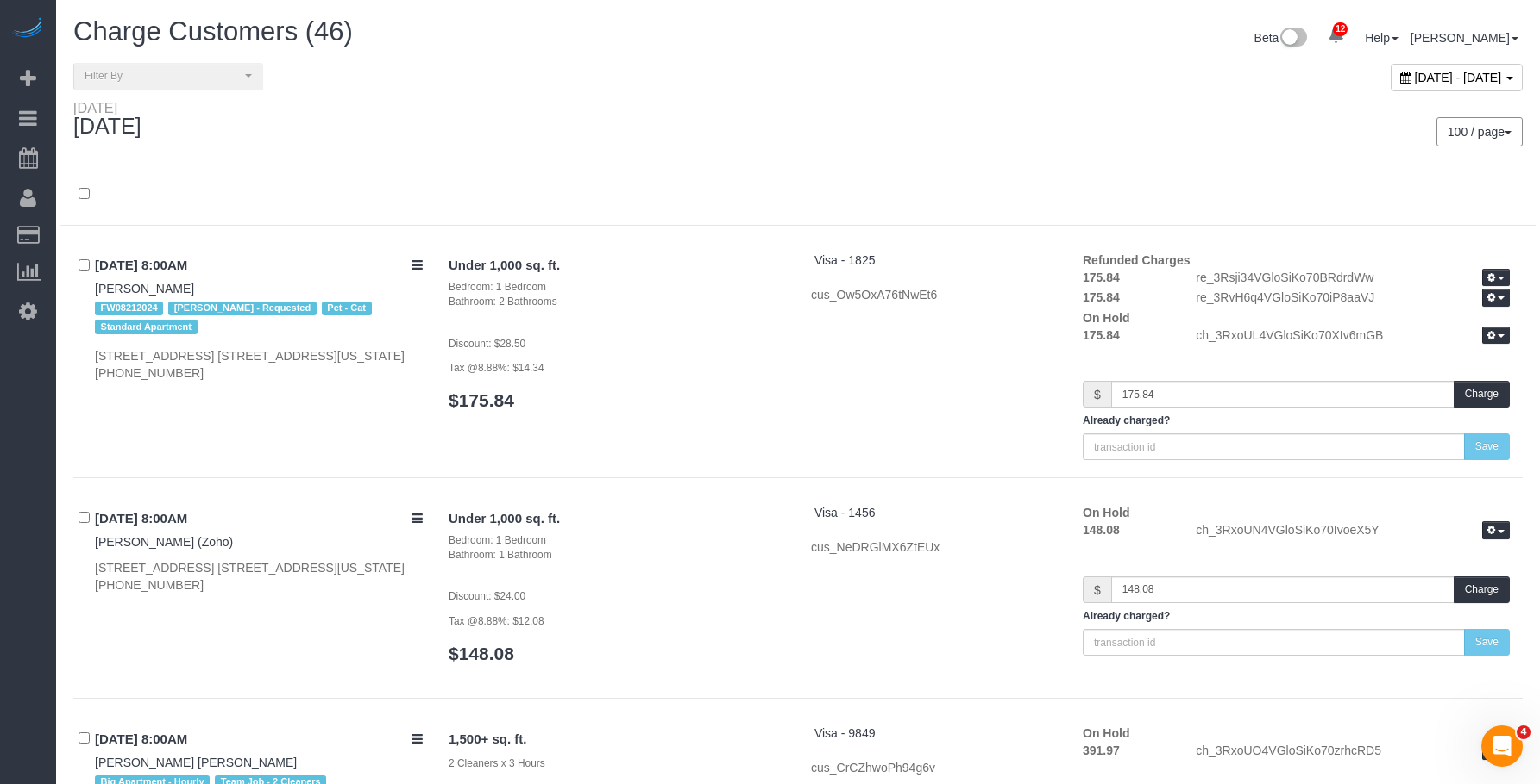
scroll to position [2838, 0]
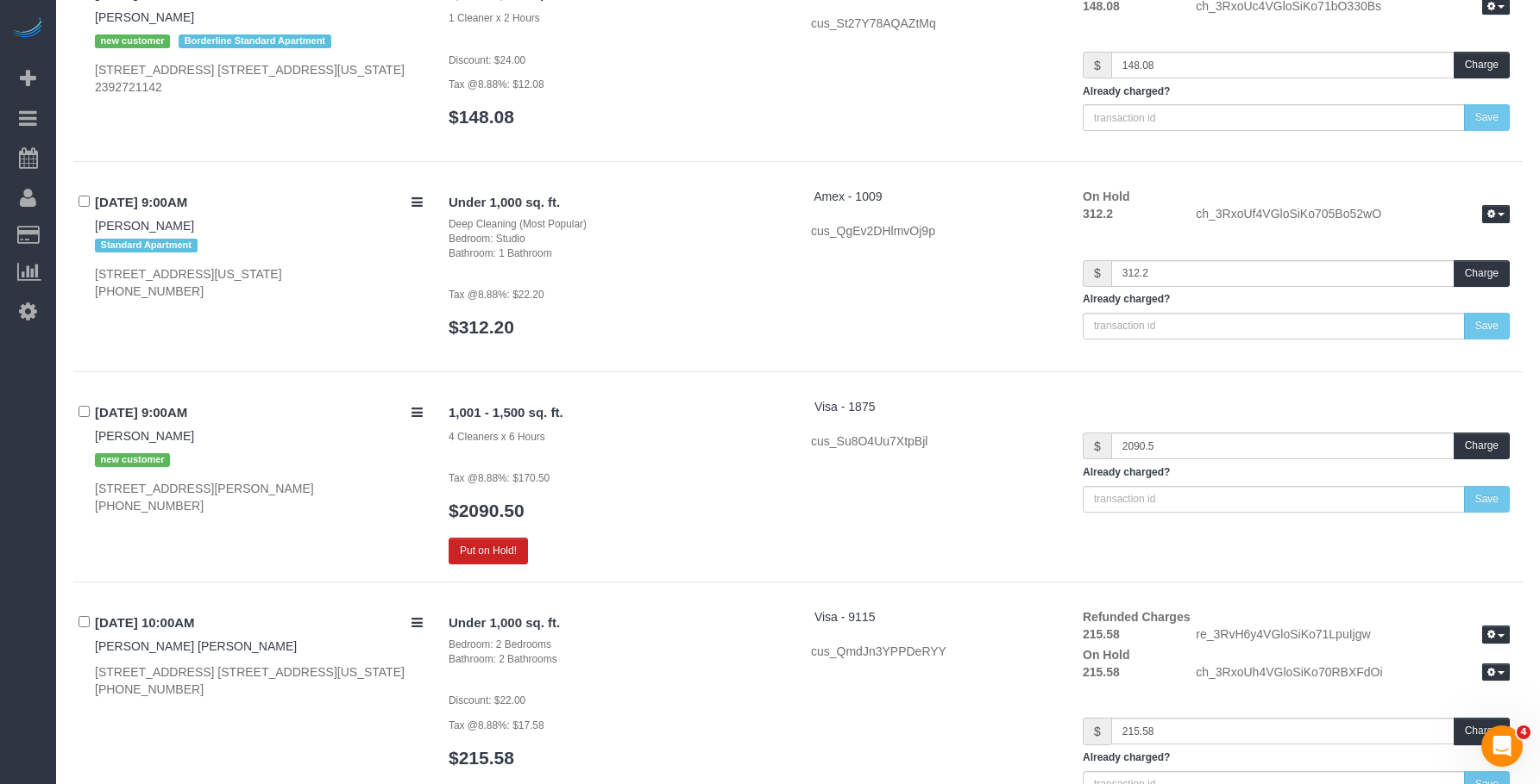
click at [635, 469] on p "Tax @8.88%: $170.50" at bounding box center [617, 477] width 337 height 17
click at [488, 538] on button "Put on Hold!" at bounding box center [488, 551] width 79 height 27
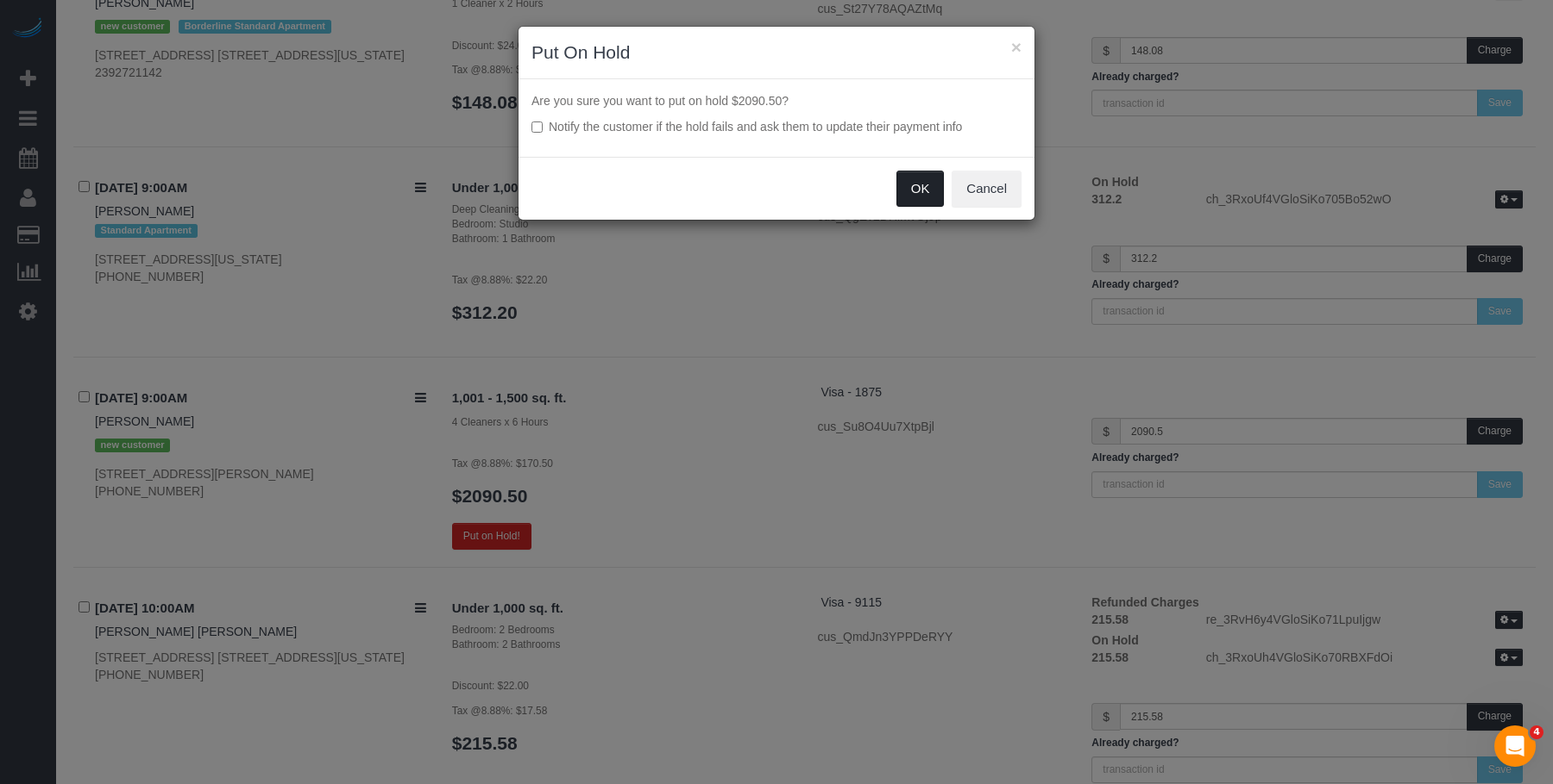
click at [905, 185] on button "OK" at bounding box center [920, 189] width 48 height 36
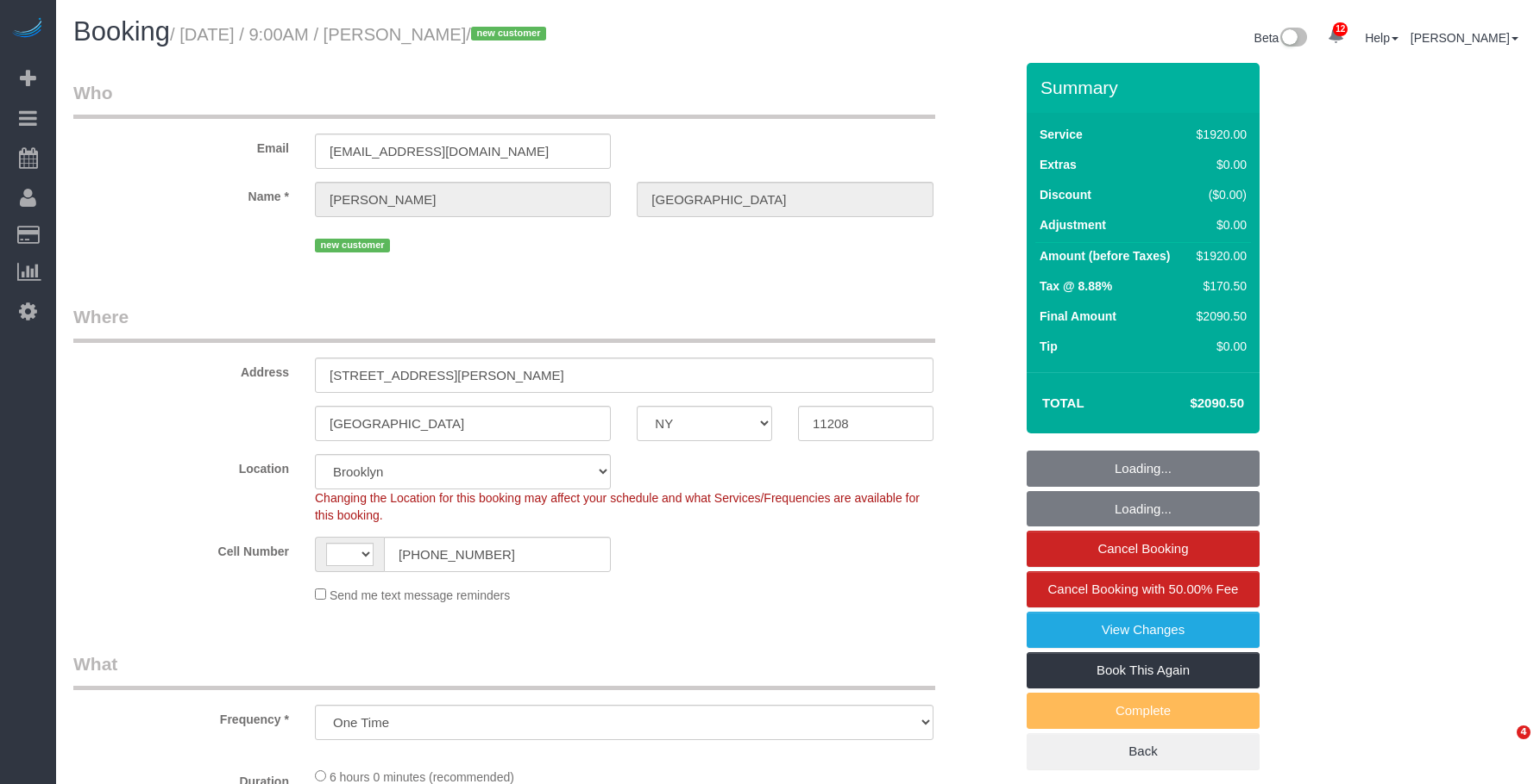
select select "NY"
drag, startPoint x: 0, startPoint y: 0, endPoint x: 712, endPoint y: 129, distance: 723.6
select select "object:819"
select select "string:US"
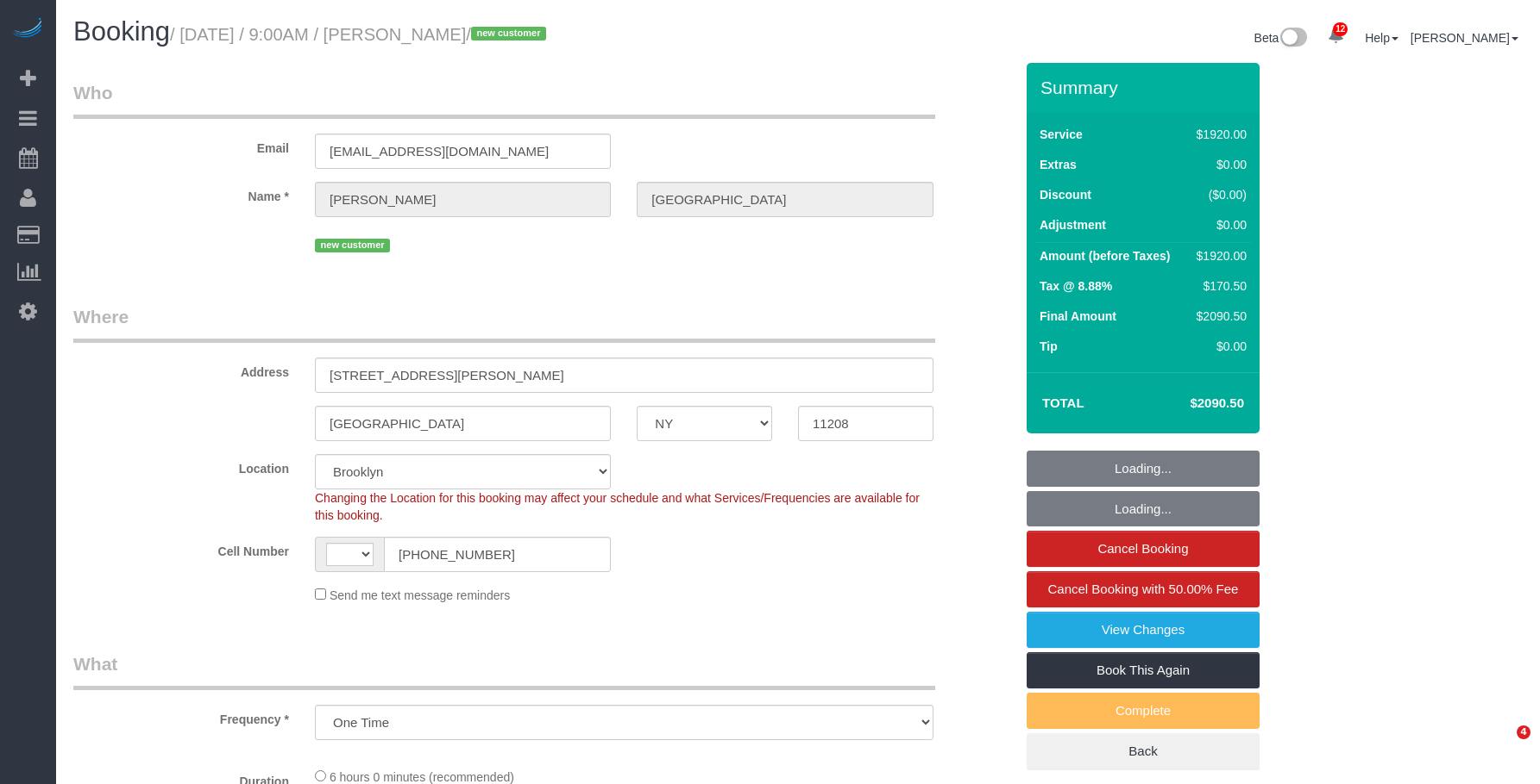
select select "4"
select select "360"
select select "spot1"
select select "number:89"
select select "number:90"
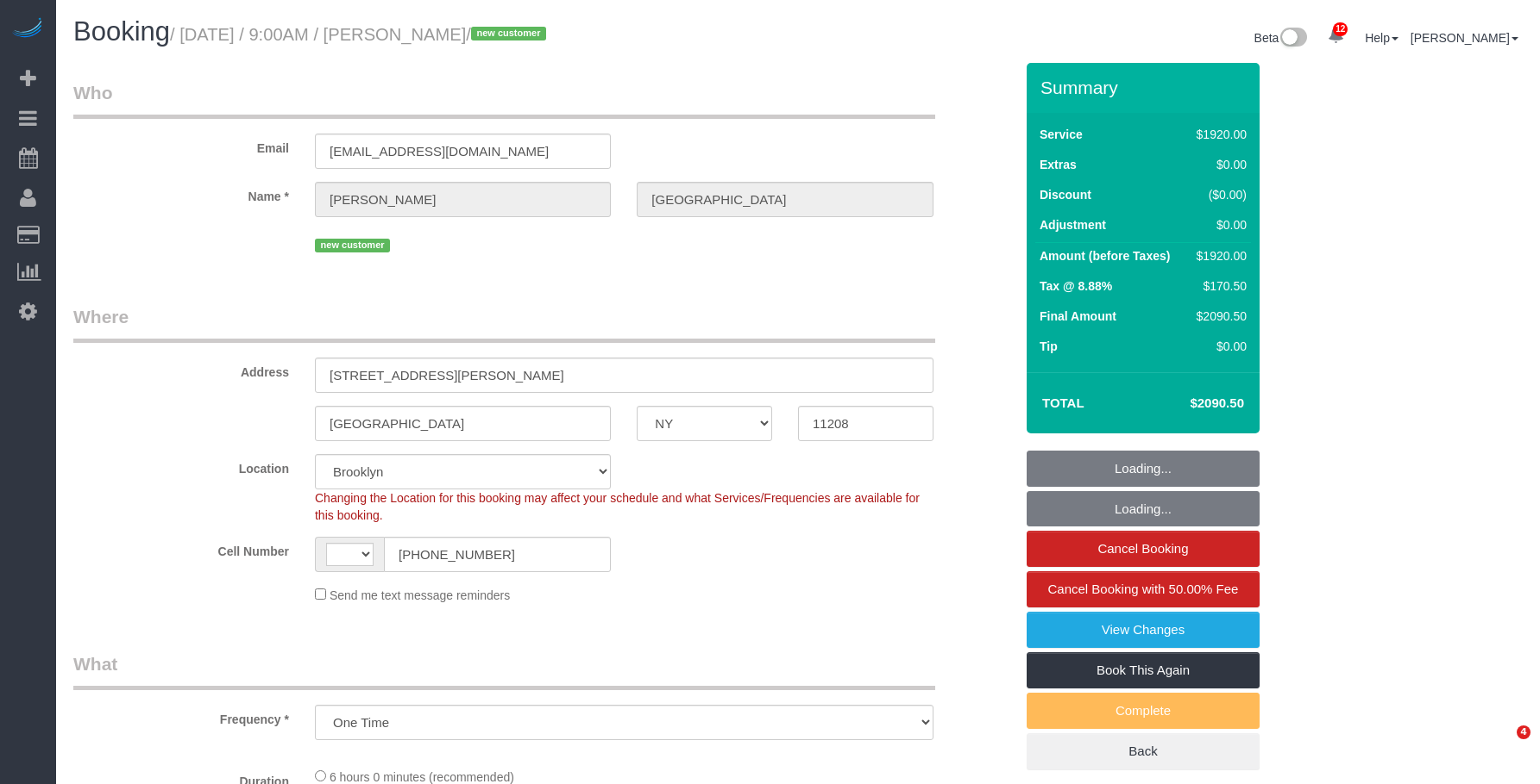
select select "number:15"
select select "number:7"
select select "string:stripe-pm_1RyK7y4VGloSiKo7LYFYcqpz"
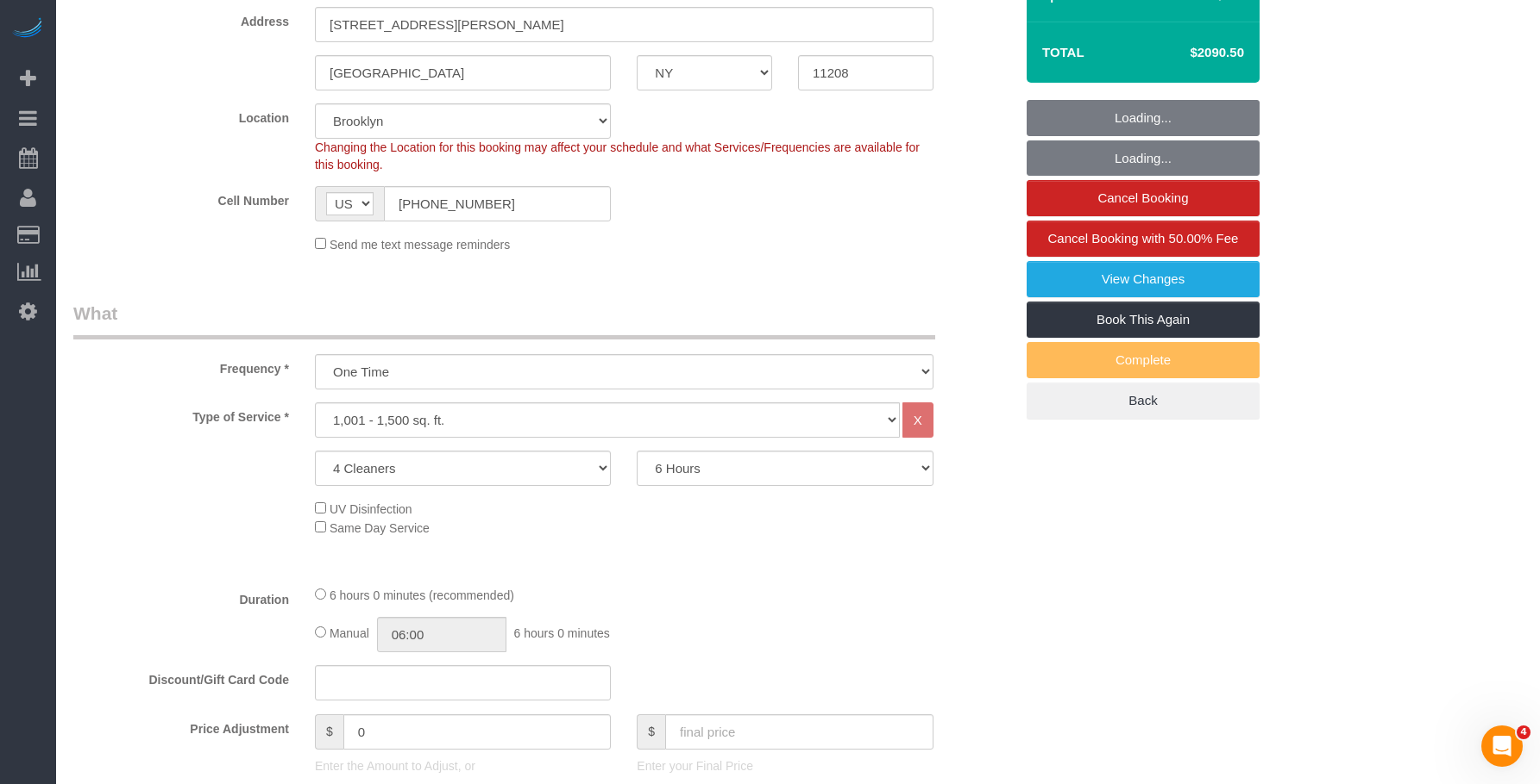
scroll to position [431, 0]
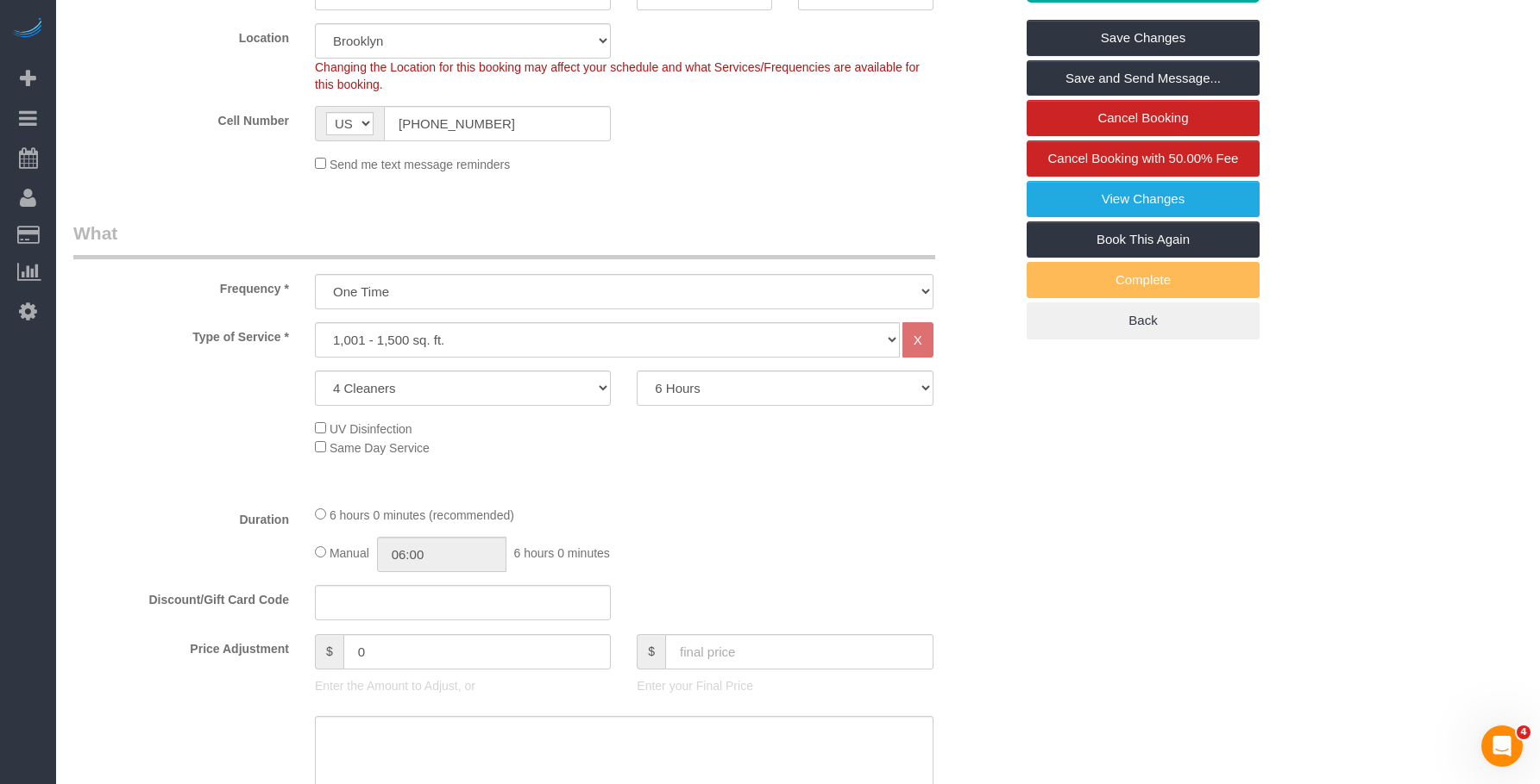
click at [615, 229] on legend "What" at bounding box center [504, 240] width 861 height 39
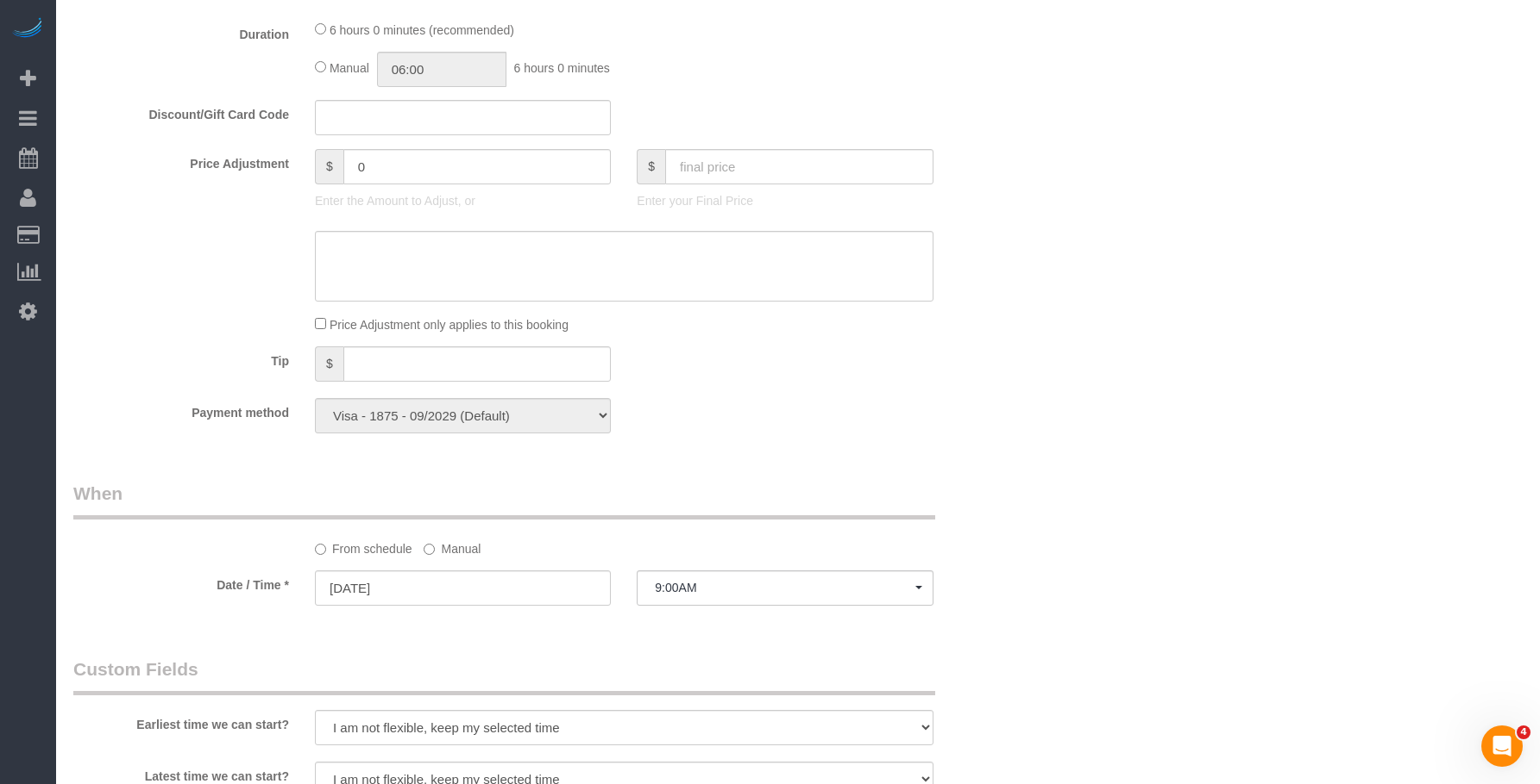
scroll to position [1035, 0]
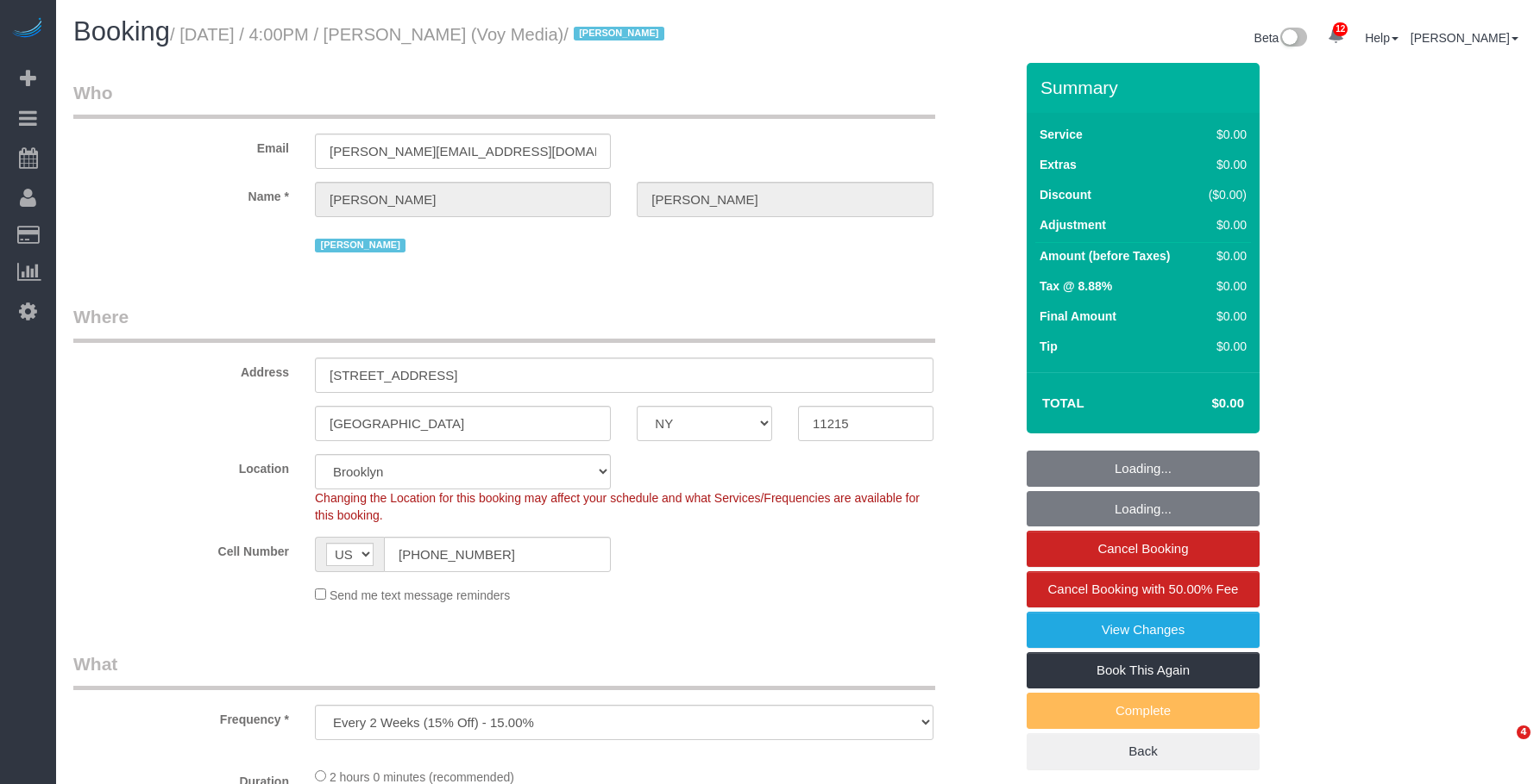
select select "NY"
select select "object:859"
select select "120"
select select "number:89"
select select "number:90"
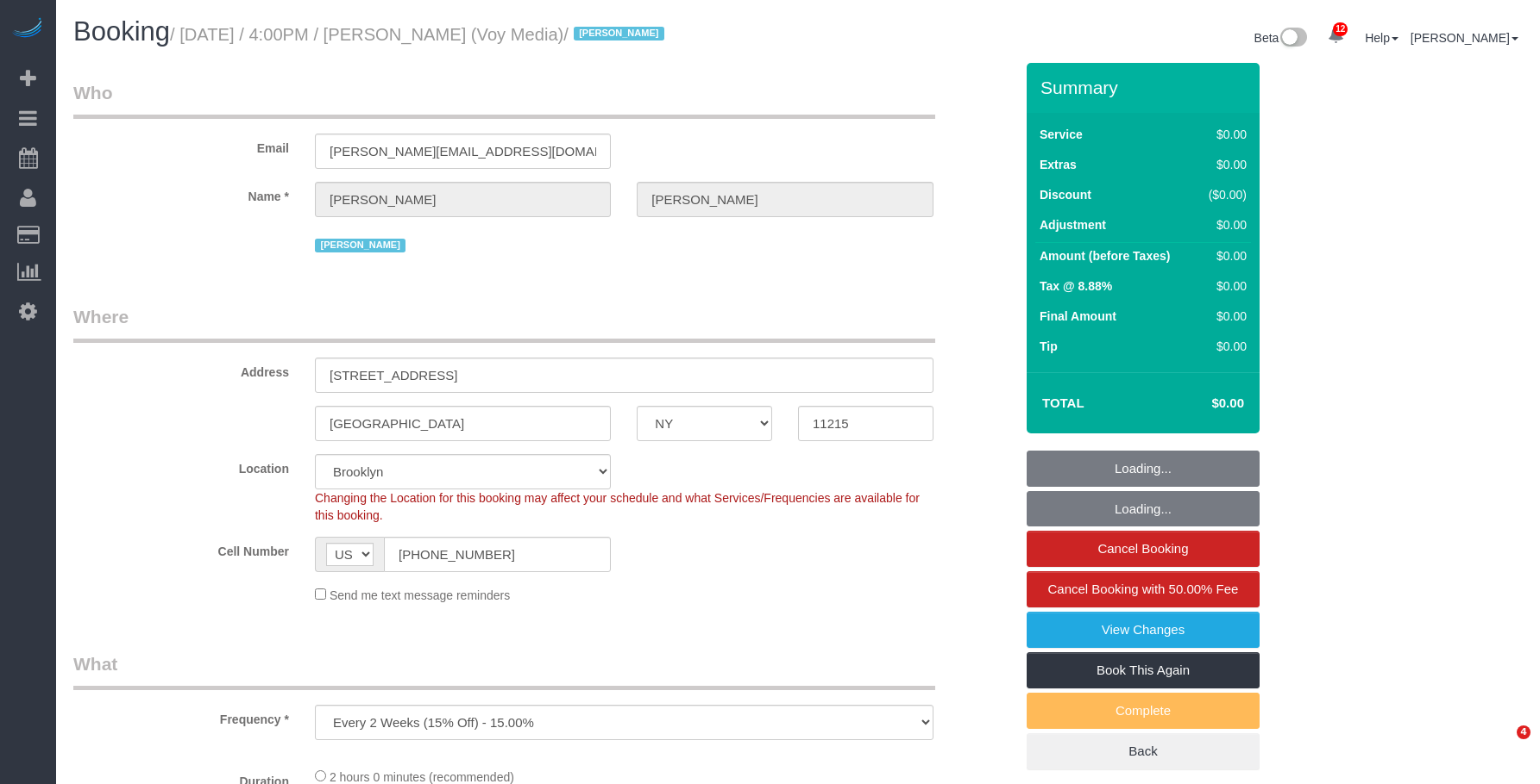
select select "number:15"
select select "number:5"
select select "number:21"
select select "spot1"
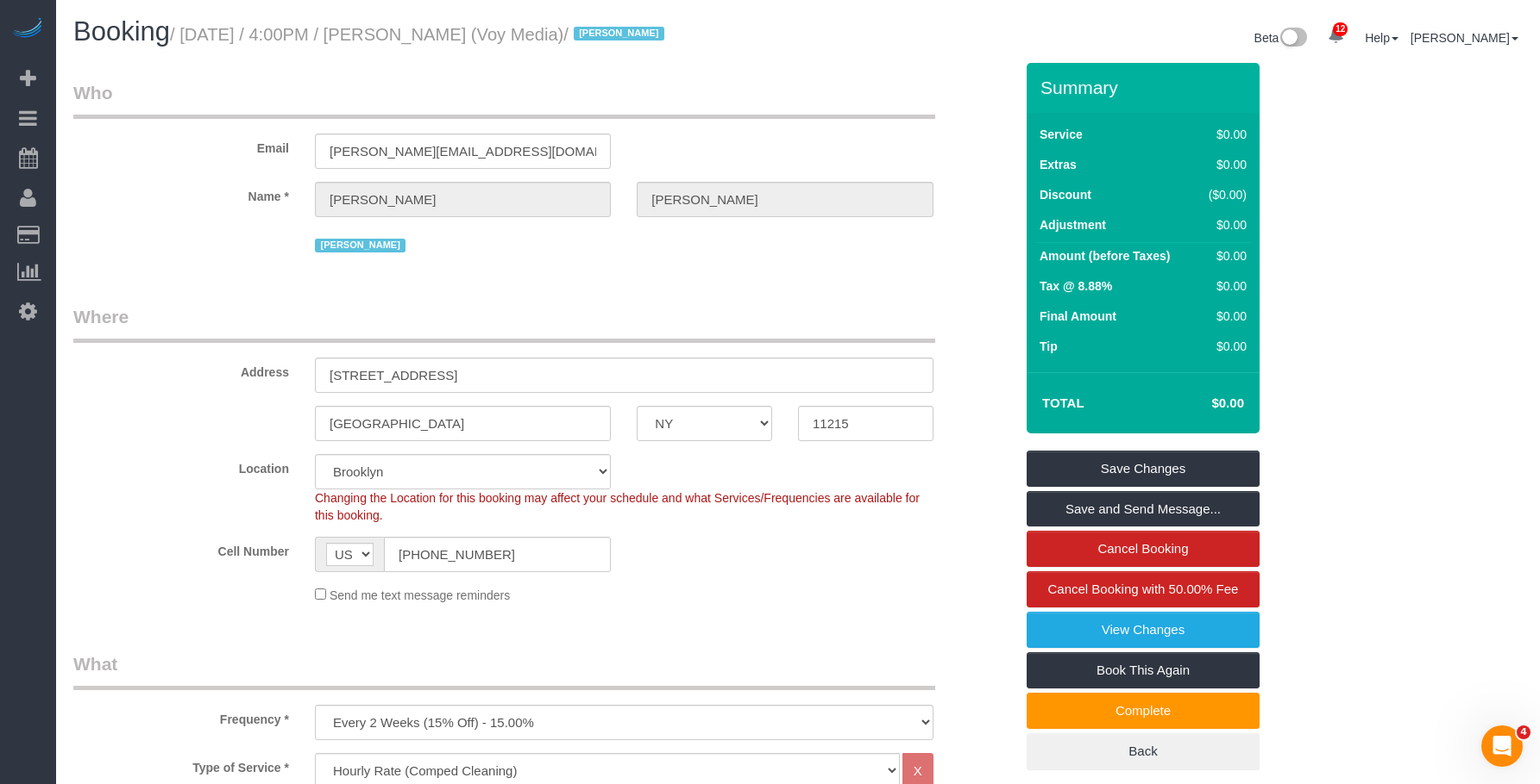
drag, startPoint x: 189, startPoint y: 29, endPoint x: 498, endPoint y: 39, distance: 309.2
click at [498, 39] on small "/ August 20, 2025 / 4:00PM / Kevin Urrutia (Voy Media) / Jacky Xu" at bounding box center [420, 34] width 500 height 19
copy small "August 20, 2025 / 4:00PM / Kevin Urrutia"
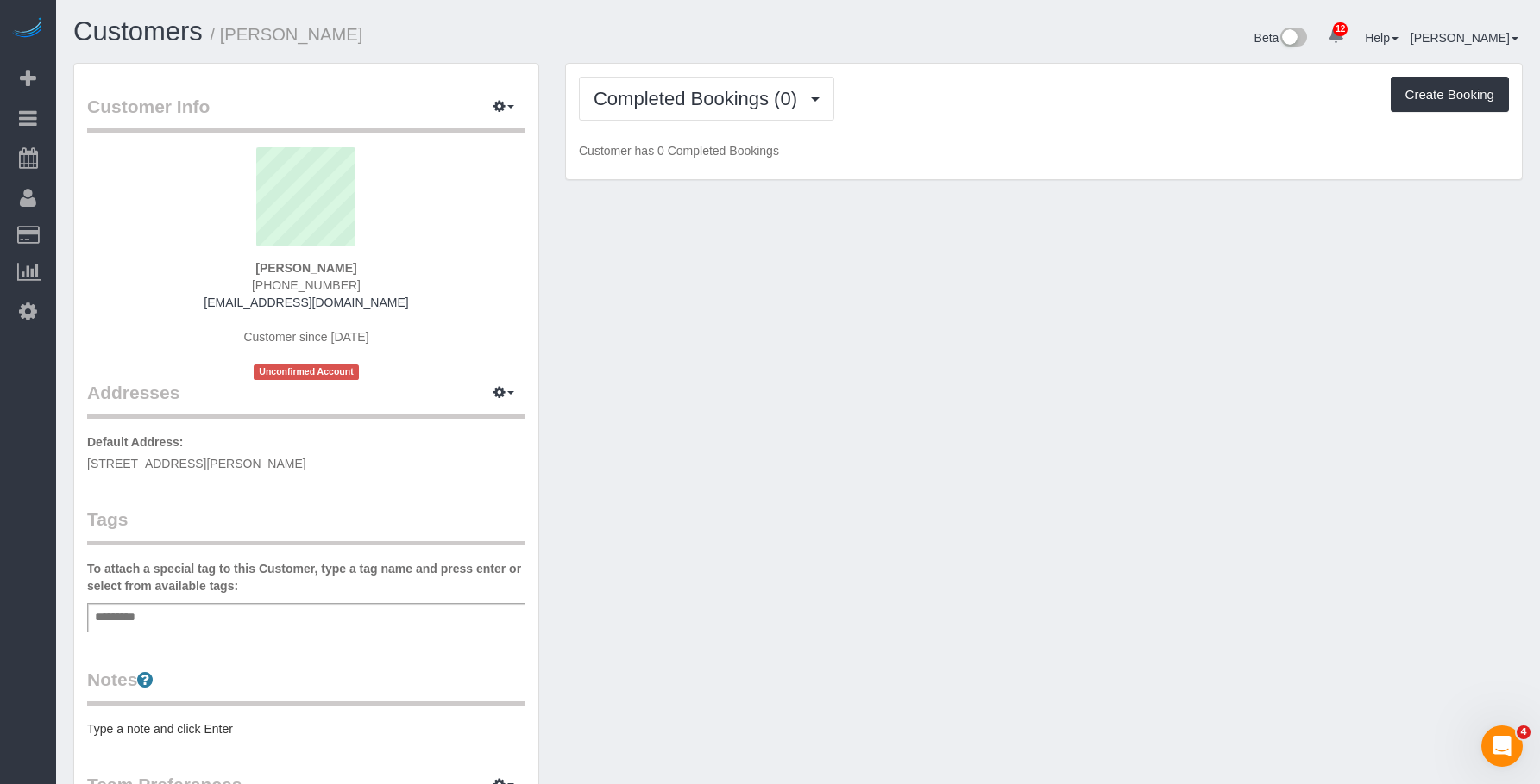
click at [451, 623] on div "Add a tag" at bounding box center [306, 617] width 438 height 29
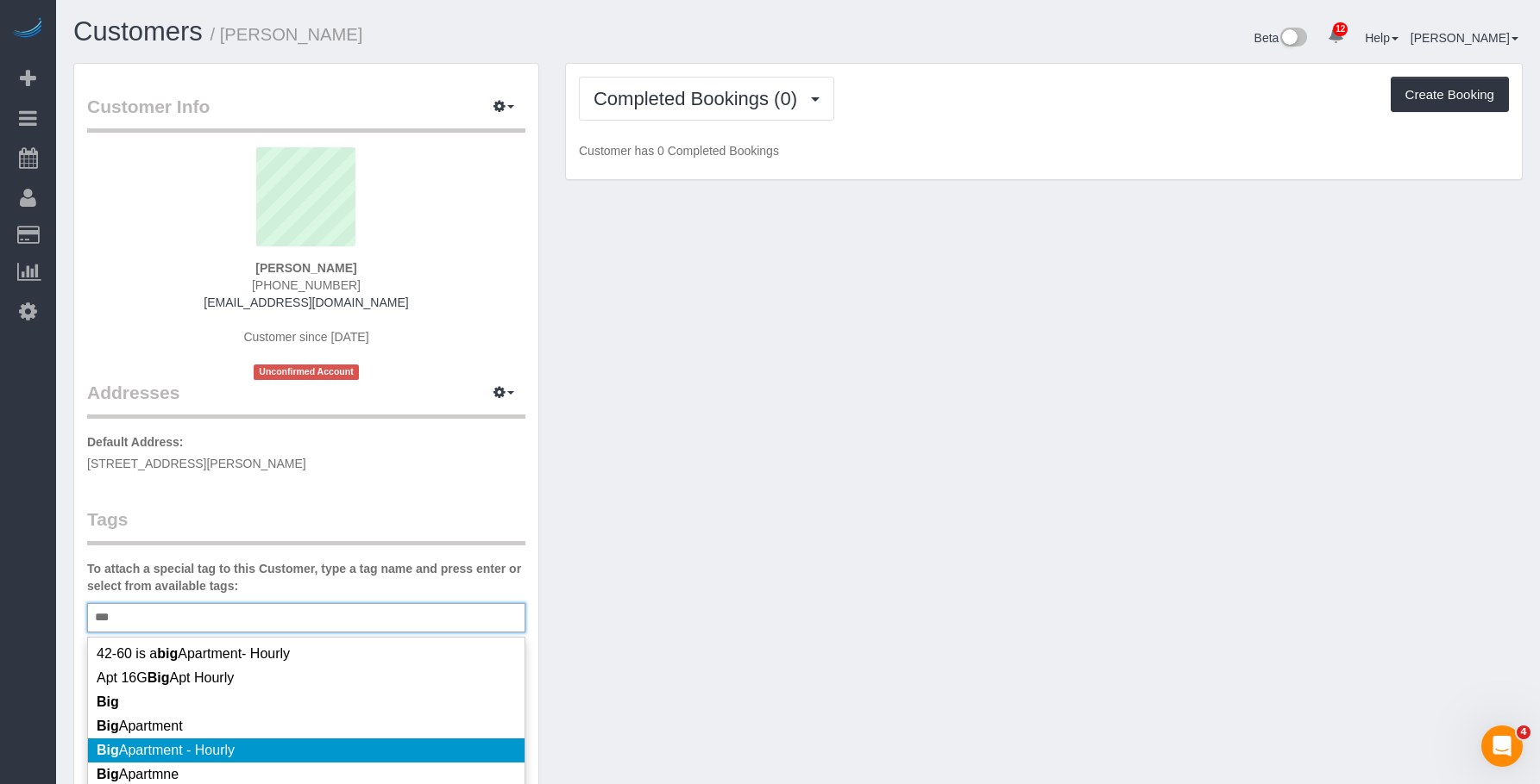
type input "***"
click at [324, 752] on li "Big Apartment - Hourly" at bounding box center [306, 751] width 437 height 24
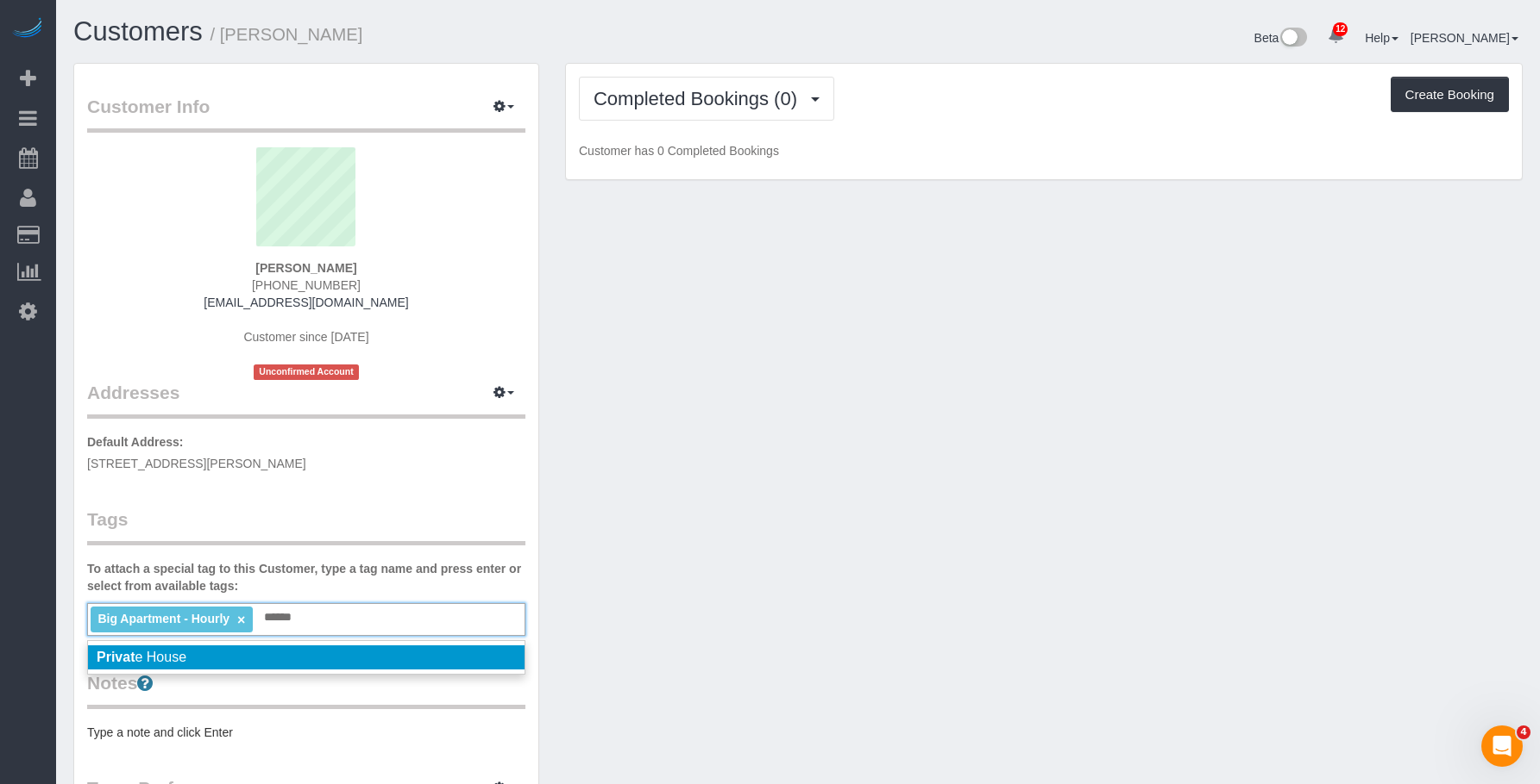
type input "******"
drag, startPoint x: 331, startPoint y: 658, endPoint x: 817, endPoint y: 519, distance: 505.5
click at [334, 657] on li "Privat e House" at bounding box center [306, 657] width 437 height 24
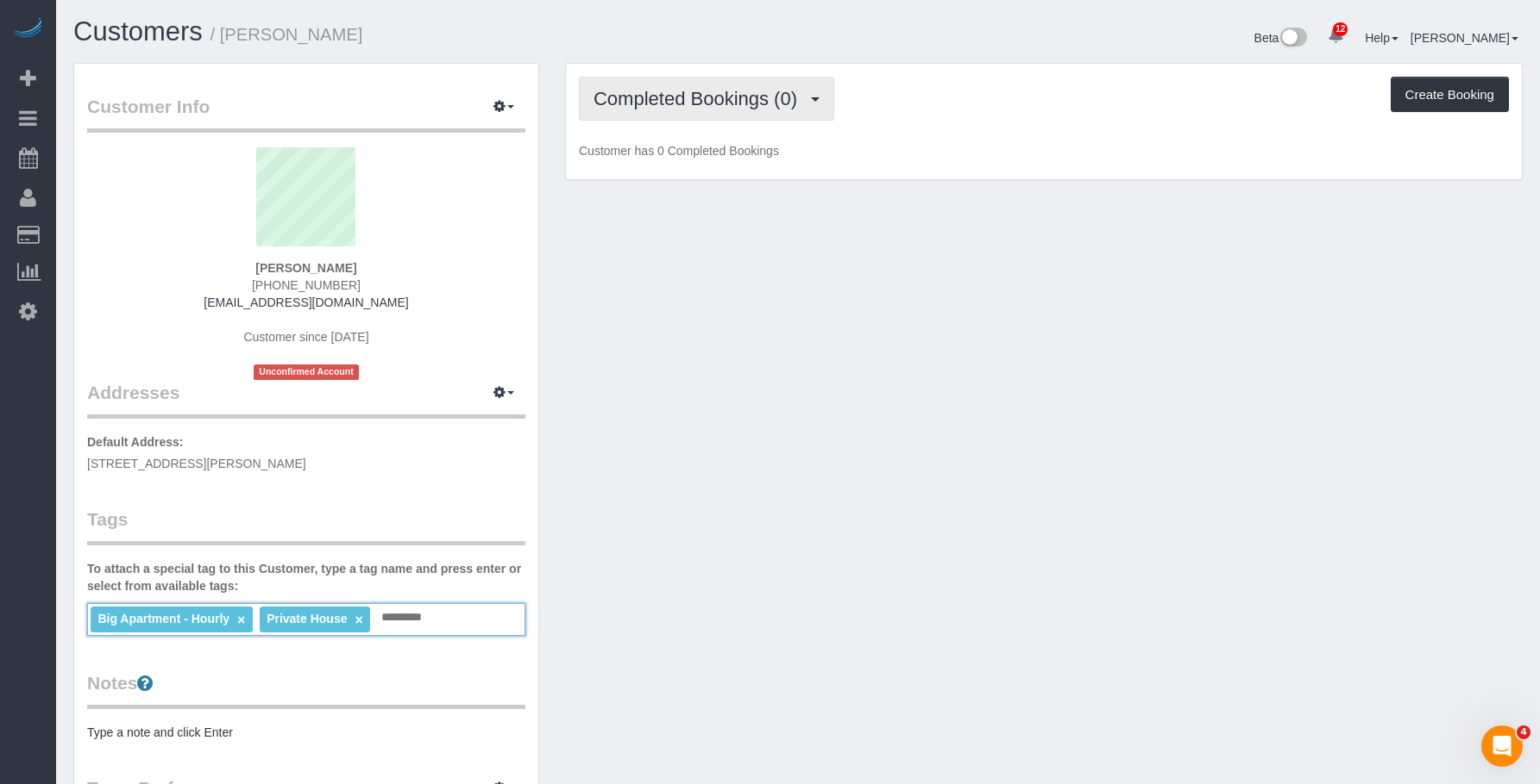
click at [696, 91] on span "Completed Bookings (0)" at bounding box center [700, 99] width 212 height 22
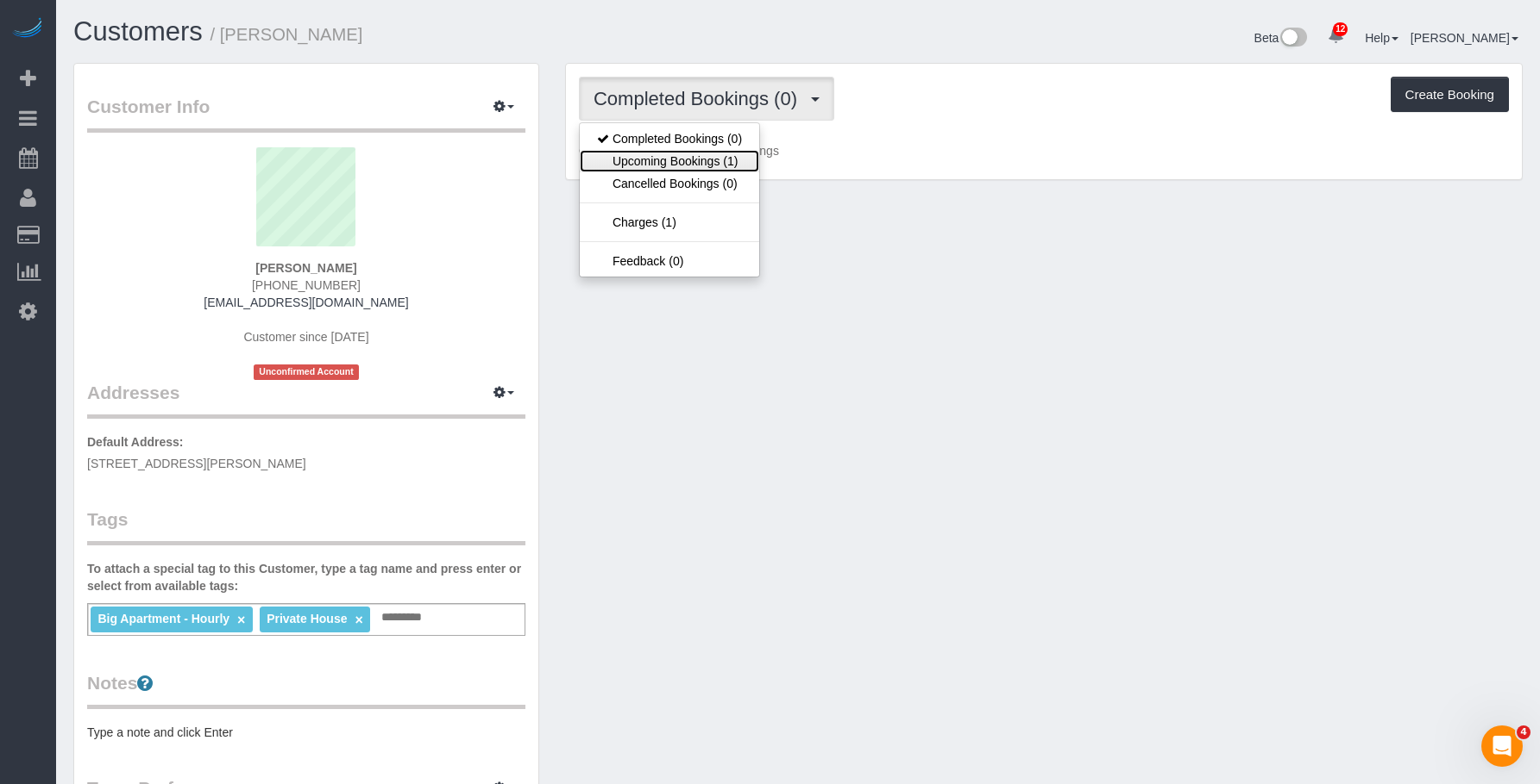
click at [690, 160] on link "Upcoming Bookings (1)" at bounding box center [670, 161] width 180 height 22
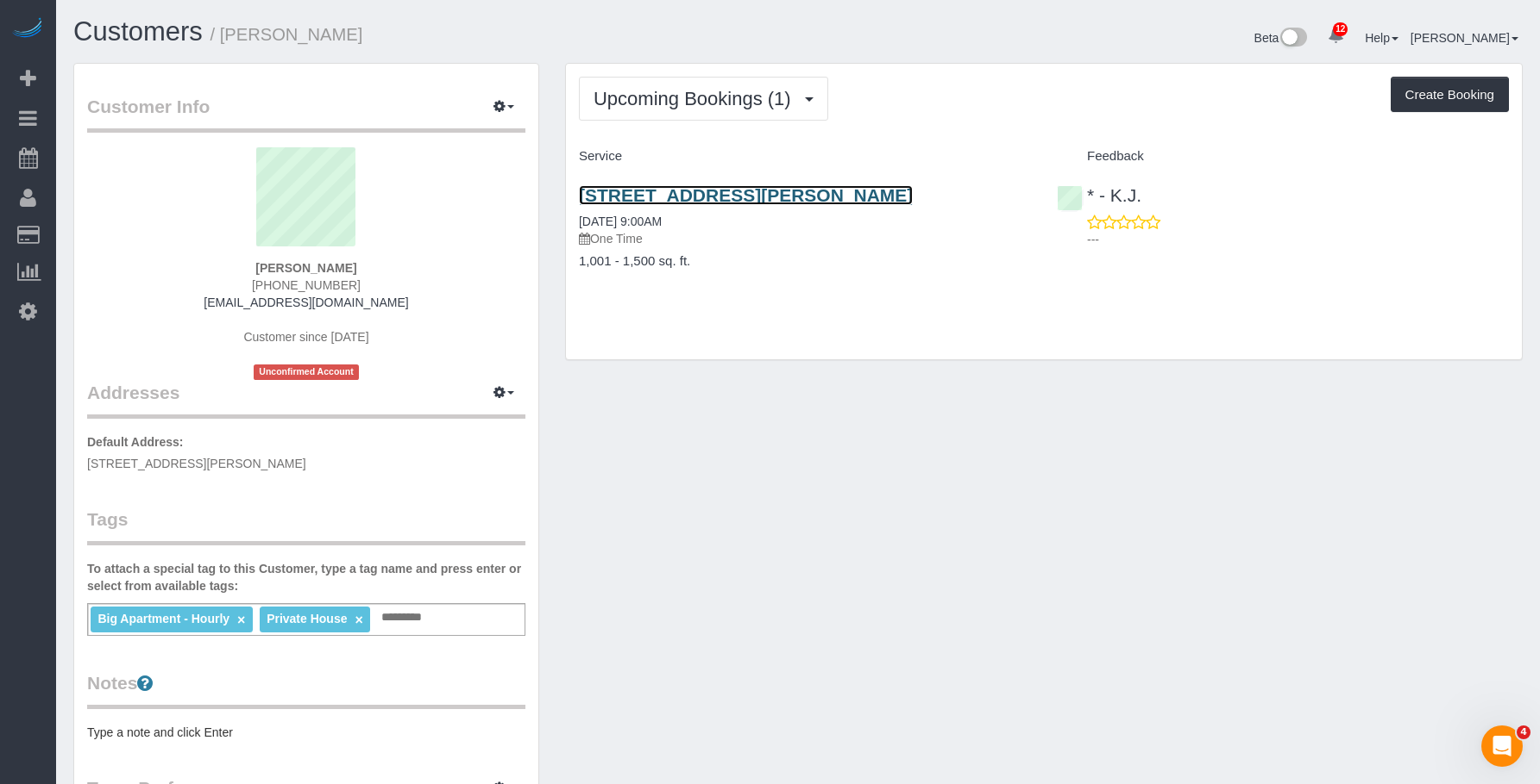
click at [690, 193] on link "141 Logan Street, Brooklyn, NY 11208" at bounding box center [746, 196] width 334 height 20
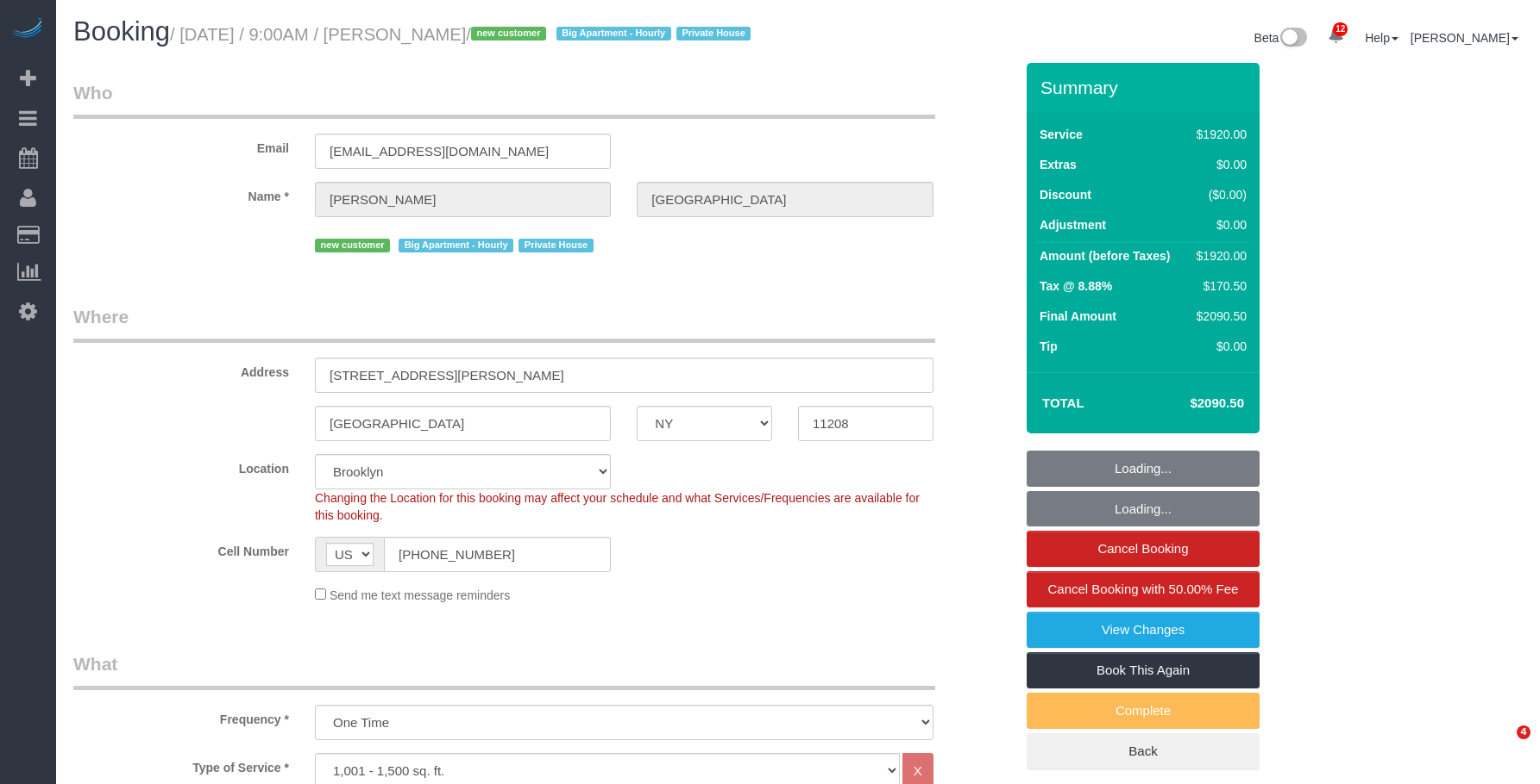
select select "NY"
select select "4"
select select "360"
select select "spot1"
select select "number:89"
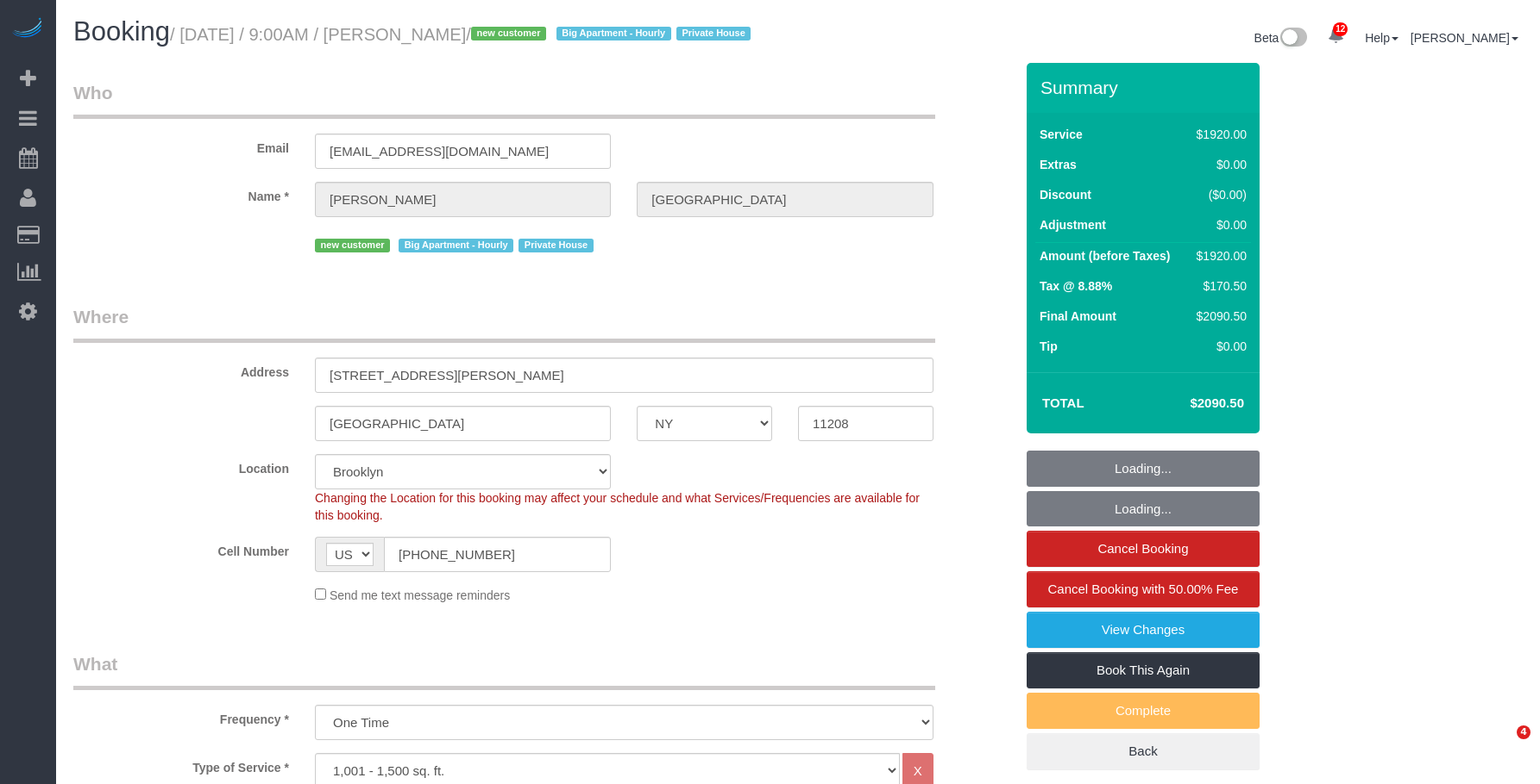
select select "number:90"
select select "number:15"
select select "number:7"
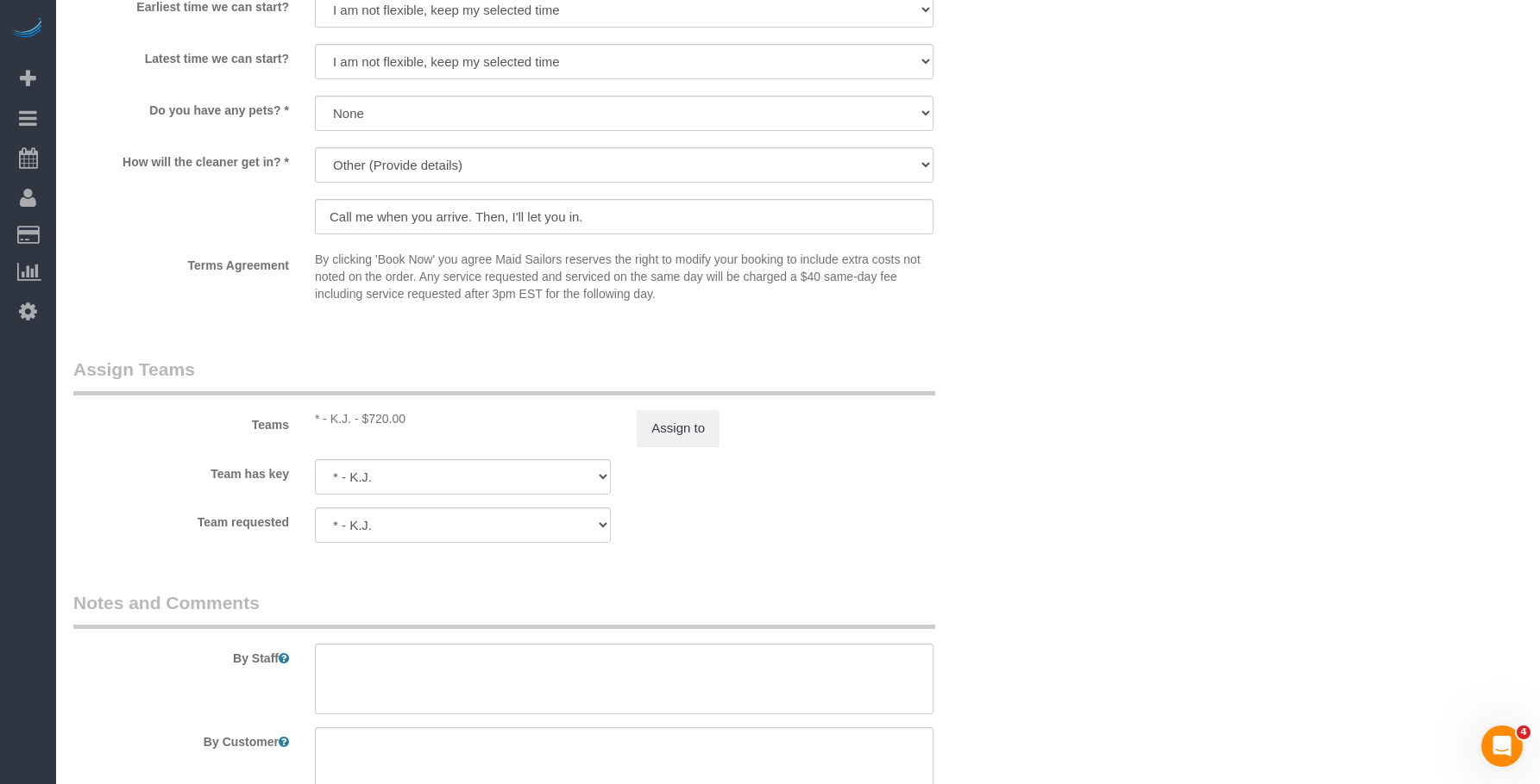
scroll to position [1810, 0]
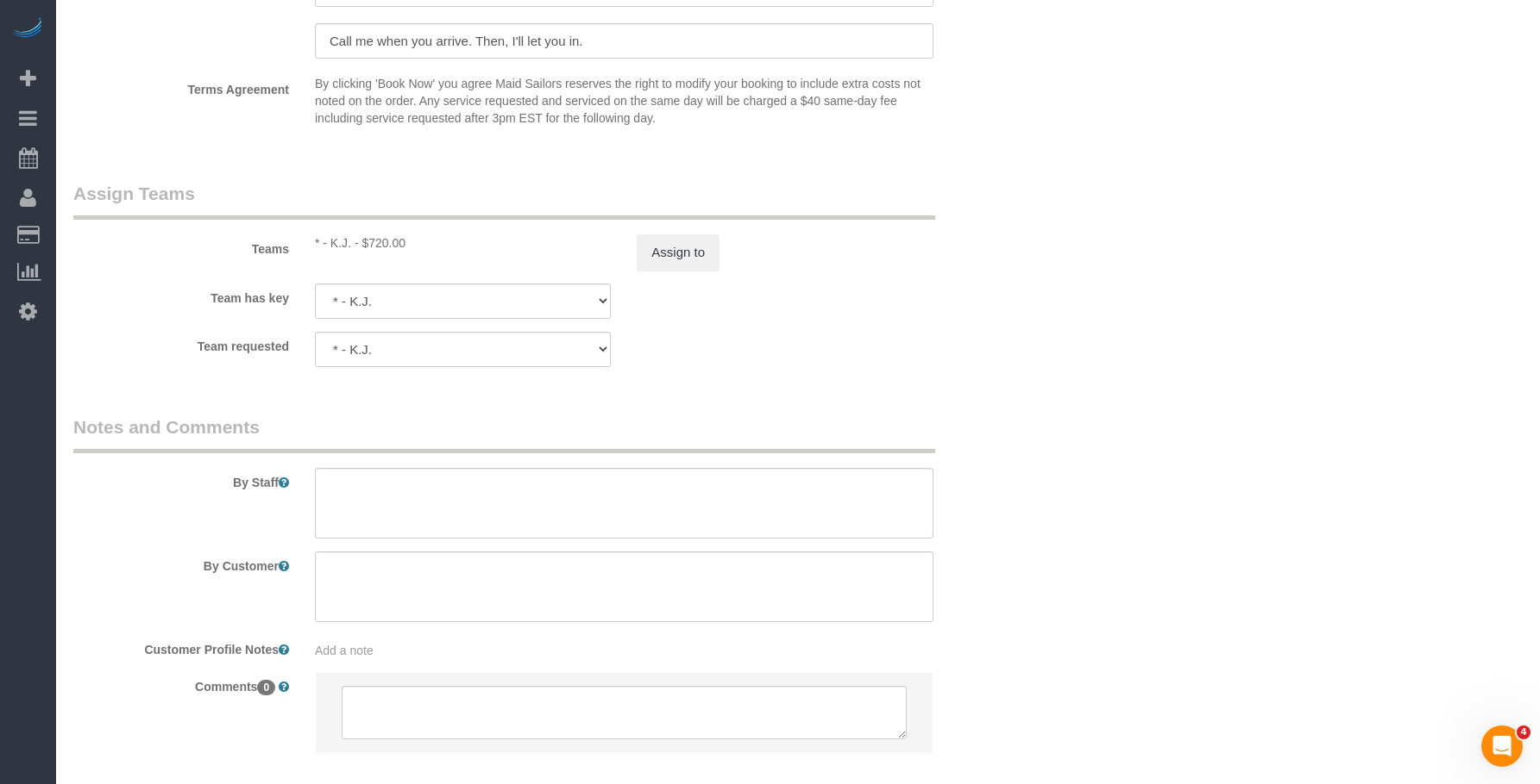
drag, startPoint x: 981, startPoint y: 131, endPoint x: 978, endPoint y: 60, distance: 71.1
click at [982, 131] on div "Terms Agreement By clicking 'Book Now' you agree Maid Sailors reserves the righ…" at bounding box center [543, 105] width 966 height 60
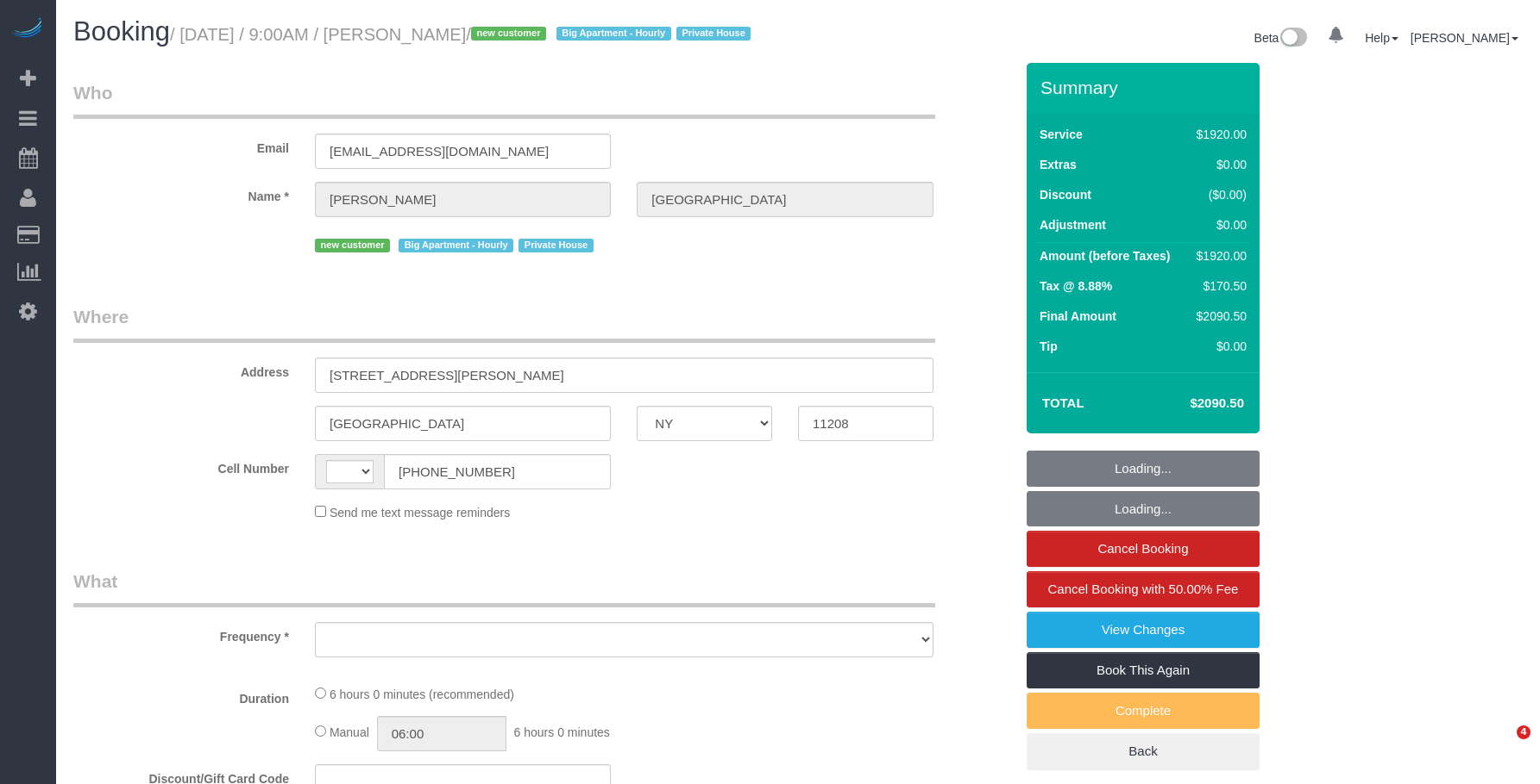
select select "NY"
select select "object:576"
select select "4"
select select "360"
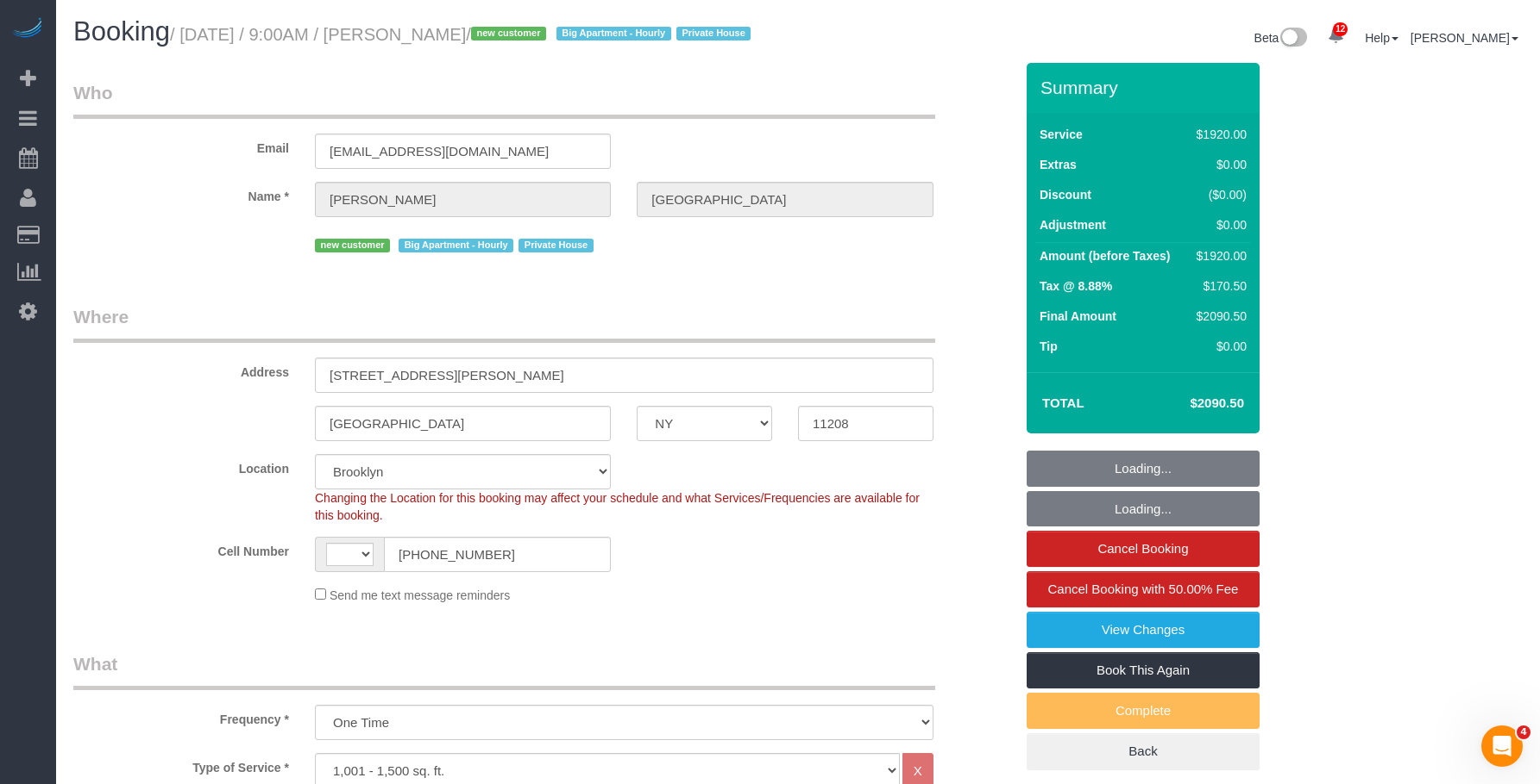
select select "string:[GEOGRAPHIC_DATA]"
select select "string:stripe-pm_1RyK7y4VGloSiKo7LYFYcqpz"
select select "object:827"
select select "spot1"
select select "number:89"
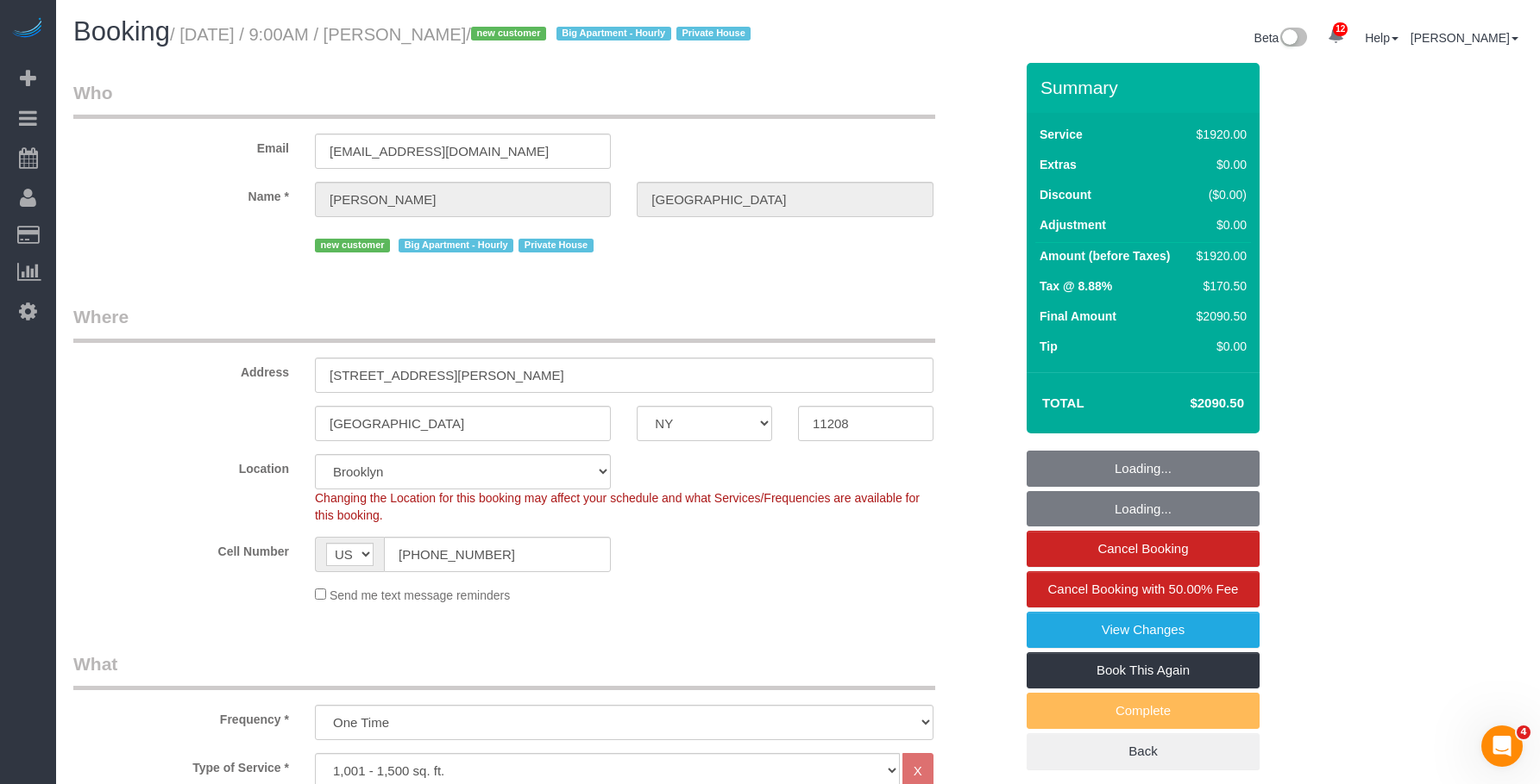
select select "number:90"
select select "number:15"
select select "number:7"
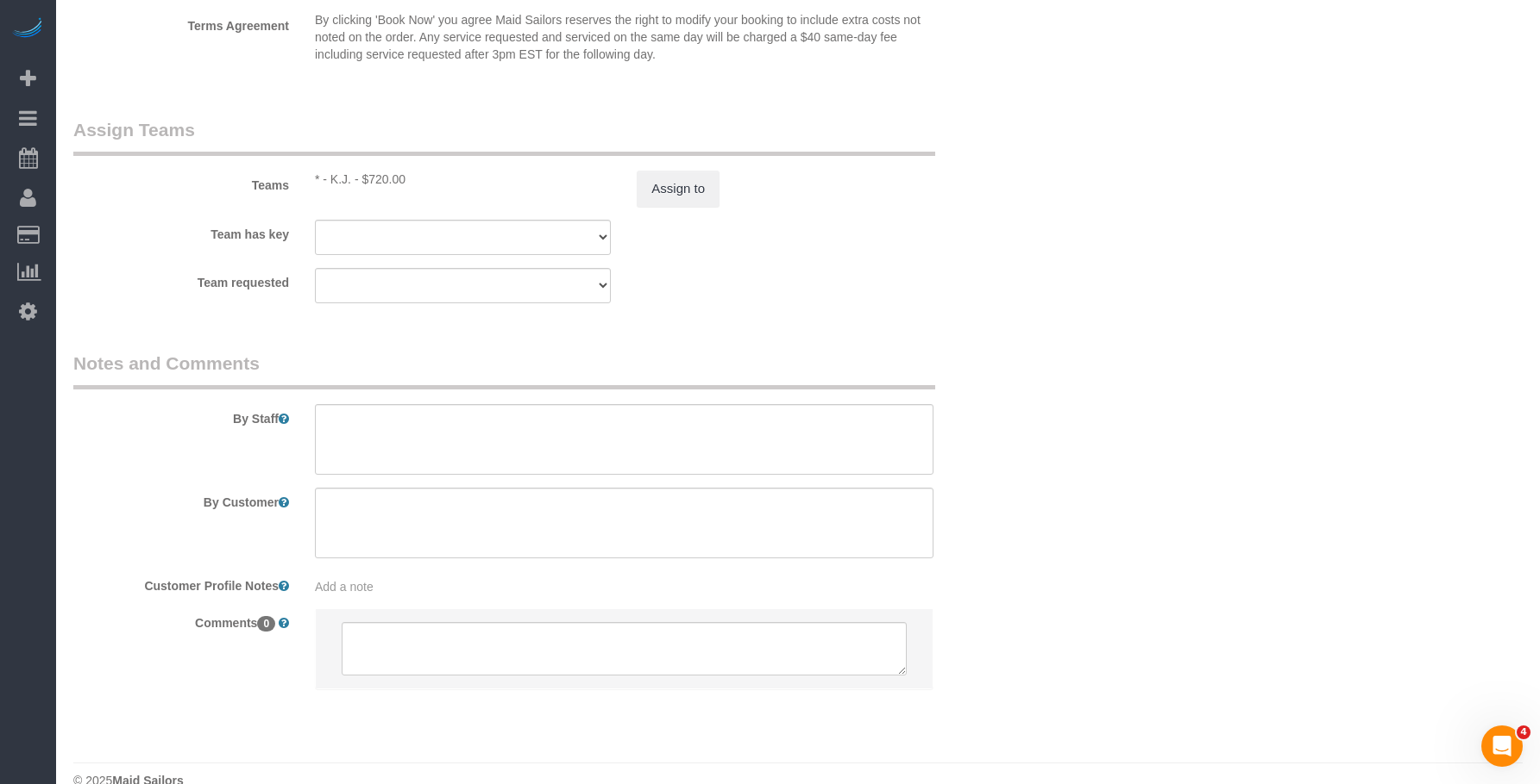
scroll to position [1925, 0]
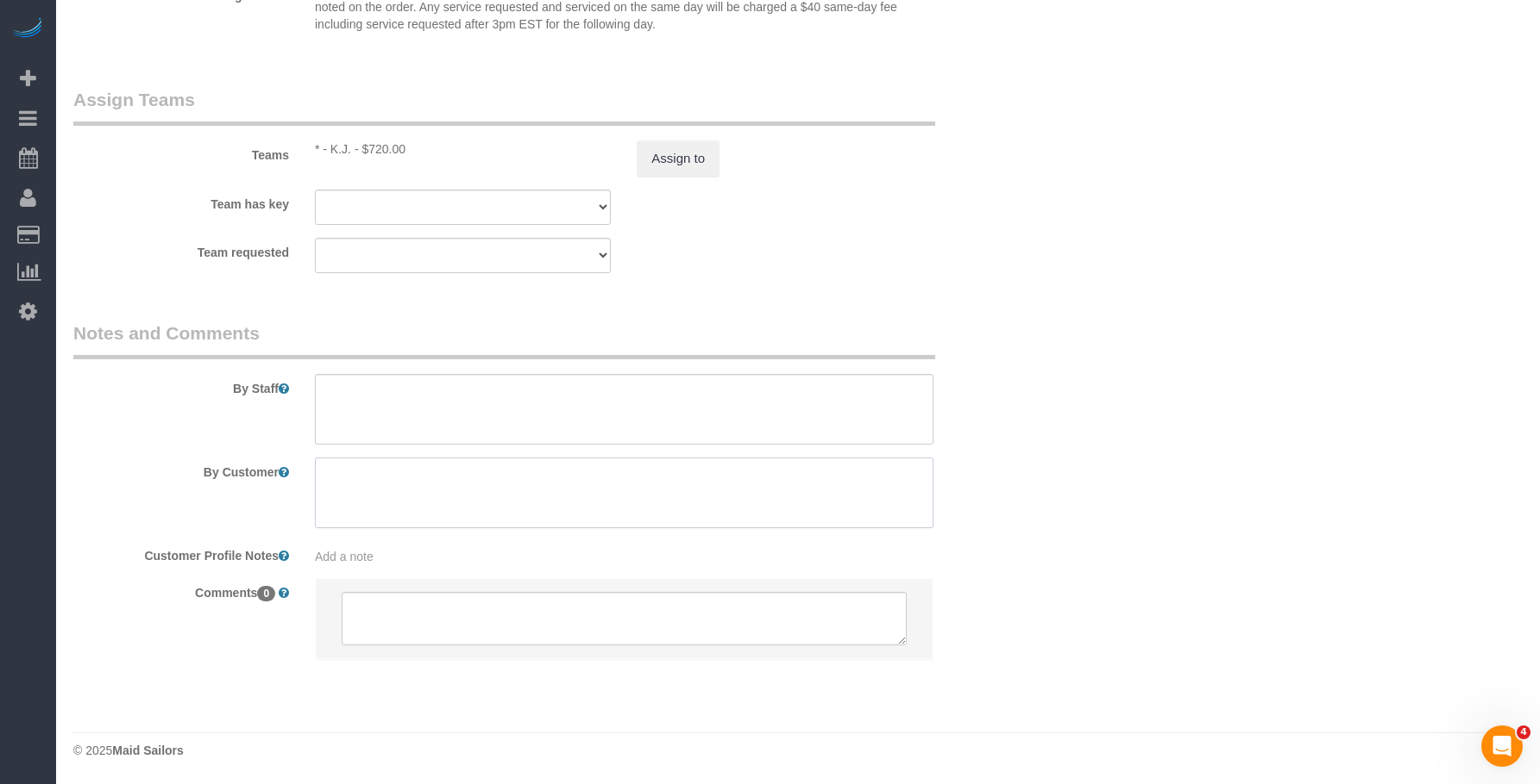
click at [468, 477] on textarea at bounding box center [624, 492] width 619 height 71
paste textarea "Deep clean my 4-bedroom/2-bathroom two-floor ~1400 sqft house with a basement, …"
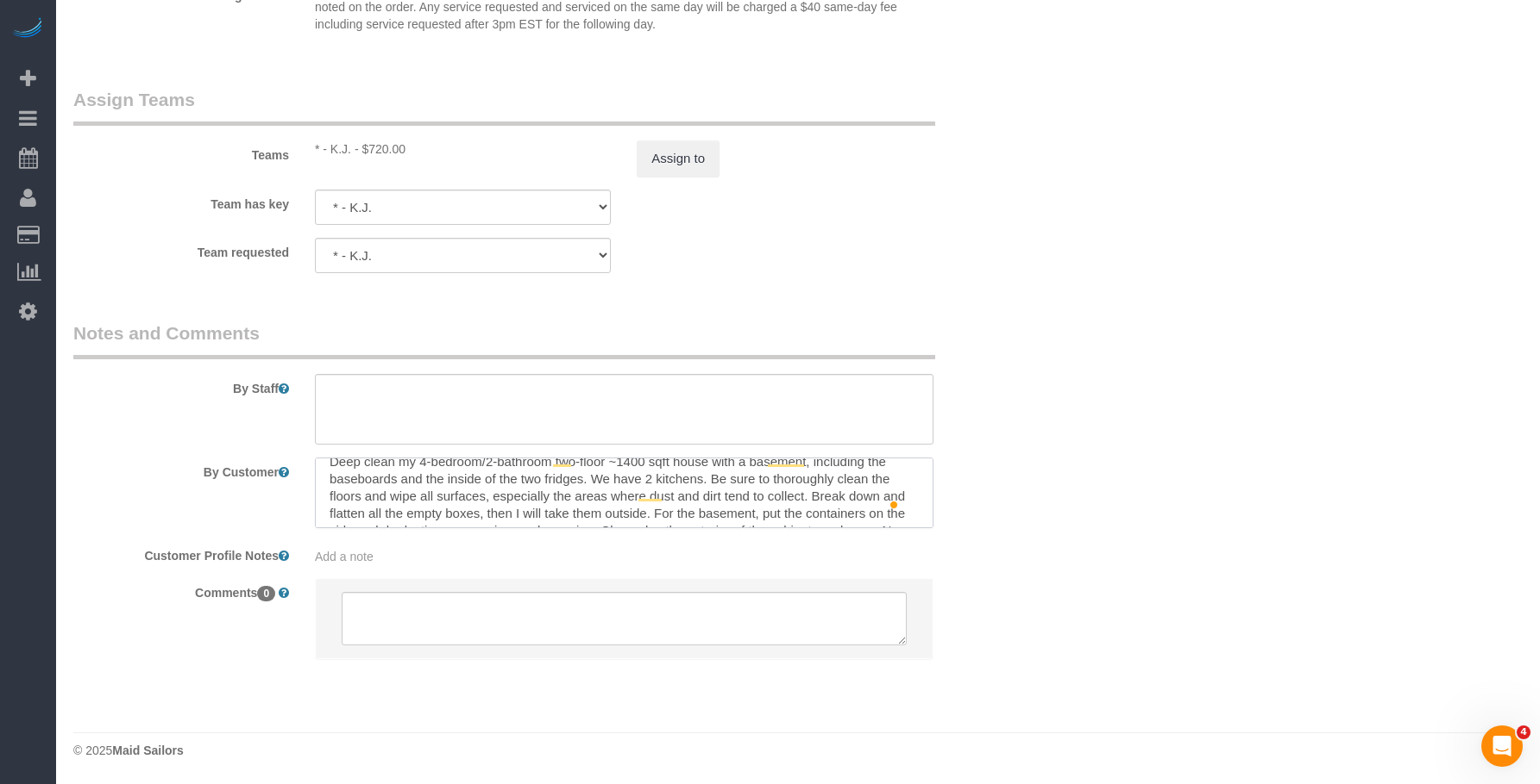
scroll to position [0, 0]
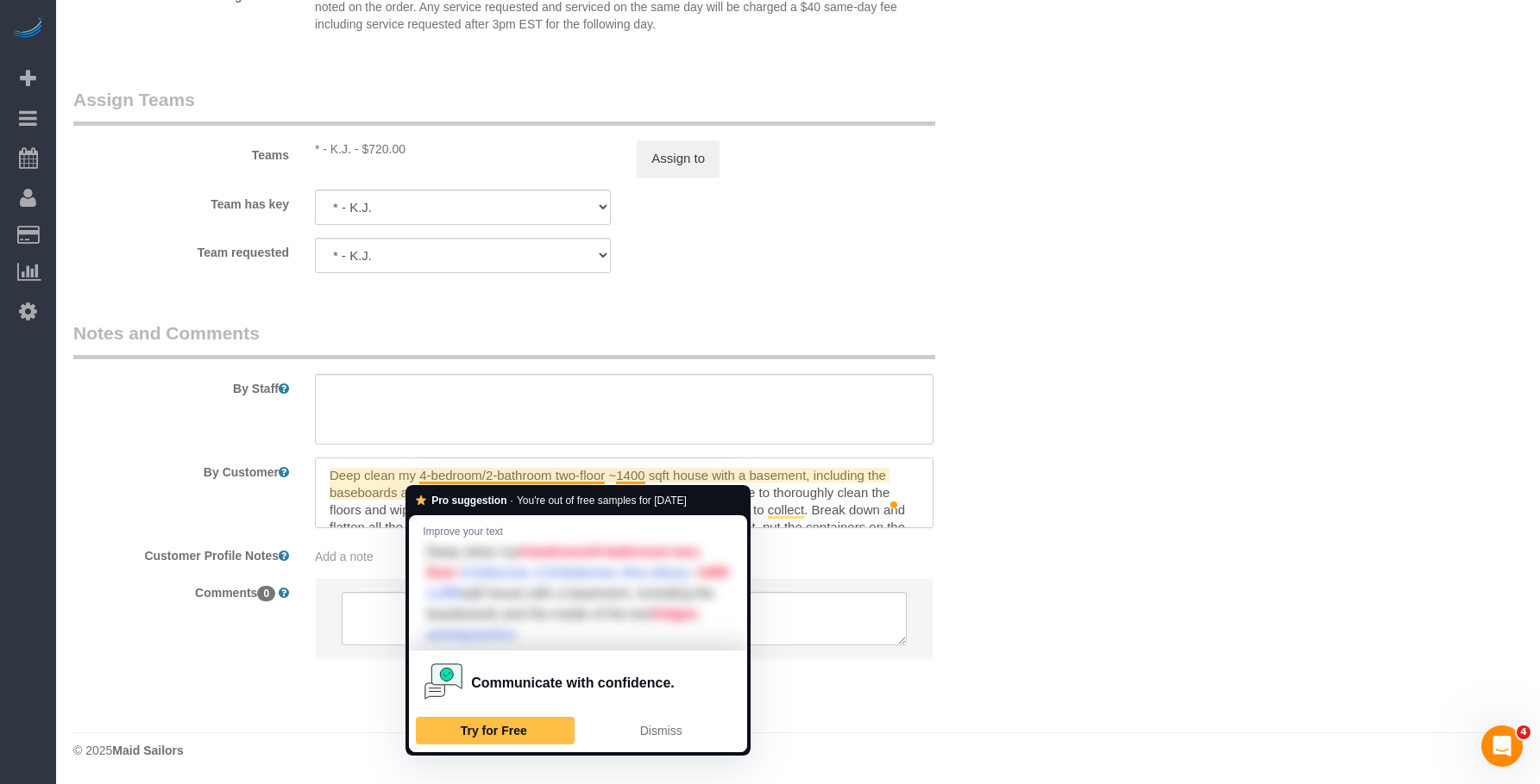
click at [552, 478] on textarea "To enrich screen reader interactions, please activate Accessibility in Grammarl…" at bounding box center [624, 492] width 619 height 71
type textarea "Deep clean my 4-bedroom/2-bathroom two-floor ~1400 sqft house with a basement, …"
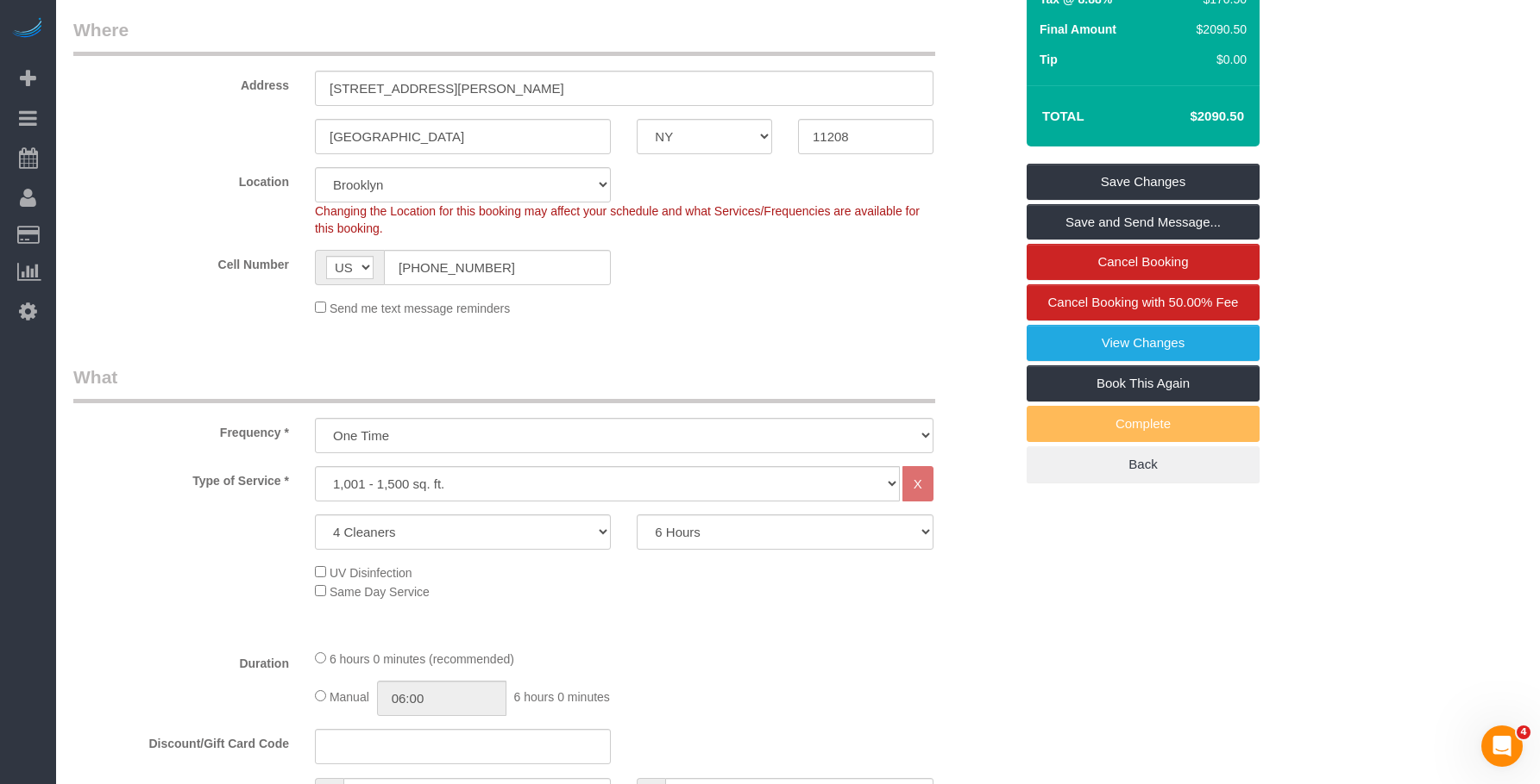
scroll to position [28, 0]
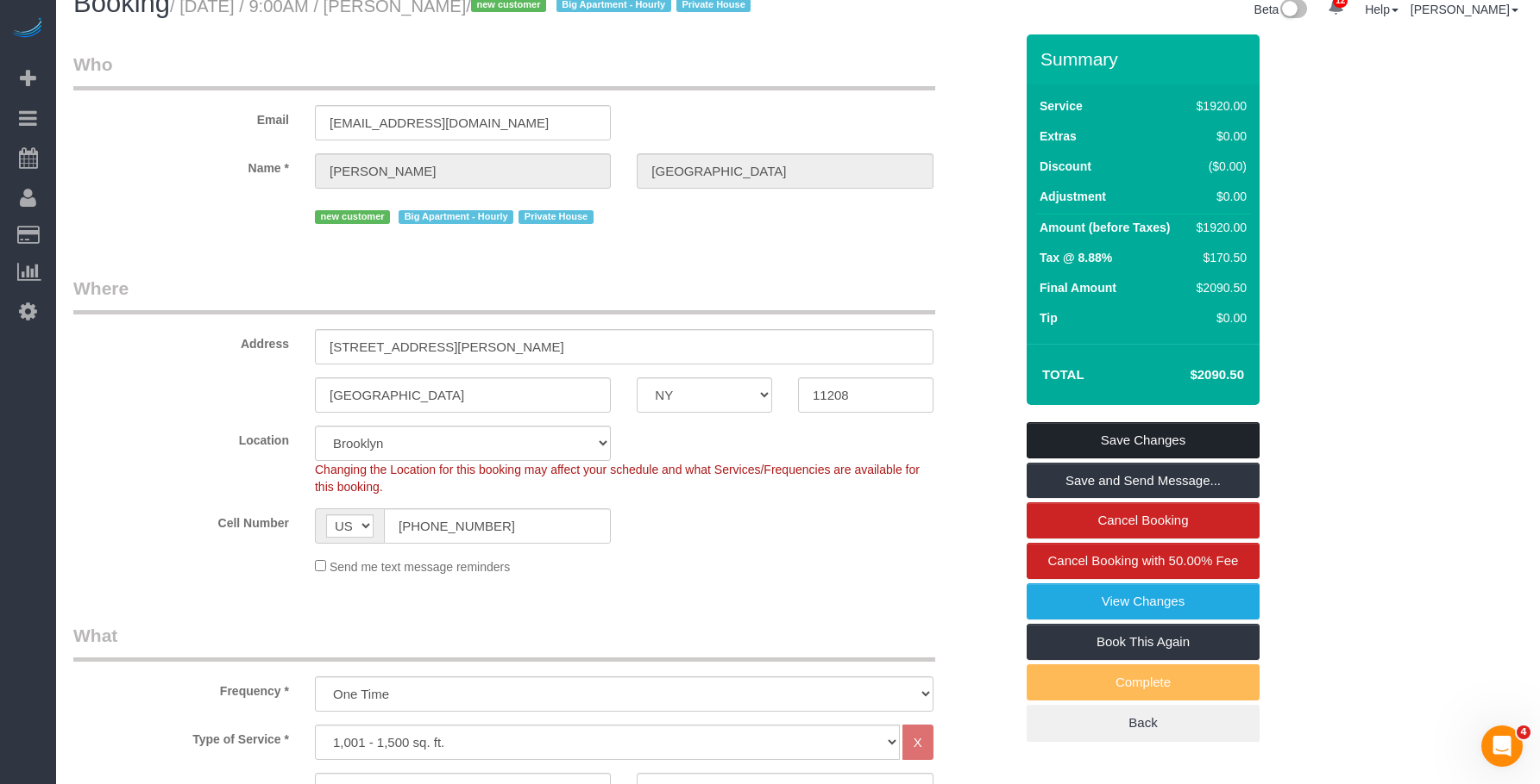
click at [1222, 458] on link "Save Changes" at bounding box center [1142, 440] width 233 height 36
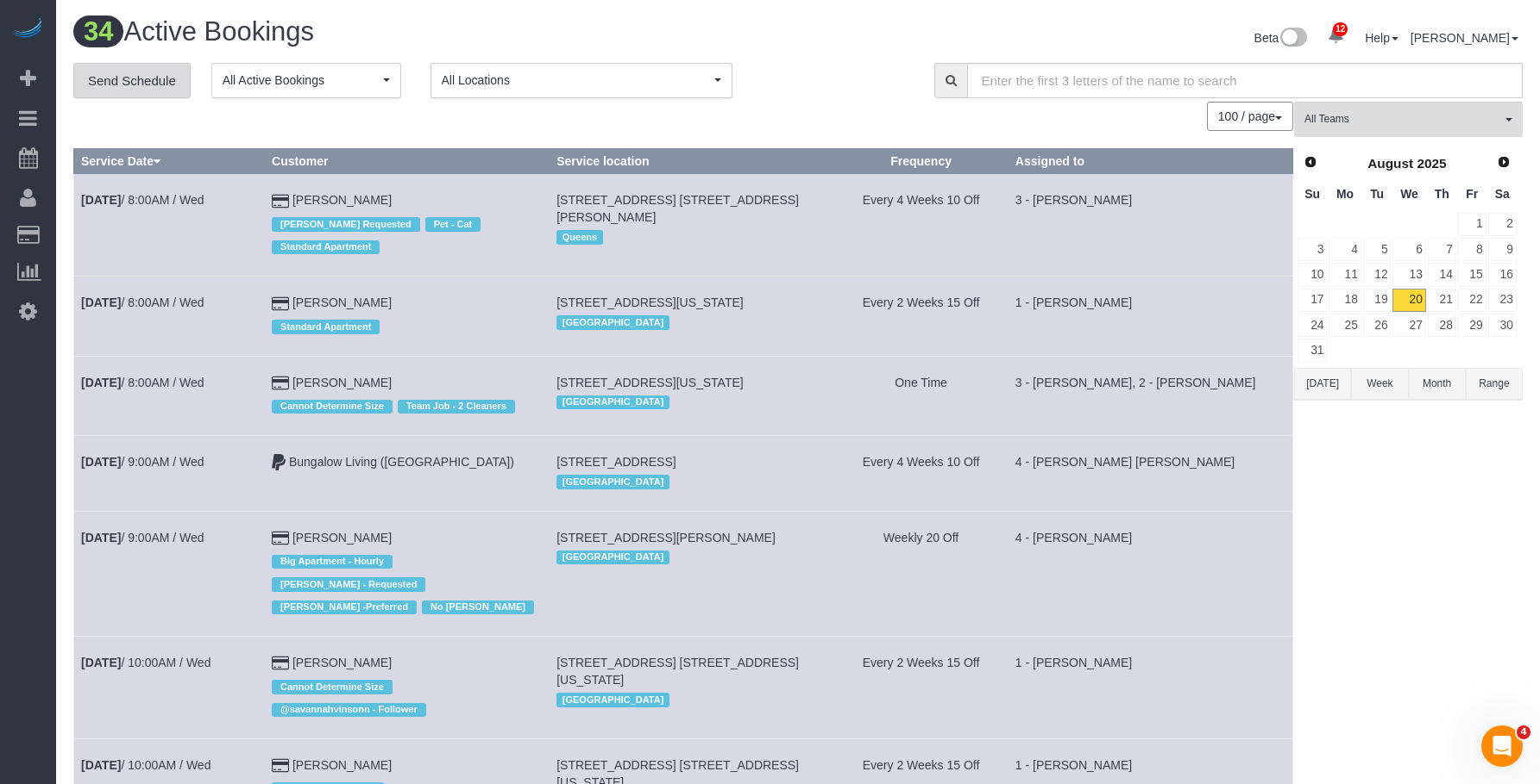
click at [126, 96] on link "Send Schedule" at bounding box center [131, 81] width 117 height 36
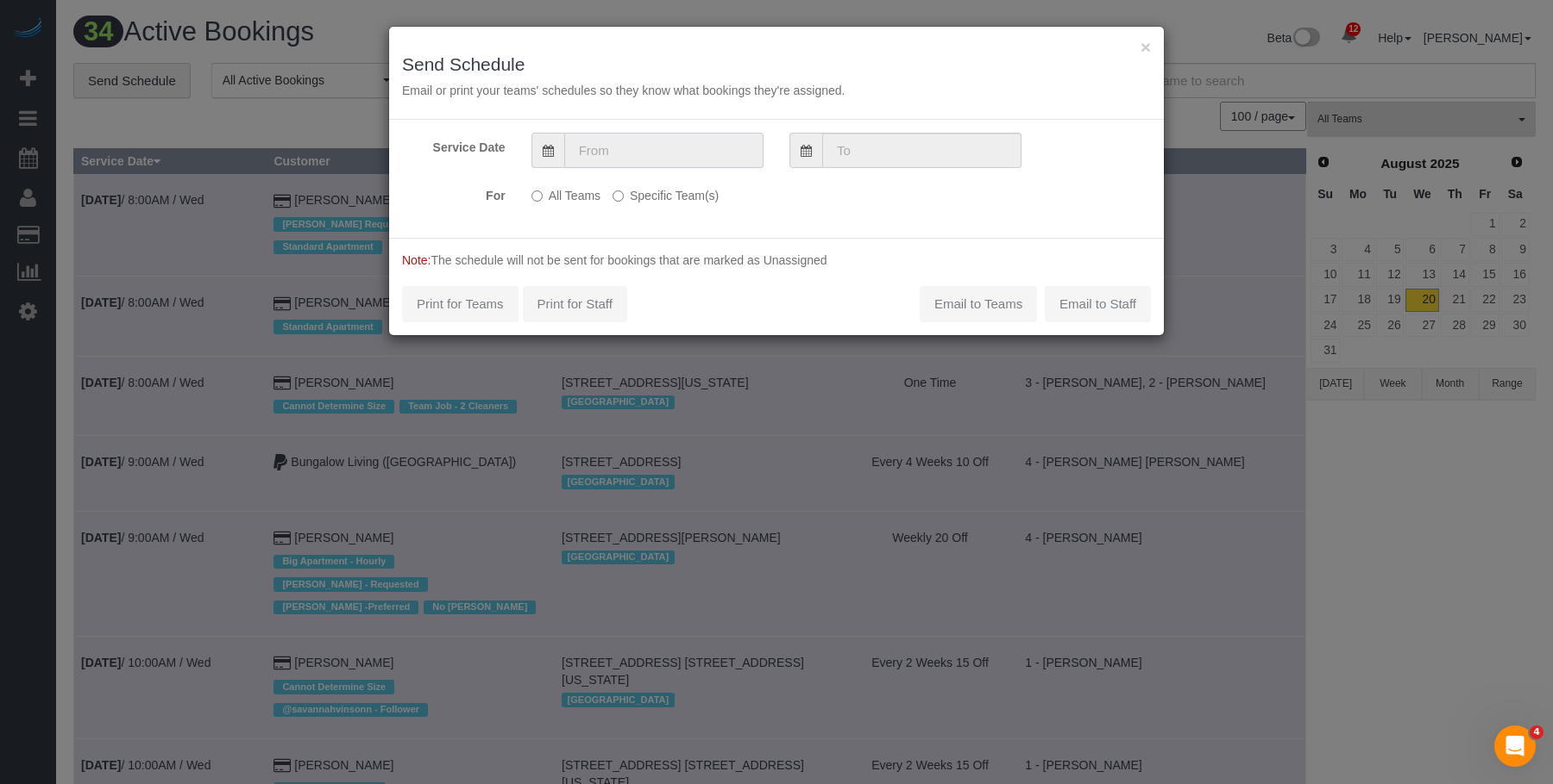
click at [633, 136] on input "text" at bounding box center [663, 150] width 199 height 35
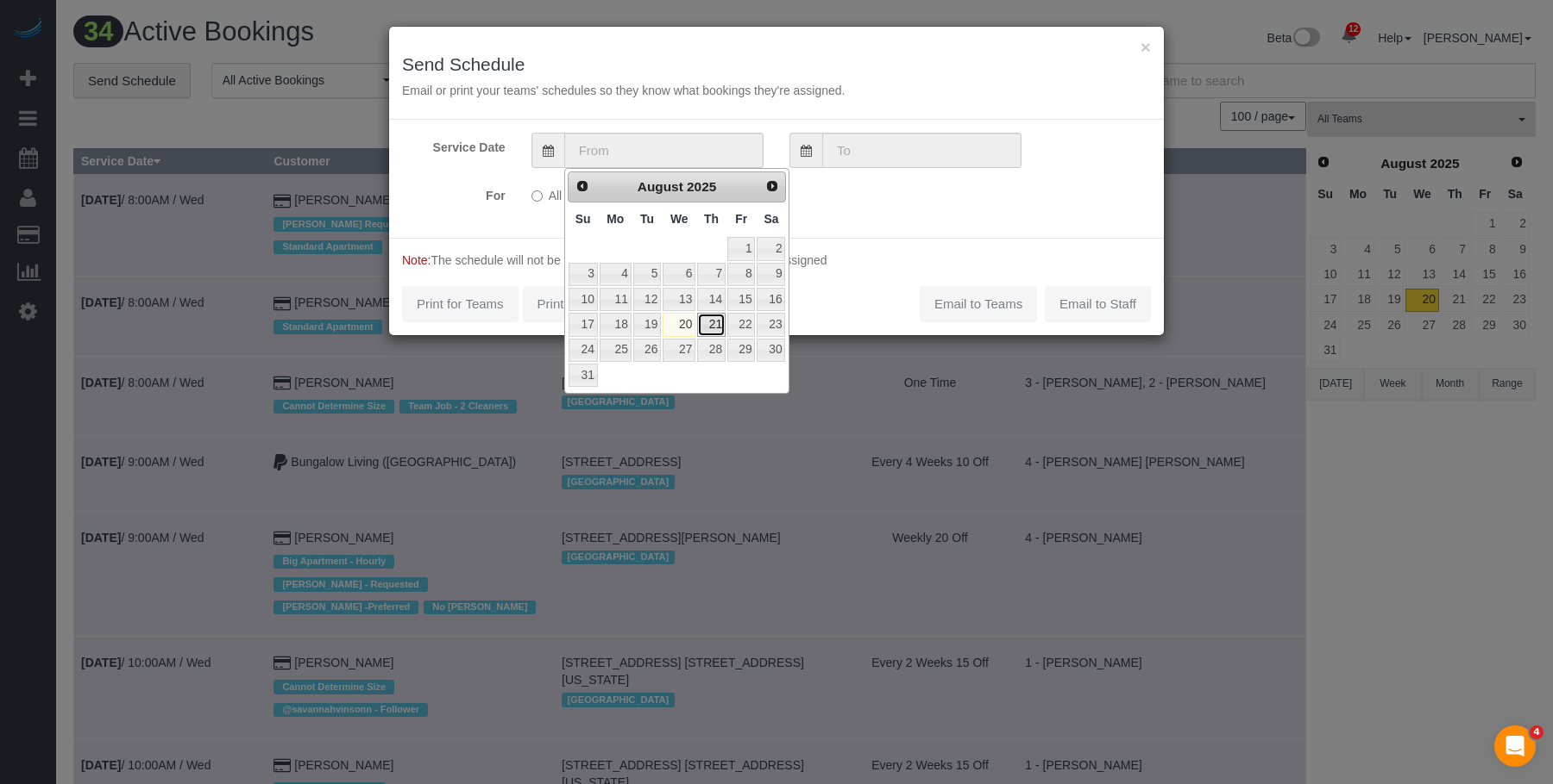
click at [716, 322] on link "21" at bounding box center [711, 324] width 28 height 23
type input "[DATE]"
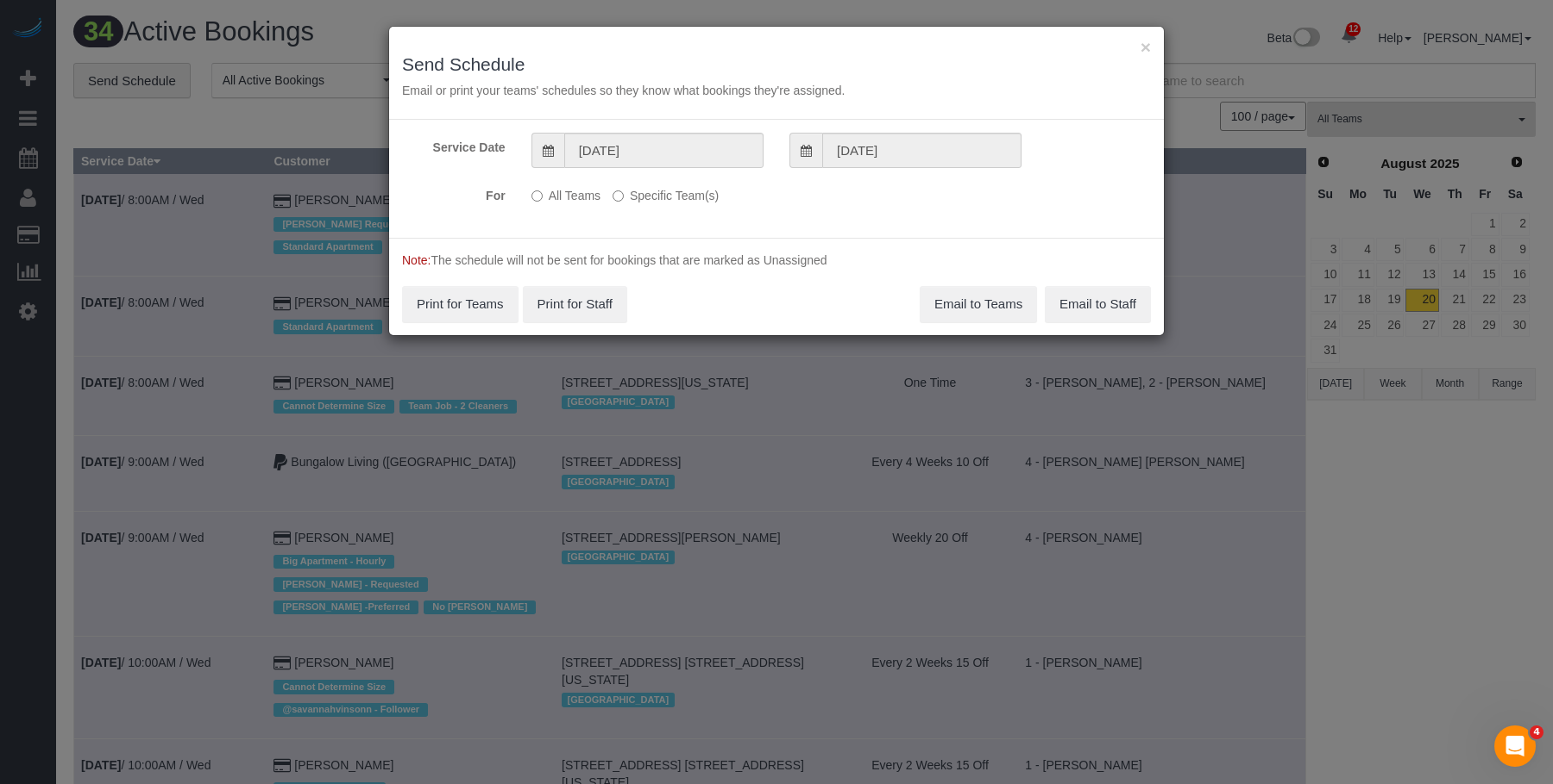
click at [694, 199] on label "Specific Team(s)" at bounding box center [666, 192] width 106 height 23
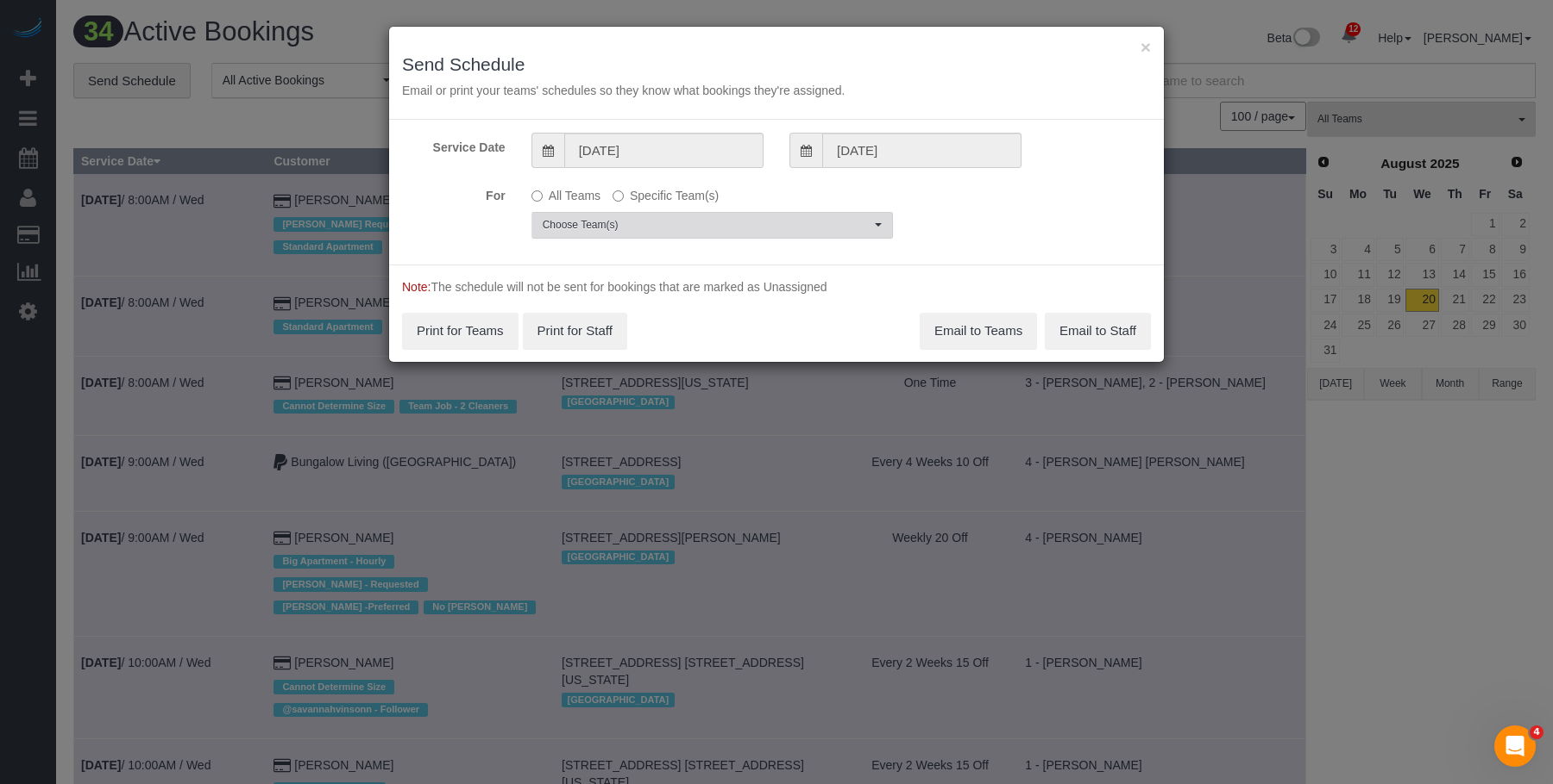
drag, startPoint x: 734, startPoint y: 222, endPoint x: 719, endPoint y: 243, distance: 25.8
click at [734, 224] on span "Choose Team(s)" at bounding box center [707, 225] width 328 height 15
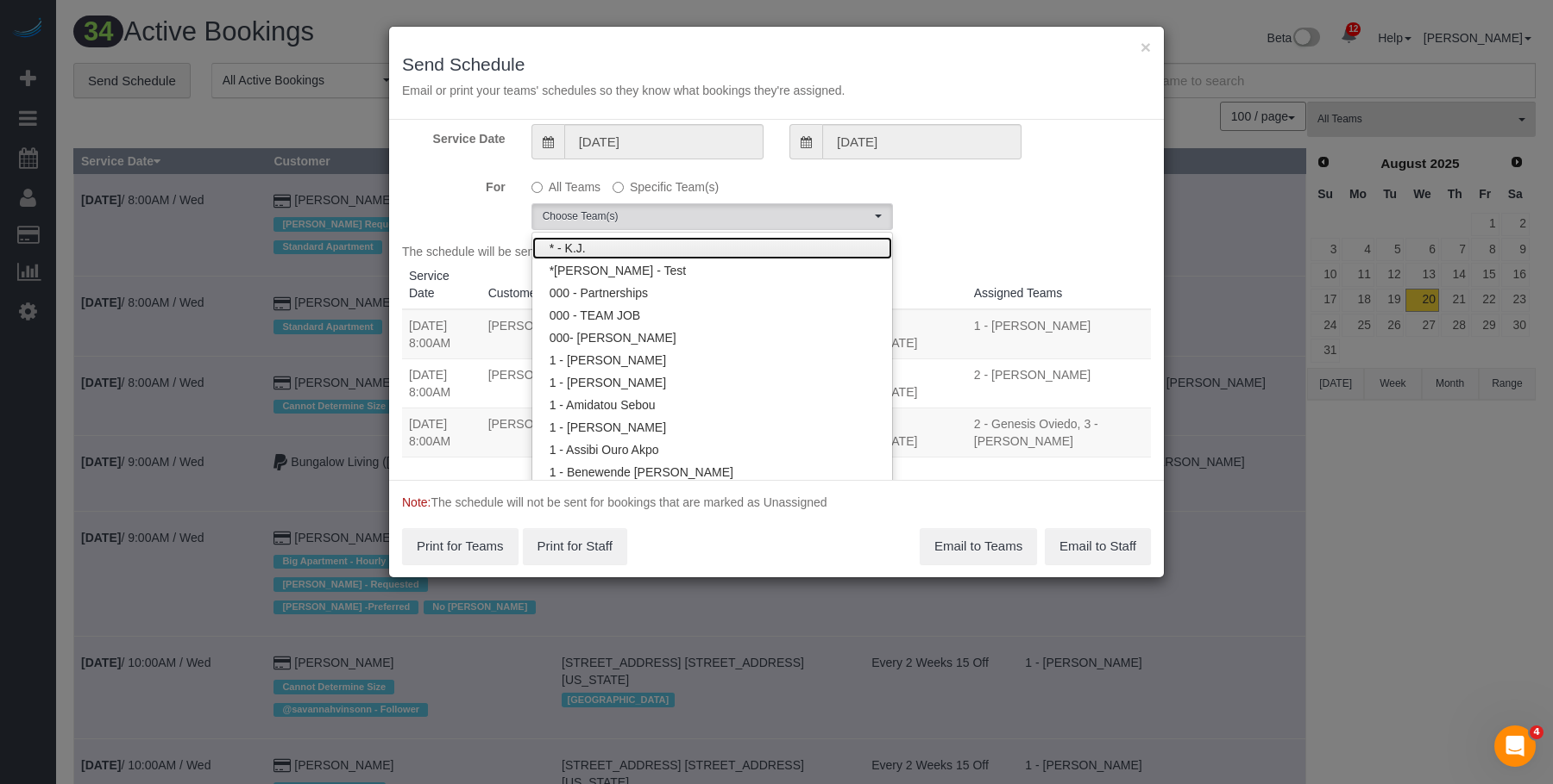
scroll to position [3, 0]
drag, startPoint x: 695, startPoint y: 250, endPoint x: 721, endPoint y: 196, distance: 59.9
click at [696, 250] on link "* - K.J." at bounding box center [713, 254] width 360 height 22
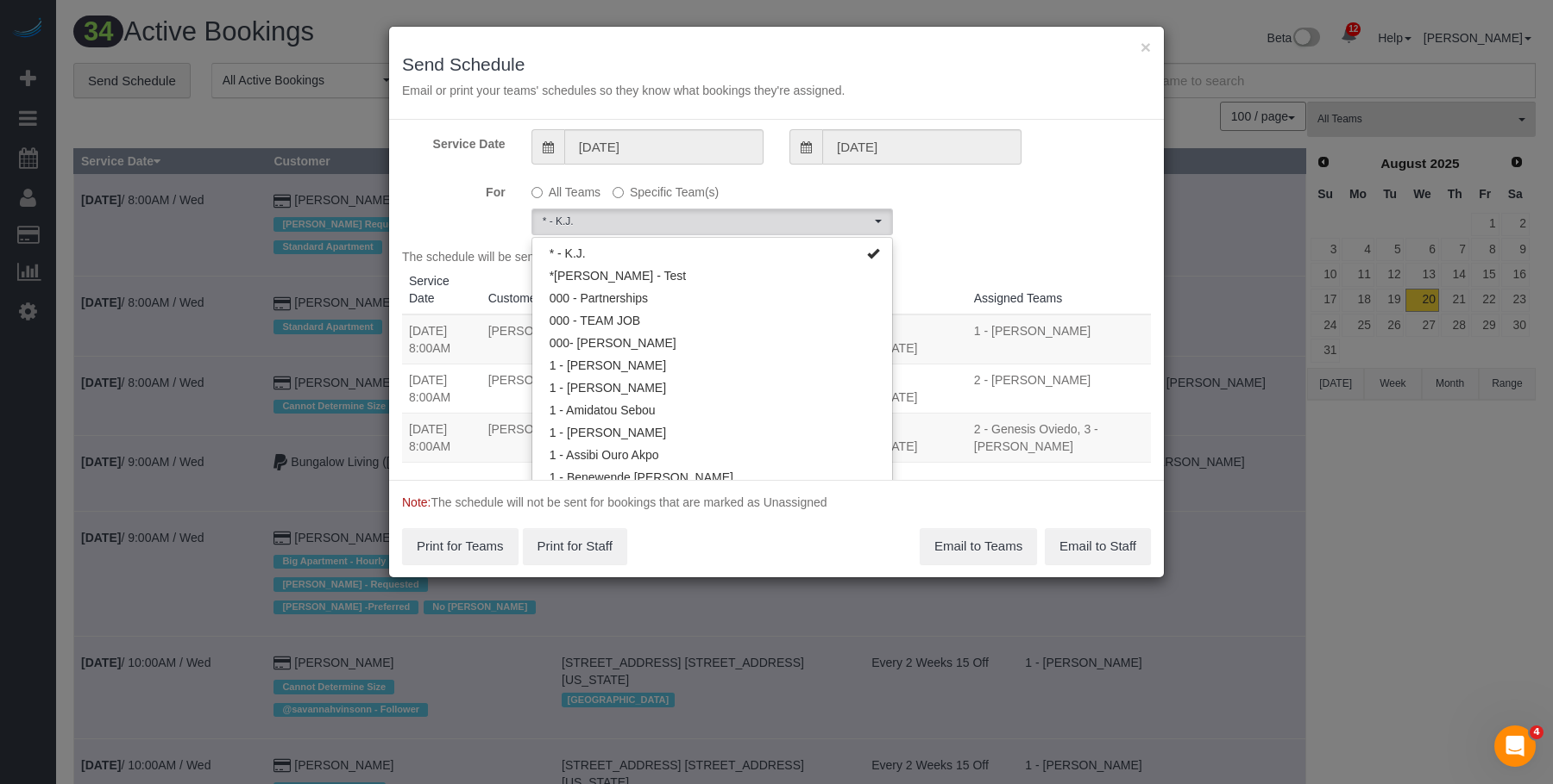
click at [760, 67] on h3 "Send Schedule" at bounding box center [776, 64] width 749 height 20
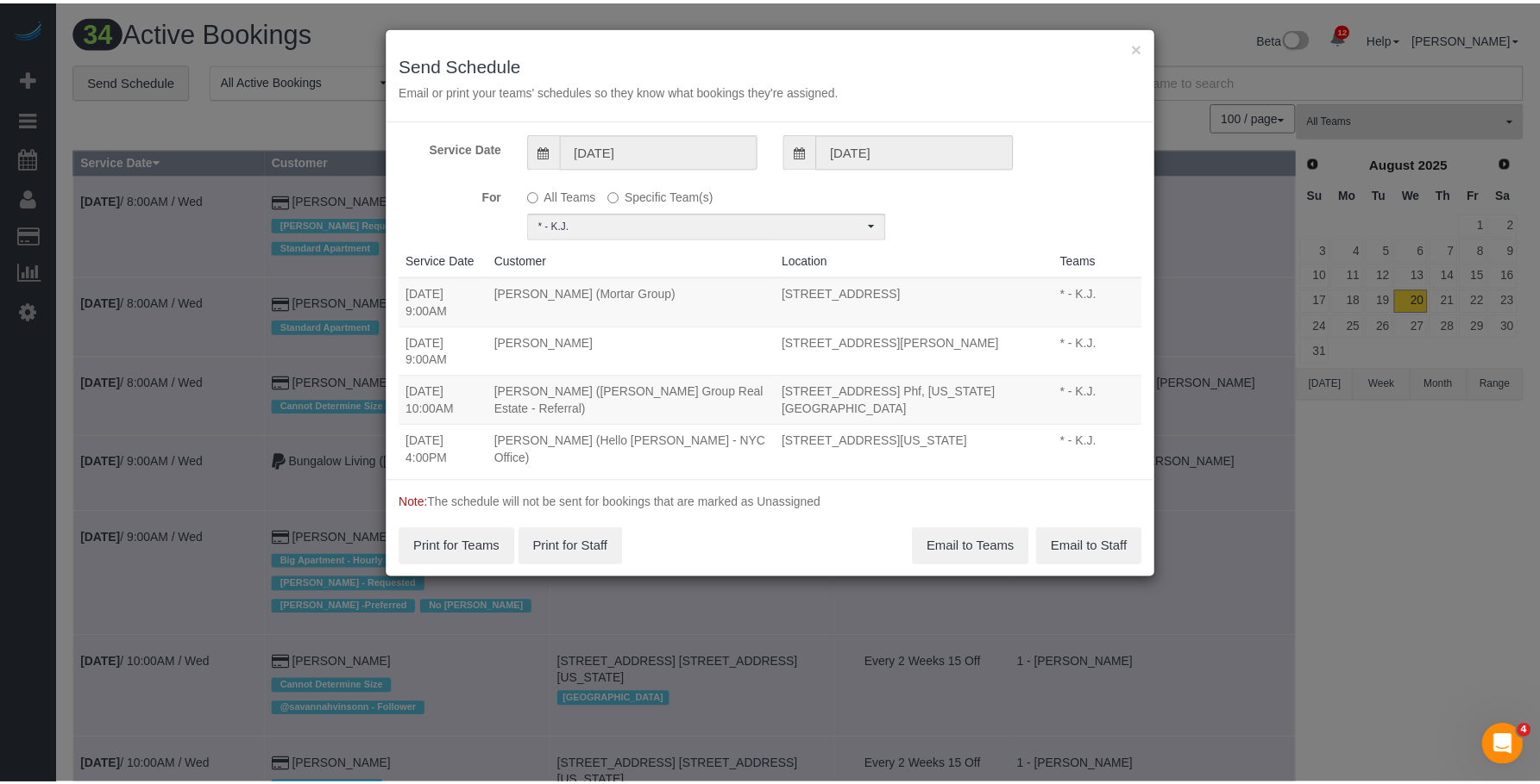
scroll to position [60, 0]
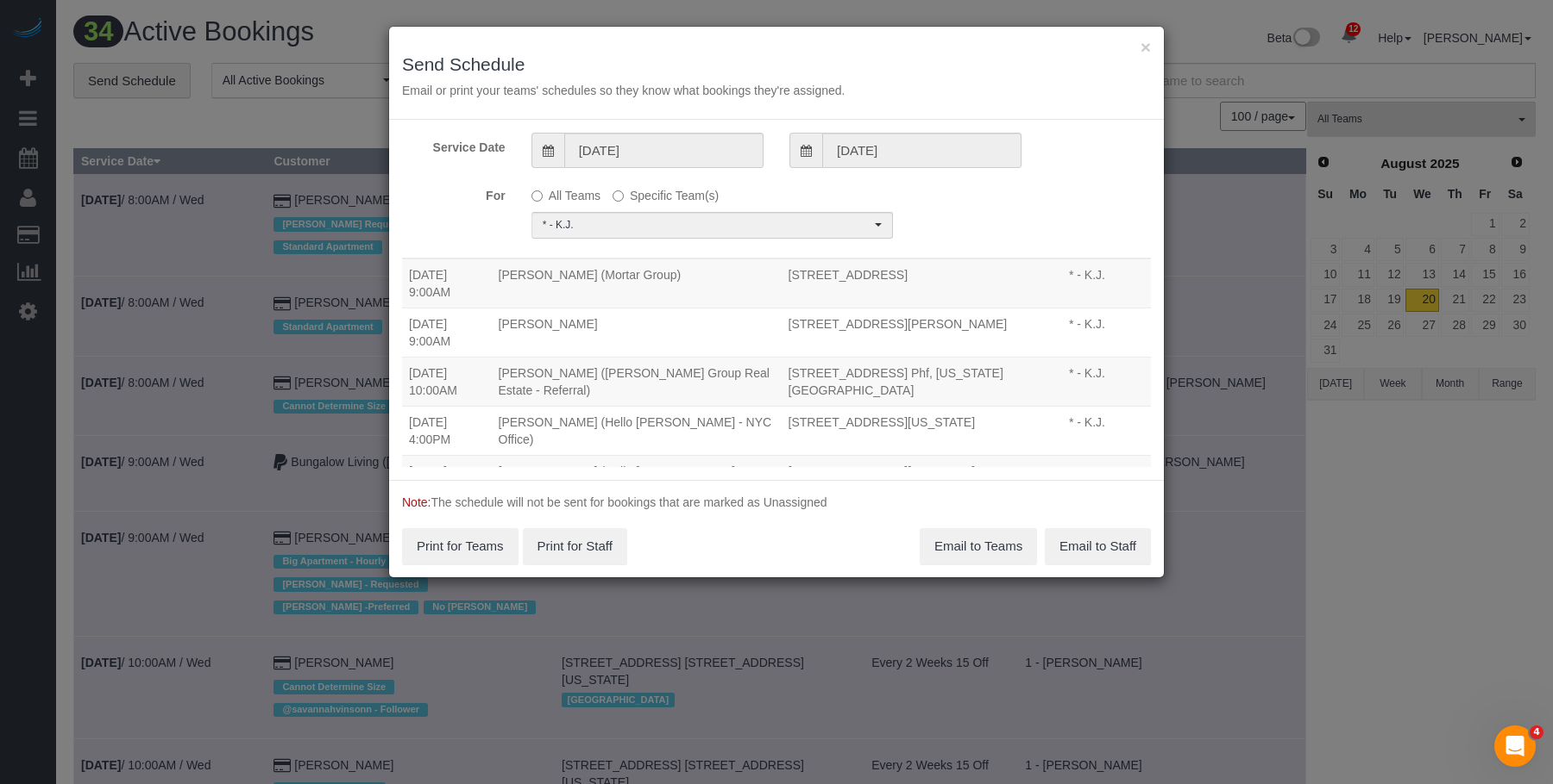
drag, startPoint x: 402, startPoint y: 323, endPoint x: 991, endPoint y: 313, distance: 589.1
click at [991, 313] on tr "[DATE] 9:00AM [PERSON_NAME] [STREET_ADDRESS][PERSON_NAME] * - K.J. Unassigned" at bounding box center [776, 332] width 749 height 49
copy tr "[DATE] 9:00AM [PERSON_NAME] [STREET_ADDRESS][PERSON_NAME]"
click at [979, 544] on button "Email to Teams" at bounding box center [977, 546] width 117 height 36
